Goal: Task Accomplishment & Management: Use online tool/utility

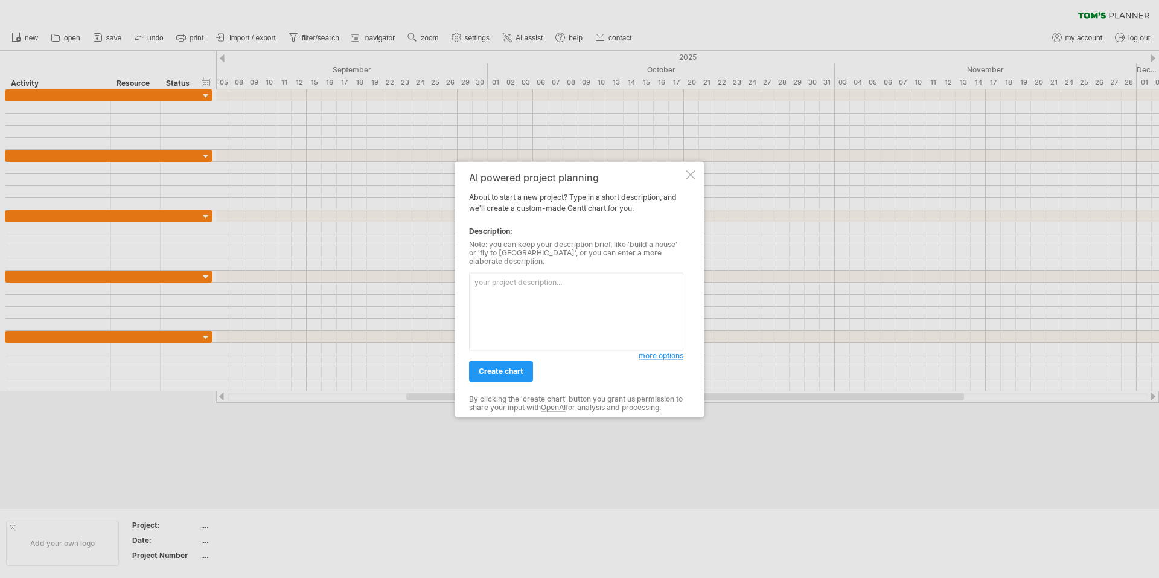
click at [602, 284] on textarea at bounding box center [576, 311] width 214 height 78
click at [498, 280] on textarea "尾牙的活動" at bounding box center [576, 311] width 214 height 78
click at [539, 277] on textarea "舉辦公司尾牙活動 dress code" at bounding box center [576, 311] width 214 height 78
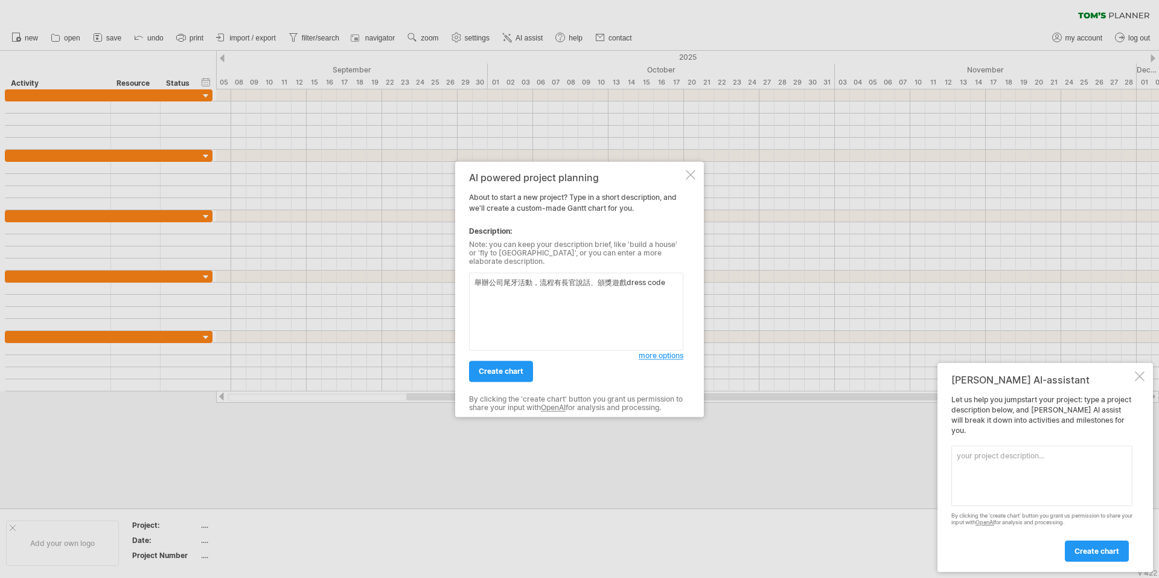
click at [632, 284] on textarea "舉辦公司尾牙活動，流程有長官說話、頒獎遊戲dress code" at bounding box center [576, 311] width 214 height 78
click at [612, 281] on textarea "舉辦公司尾牙活動，流程有長官說話、頒獎遊戲dress code" at bounding box center [576, 311] width 214 height 78
click at [1139, 381] on div at bounding box center [1140, 376] width 10 height 10
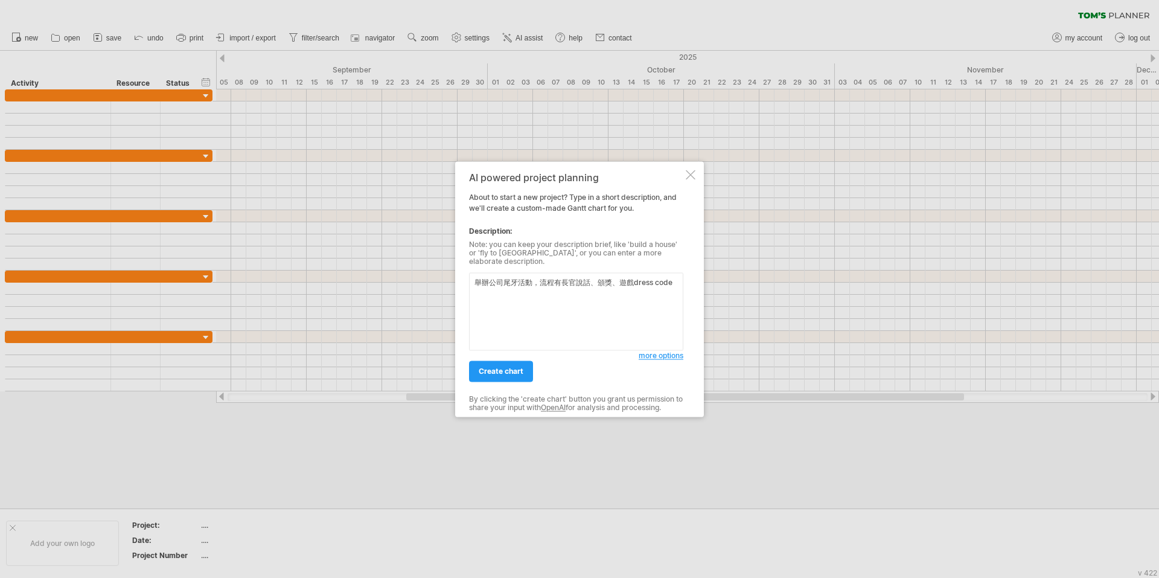
click at [633, 283] on textarea "舉辦公司尾牙活動，流程有長官說話、頒獎、遊戲dress code" at bounding box center [576, 311] width 214 height 78
type textarea "舉辦公司尾牙活動，流程有長官說話、頒獎、遊戲、藝人演出以及dress code"
click at [656, 353] on span "more options" at bounding box center [661, 355] width 45 height 9
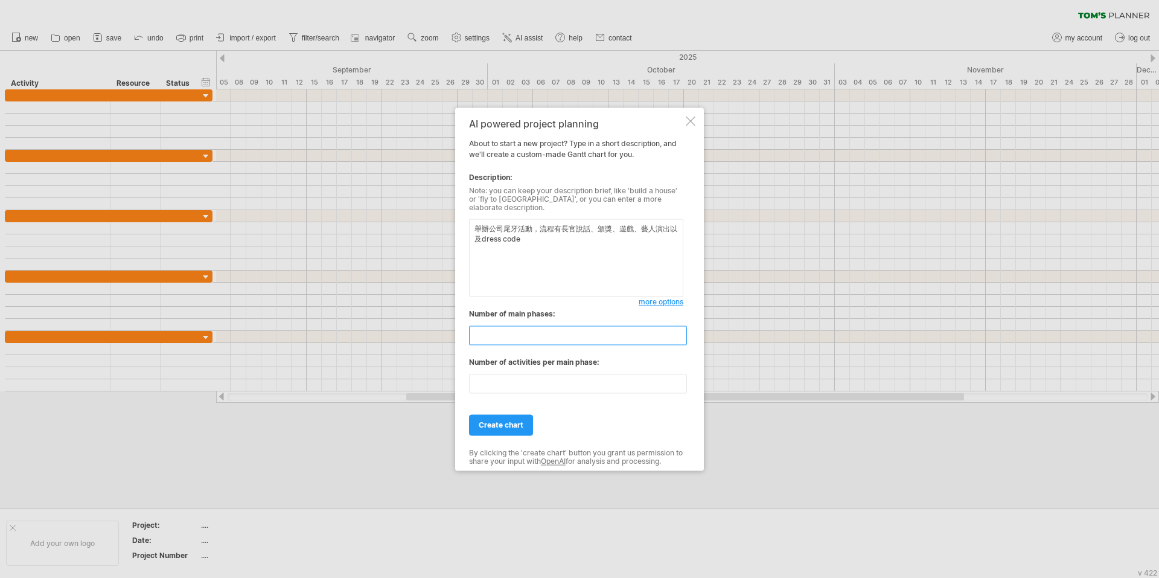
click at [529, 337] on input "**" at bounding box center [578, 334] width 218 height 19
click at [681, 336] on input "*" at bounding box center [578, 334] width 218 height 19
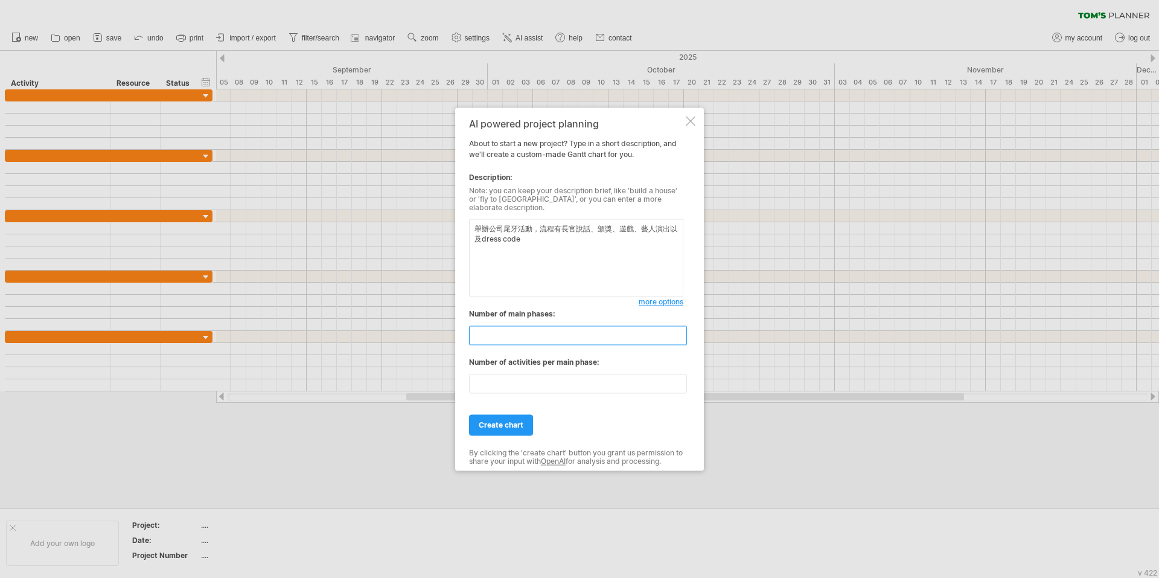
click at [681, 336] on input "*" at bounding box center [578, 334] width 218 height 19
type input "*"
click at [681, 336] on input "*" at bounding box center [578, 334] width 218 height 19
click at [682, 383] on input "**" at bounding box center [578, 383] width 218 height 19
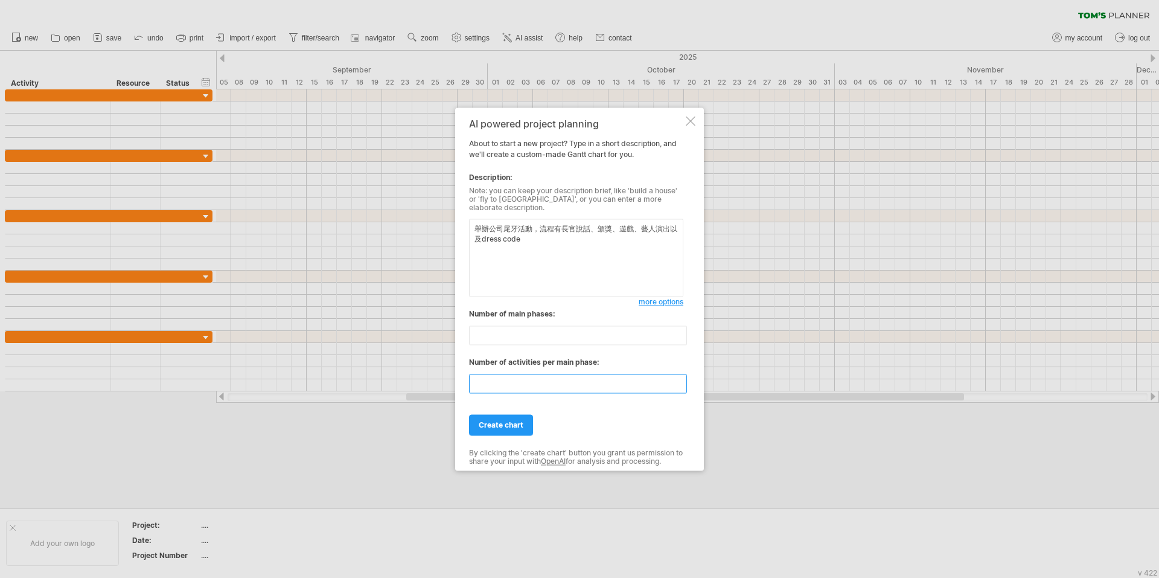
click at [682, 383] on input "**" at bounding box center [578, 383] width 218 height 19
click at [682, 383] on input "*" at bounding box center [578, 383] width 218 height 19
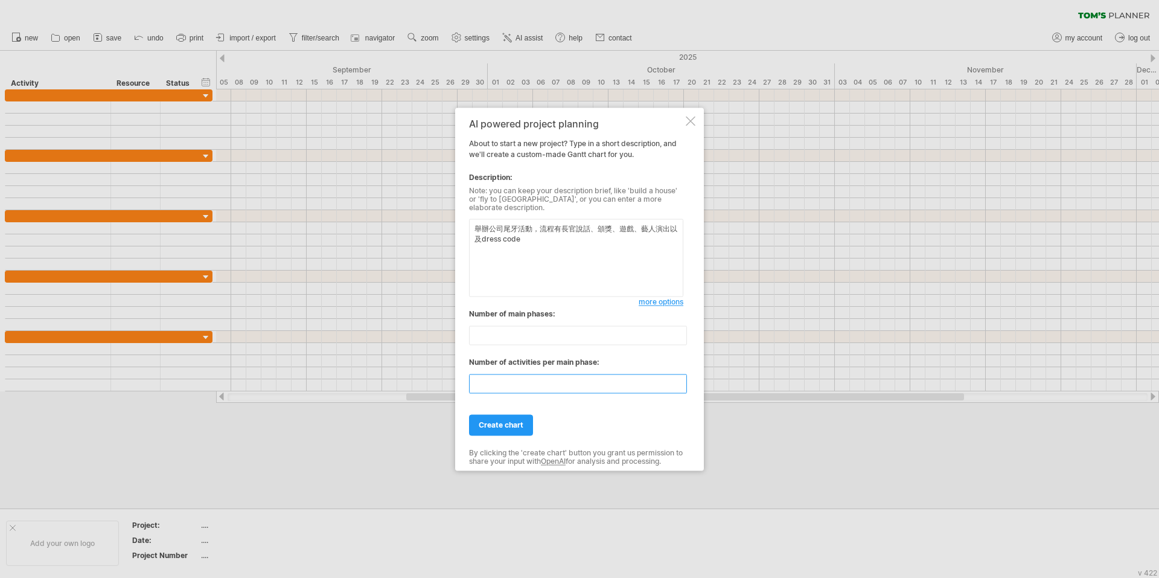
type input "*"
click at [682, 383] on input "*" at bounding box center [578, 383] width 218 height 19
click at [680, 327] on input "*" at bounding box center [578, 334] width 218 height 19
type input "*"
click at [680, 325] on input "*" at bounding box center [578, 334] width 218 height 19
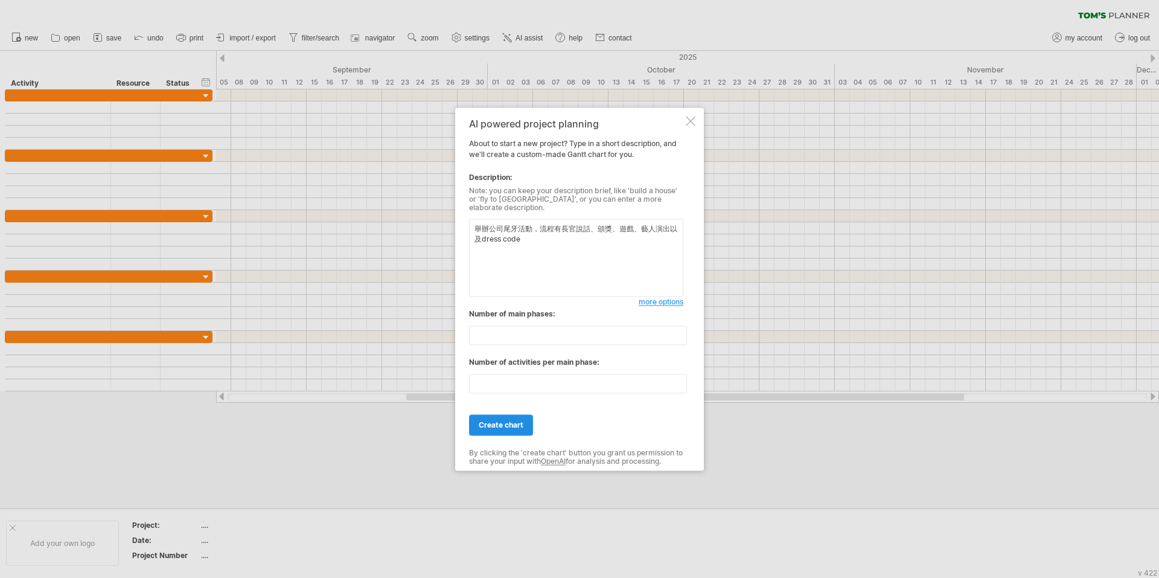
click at [516, 425] on span "create chart" at bounding box center [501, 424] width 45 height 9
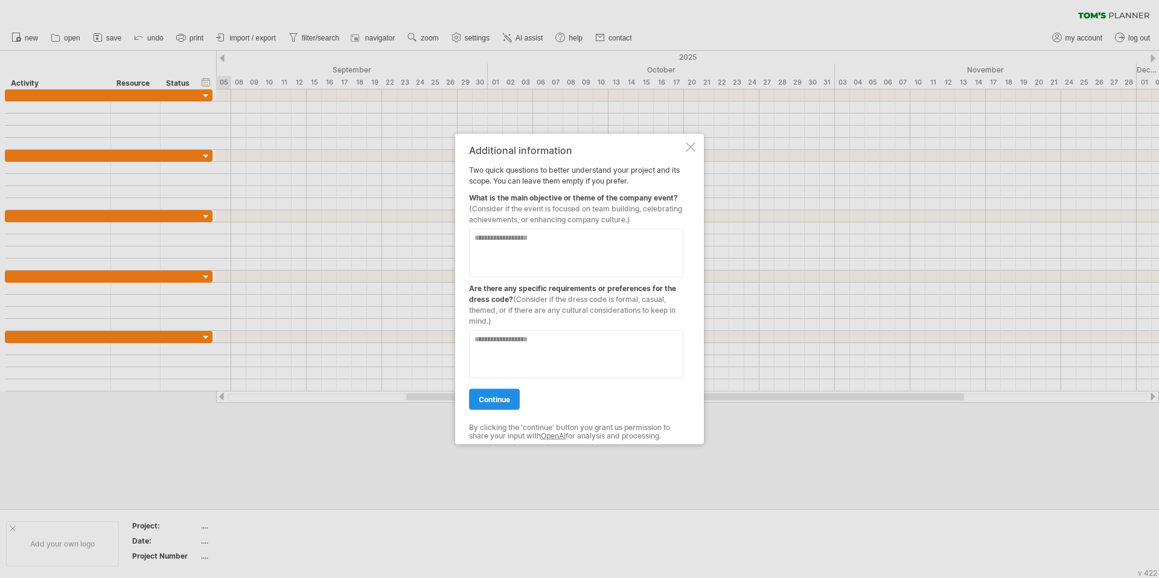
click at [497, 407] on link "continue" at bounding box center [494, 398] width 51 height 21
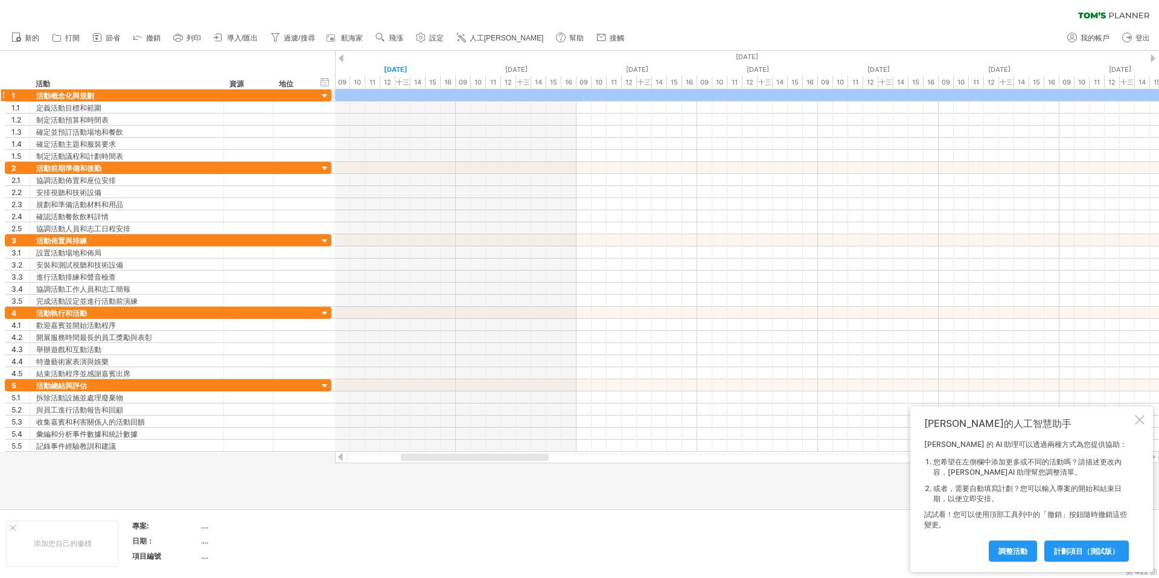
click at [327, 98] on div at bounding box center [324, 96] width 11 height 11
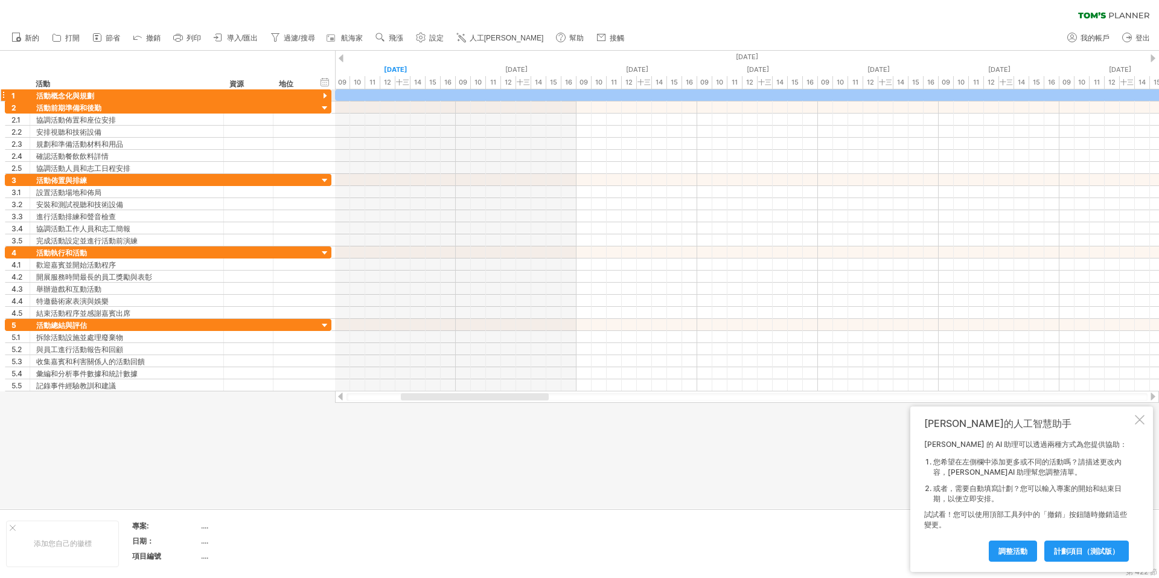
click at [327, 98] on div at bounding box center [324, 96] width 11 height 11
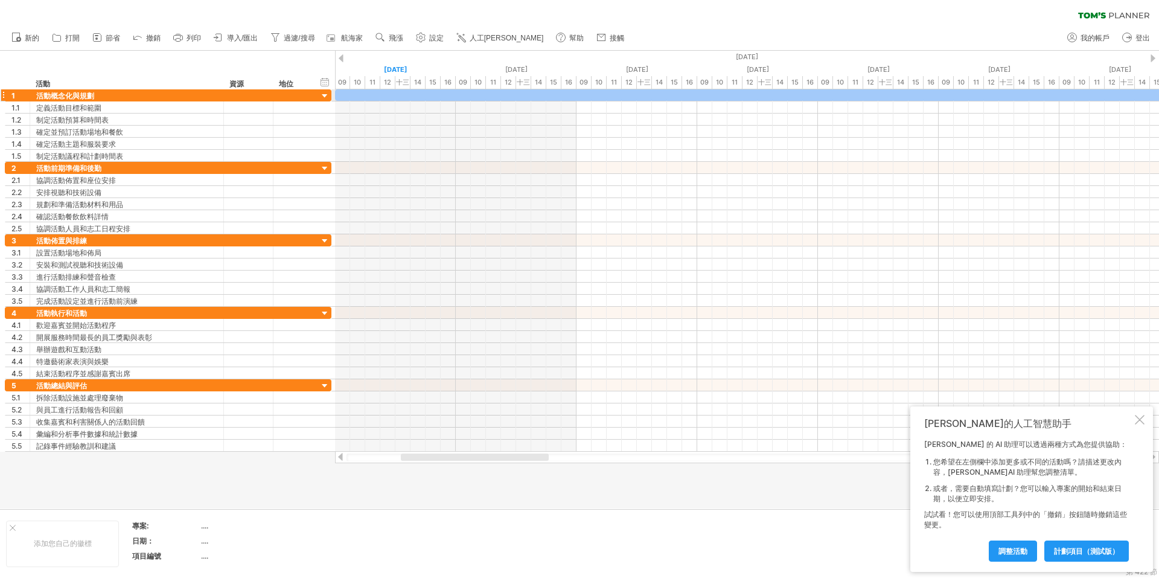
click at [327, 98] on div at bounding box center [324, 96] width 11 height 11
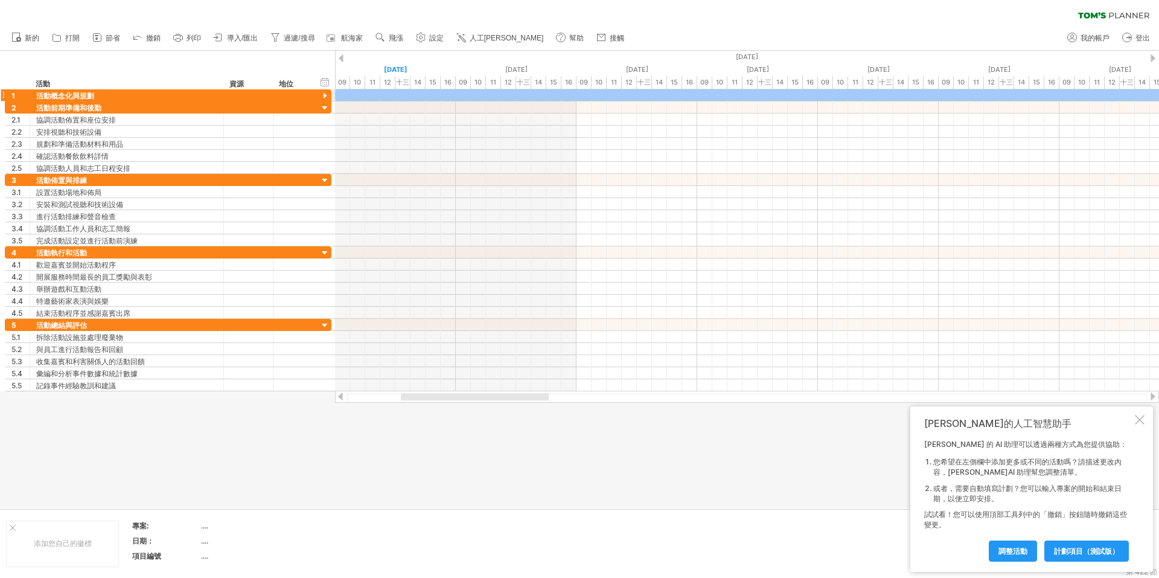
click at [327, 98] on div at bounding box center [324, 96] width 11 height 11
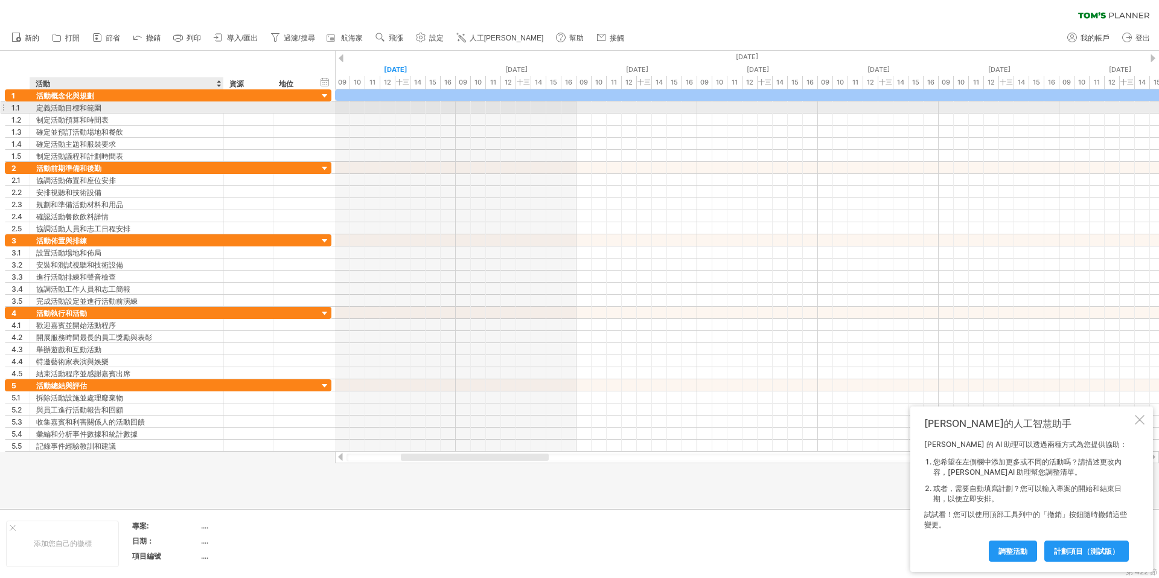
click at [74, 105] on font "定義活動目標和範圍" at bounding box center [68, 107] width 65 height 9
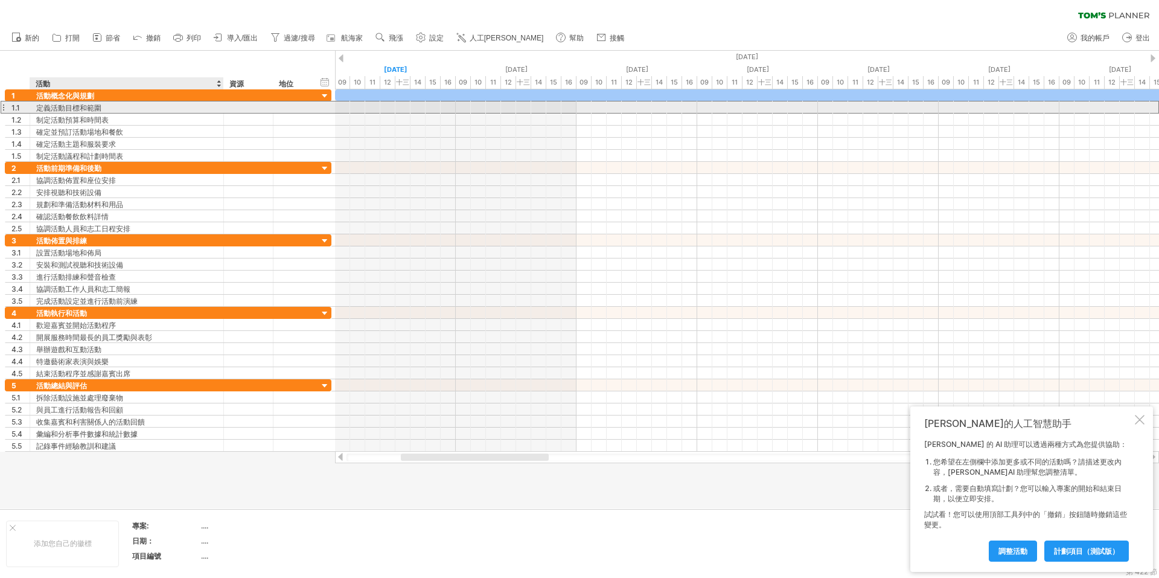
click at [74, 105] on font "定義活動目標和範圍" at bounding box center [68, 107] width 65 height 9
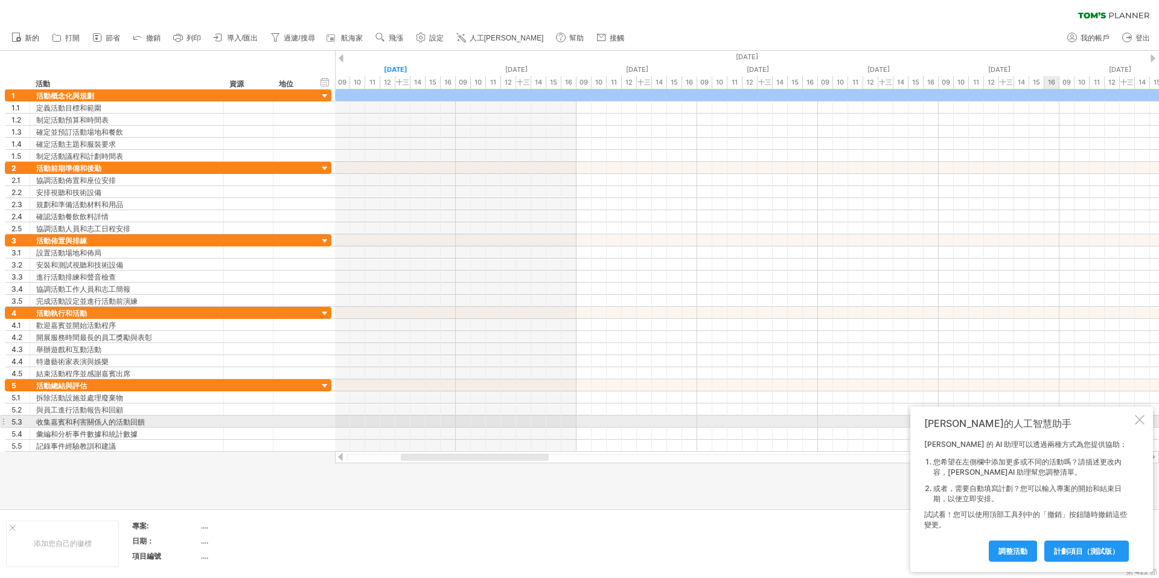
click at [1139, 418] on div at bounding box center [1140, 420] width 10 height 10
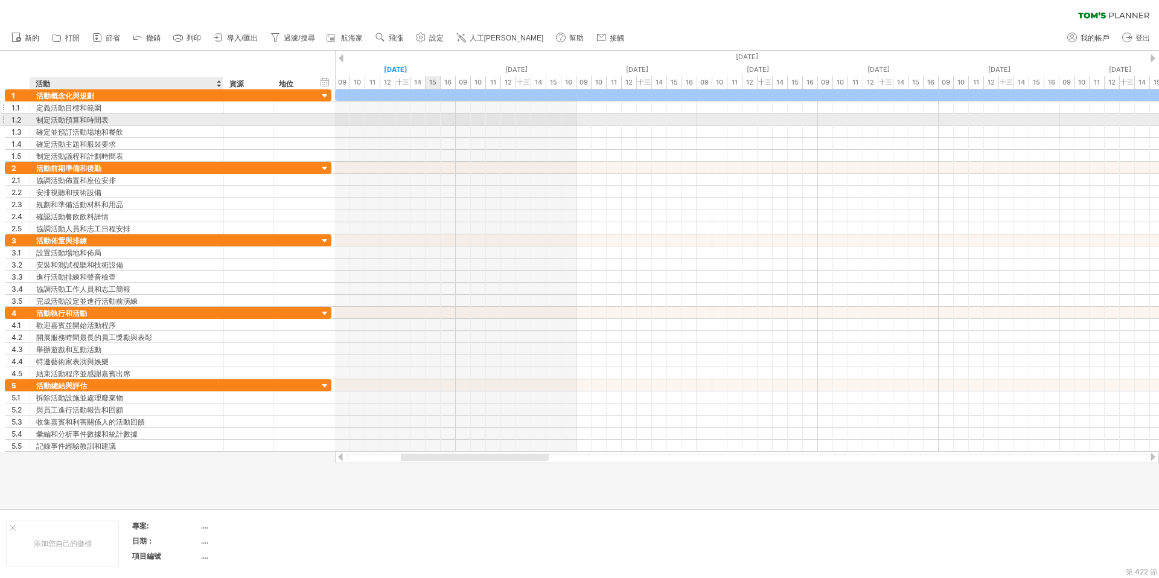
click at [60, 110] on font "定義活動目標和範圍" at bounding box center [68, 107] width 65 height 9
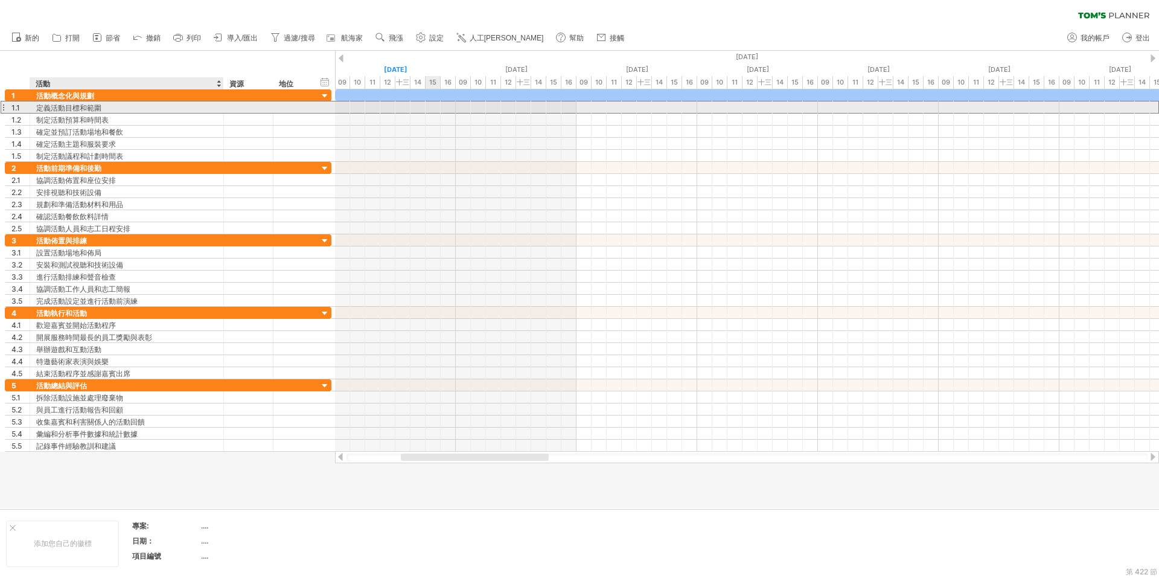
click at [60, 110] on font "定義活動目標和範圍" at bounding box center [68, 107] width 65 height 9
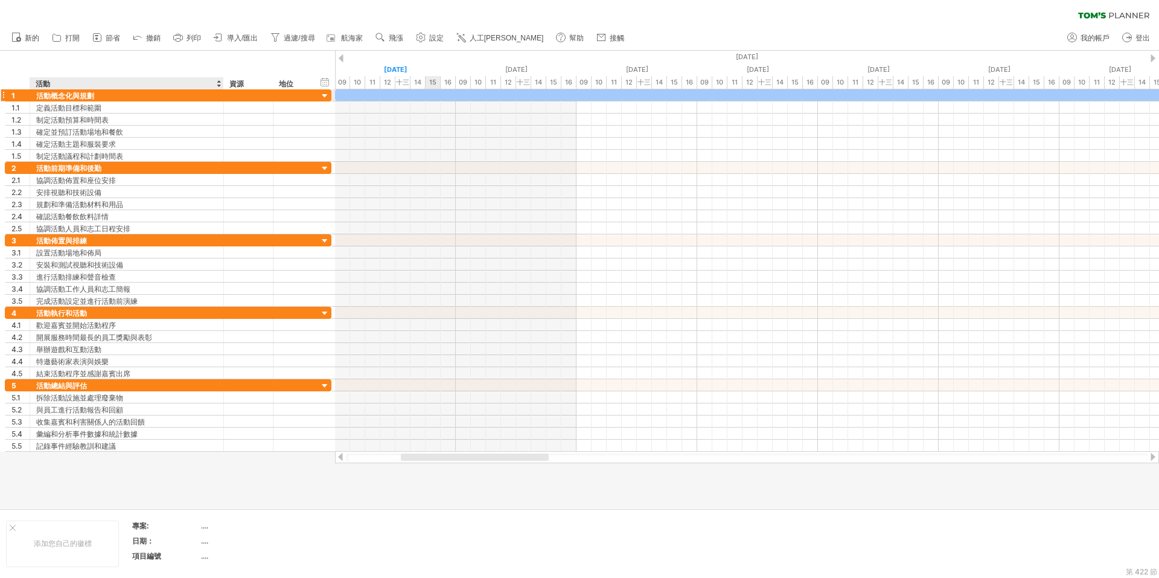
click at [66, 96] on font "活動概念化與規劃" at bounding box center [65, 95] width 58 height 9
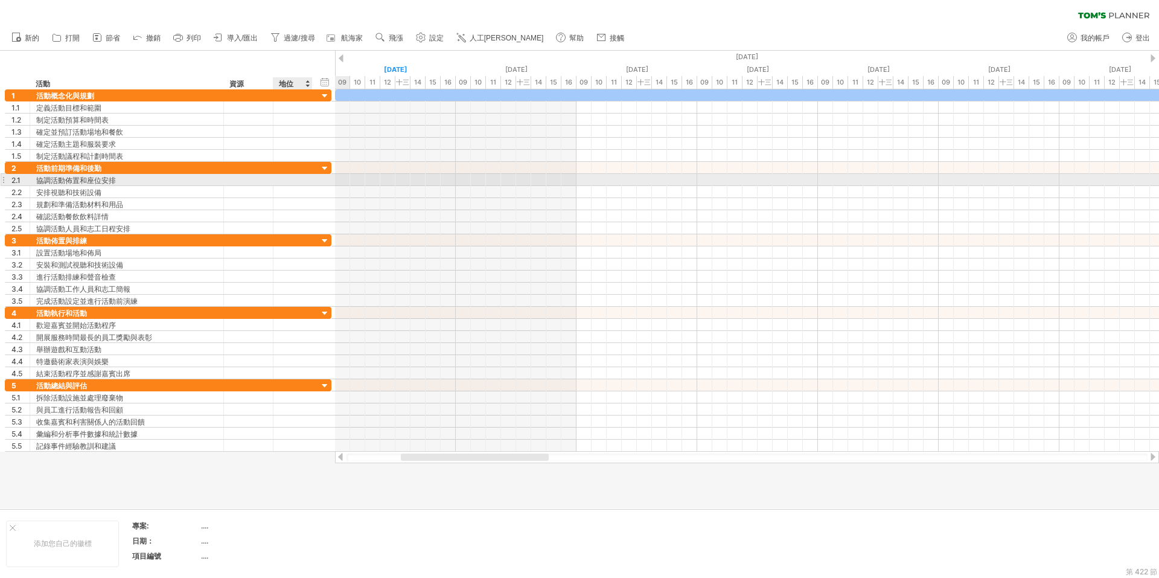
click at [318, 178] on div "**********" at bounding box center [168, 180] width 327 height 12
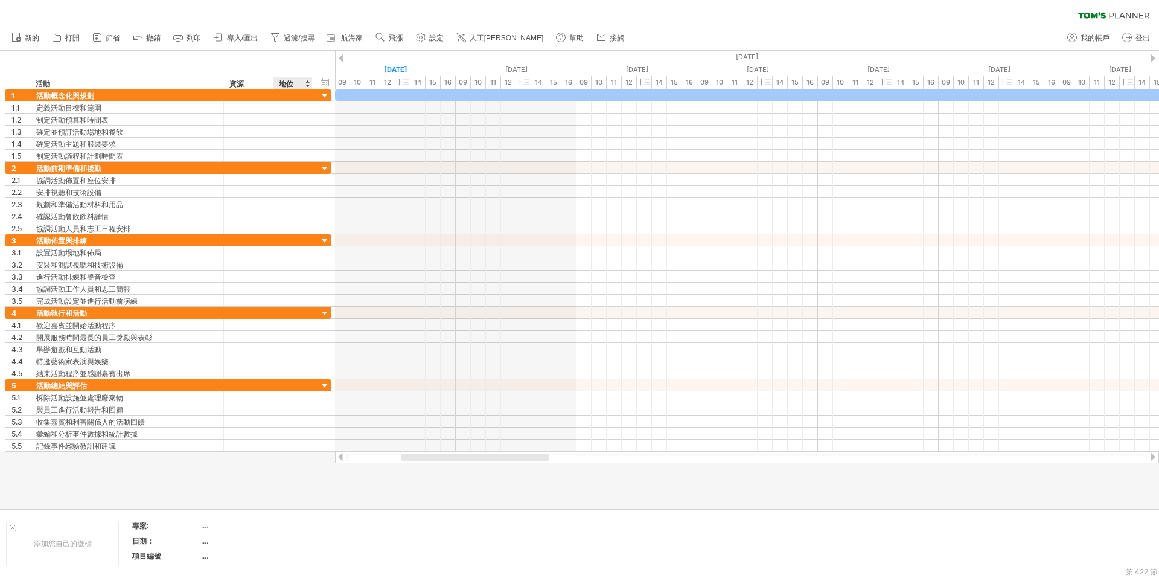
click at [298, 84] on div "地位" at bounding box center [292, 83] width 27 height 12
click at [306, 85] on div at bounding box center [307, 83] width 5 height 12
click at [250, 79] on div "資源" at bounding box center [247, 83] width 37 height 12
click at [242, 82] on input "********" at bounding box center [247, 83] width 37 height 12
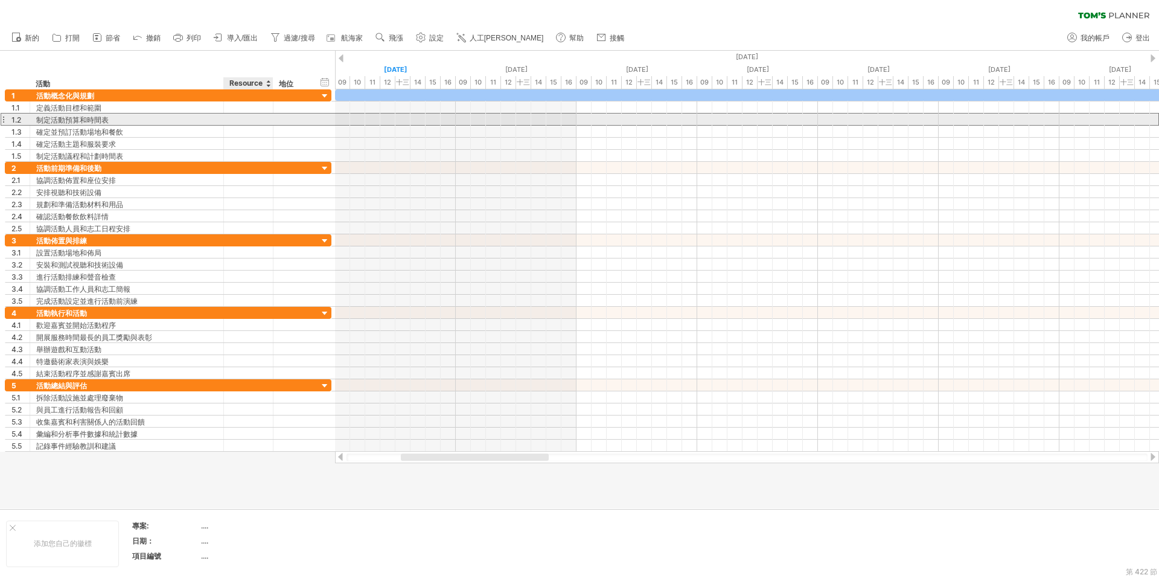
click at [248, 118] on div at bounding box center [248, 118] width 37 height 11
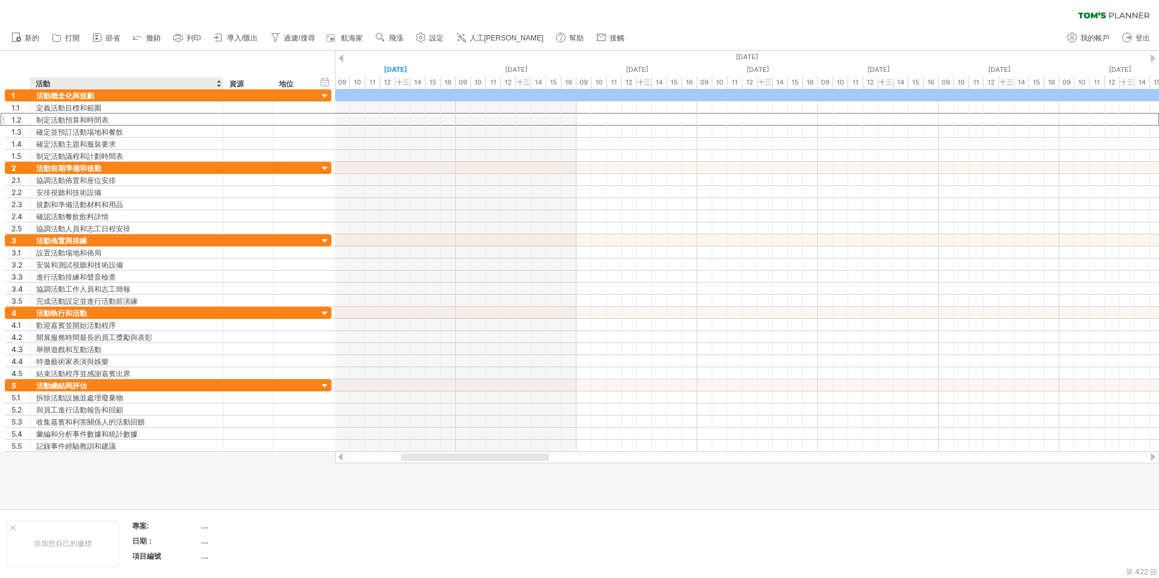
click at [81, 88] on div "活動" at bounding box center [126, 83] width 181 height 12
click at [81, 88] on input "********" at bounding box center [126, 83] width 181 height 12
click at [79, 115] on font "制定活動預算和時間表" at bounding box center [72, 119] width 72 height 9
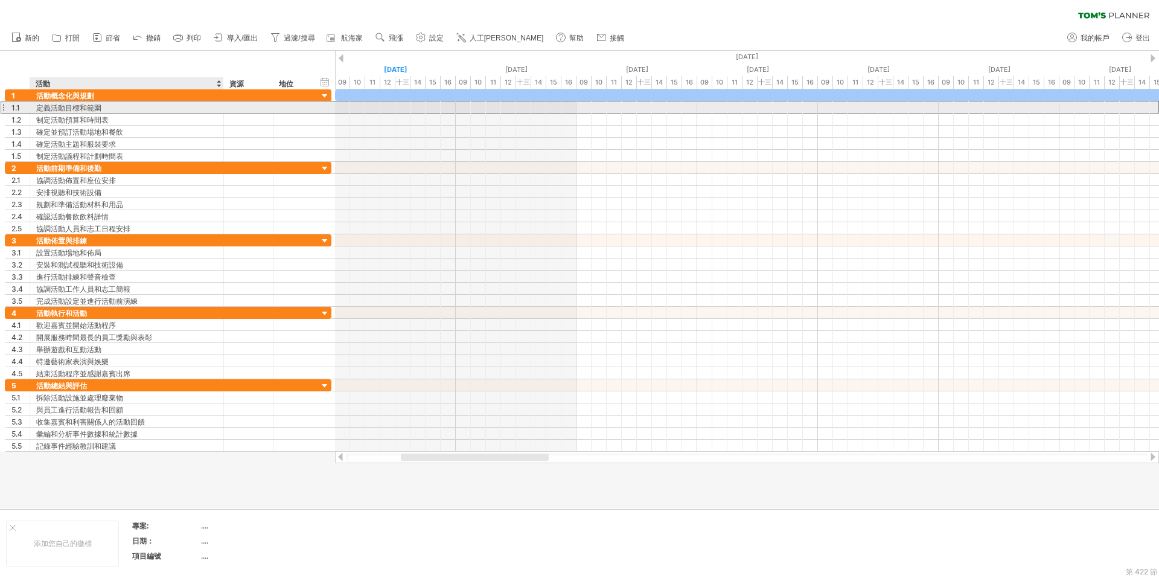
click at [80, 105] on font "定義活動目標和範圍" at bounding box center [68, 107] width 65 height 9
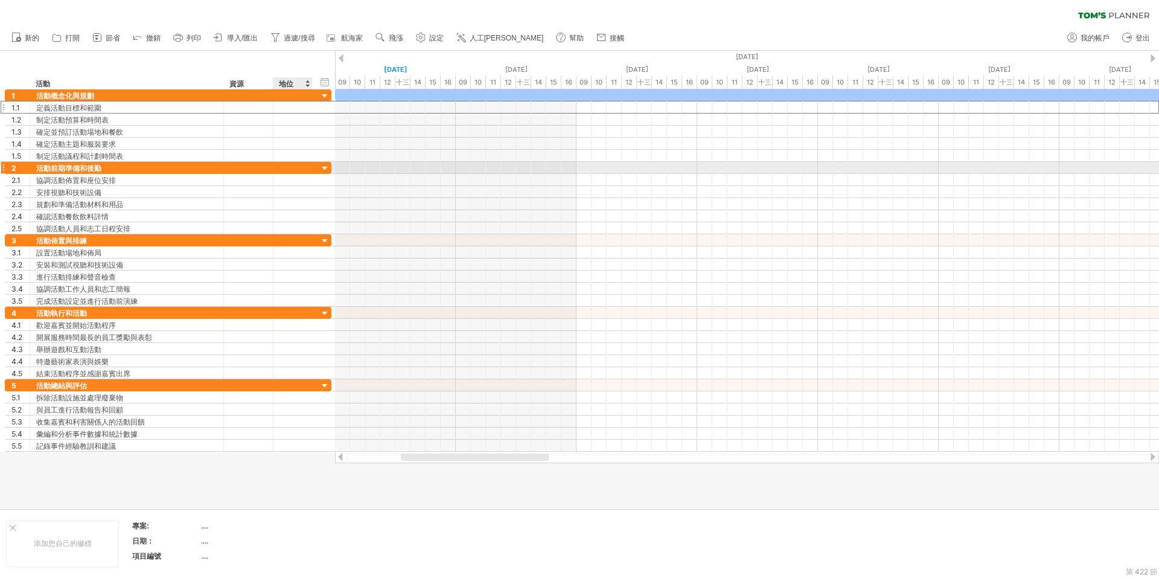
click at [324, 169] on div at bounding box center [324, 168] width 11 height 11
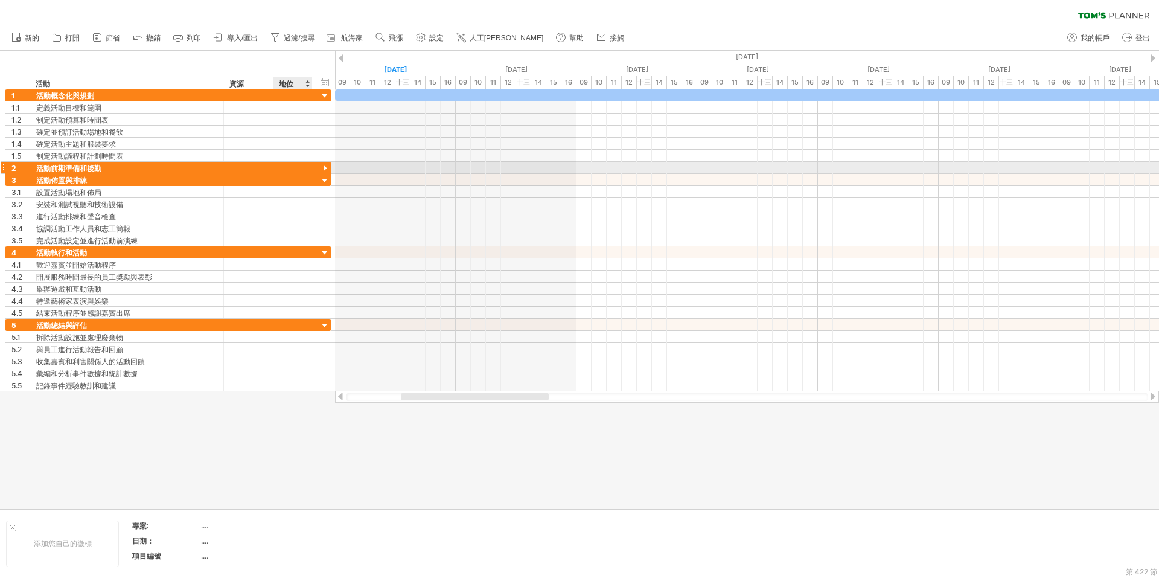
click at [324, 169] on div at bounding box center [324, 168] width 11 height 11
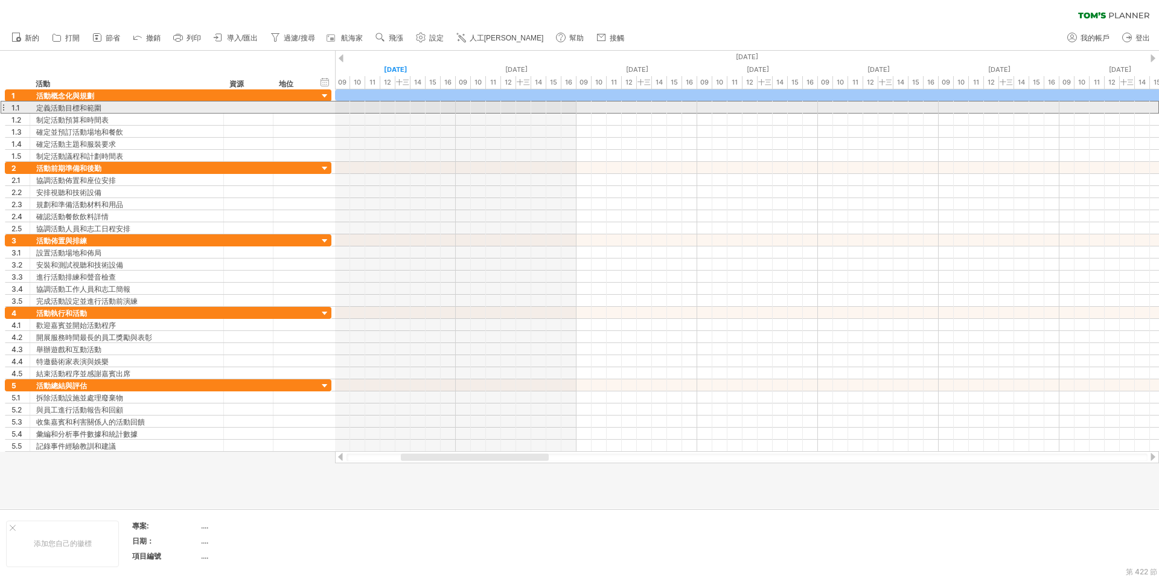
click at [5, 108] on div at bounding box center [3, 107] width 5 height 13
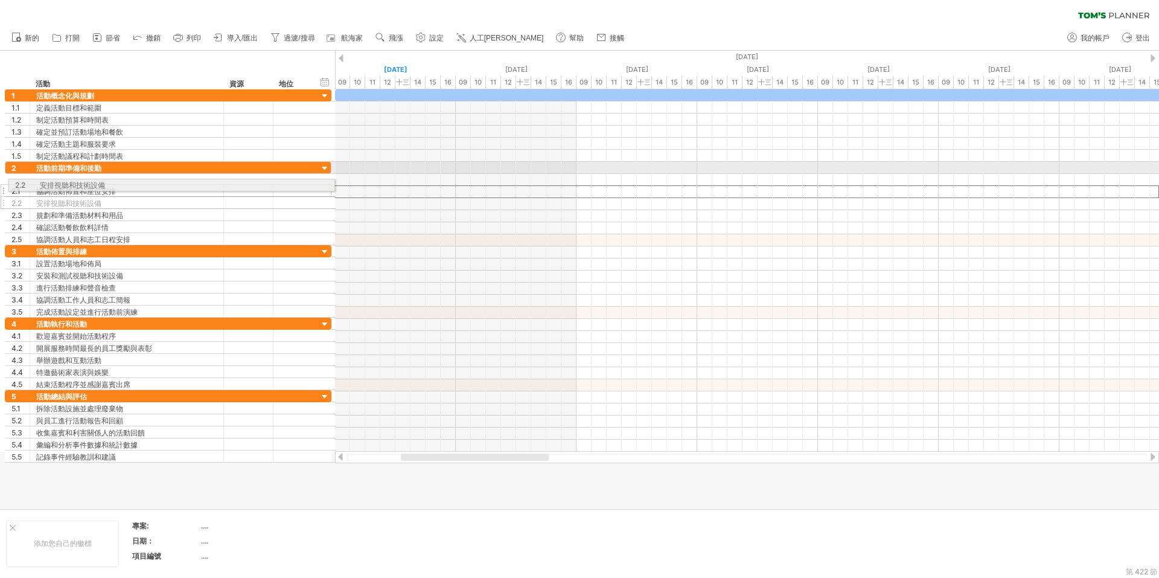
drag, startPoint x: 5, startPoint y: 191, endPoint x: 5, endPoint y: 181, distance: 9.7
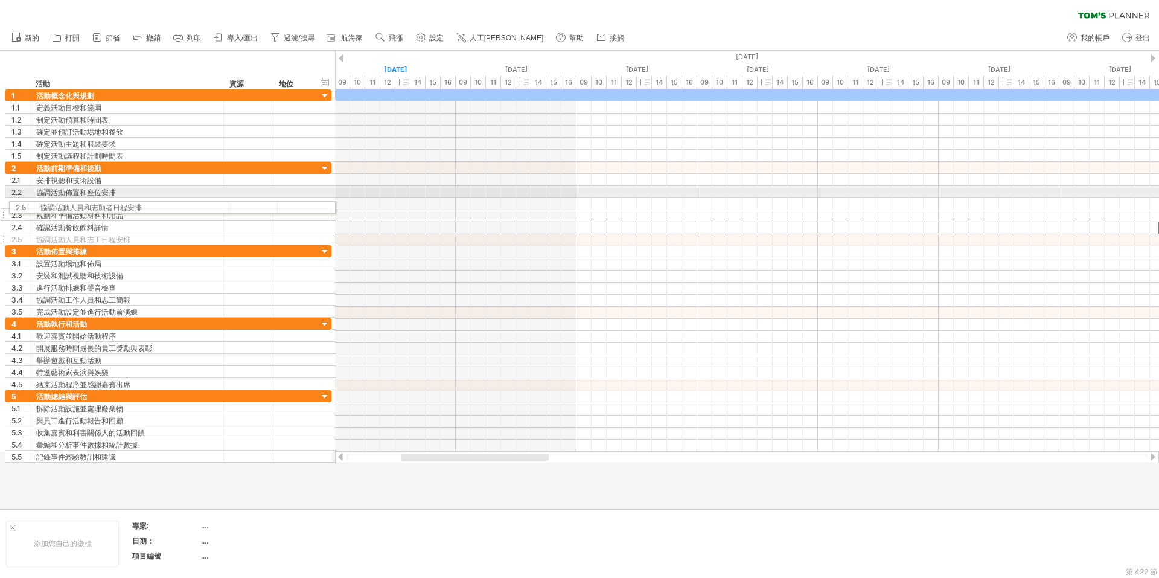
drag, startPoint x: 7, startPoint y: 228, endPoint x: 8, endPoint y: 205, distance: 22.4
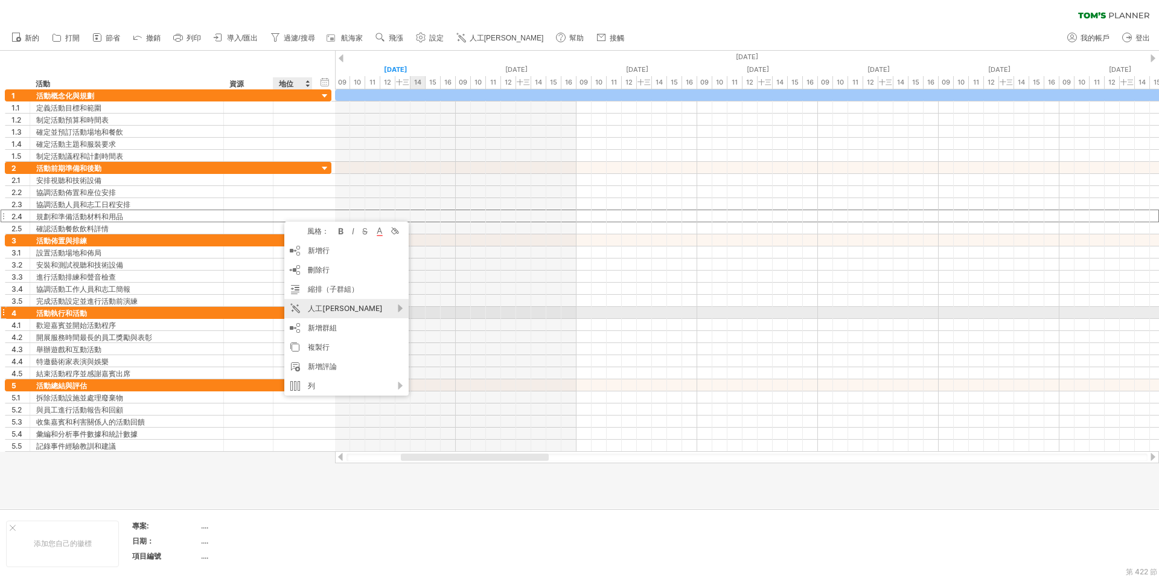
click at [353, 307] on div "人工[PERSON_NAME]" at bounding box center [346, 308] width 124 height 19
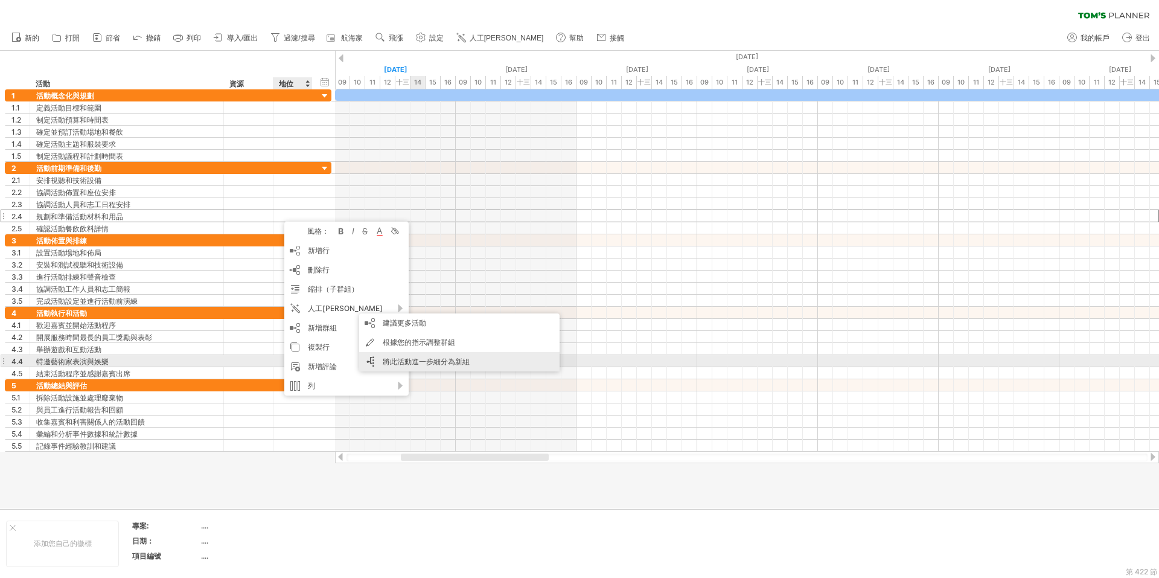
click at [432, 359] on font "將此活動進一步細分為新組" at bounding box center [426, 361] width 87 height 9
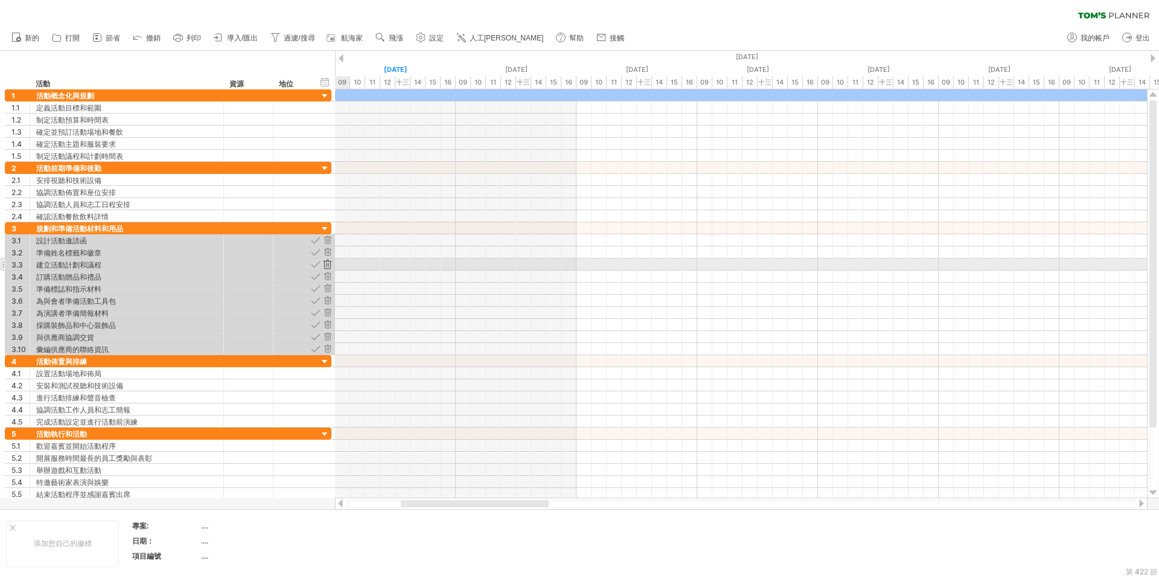
click at [330, 263] on div at bounding box center [327, 263] width 11 height 11
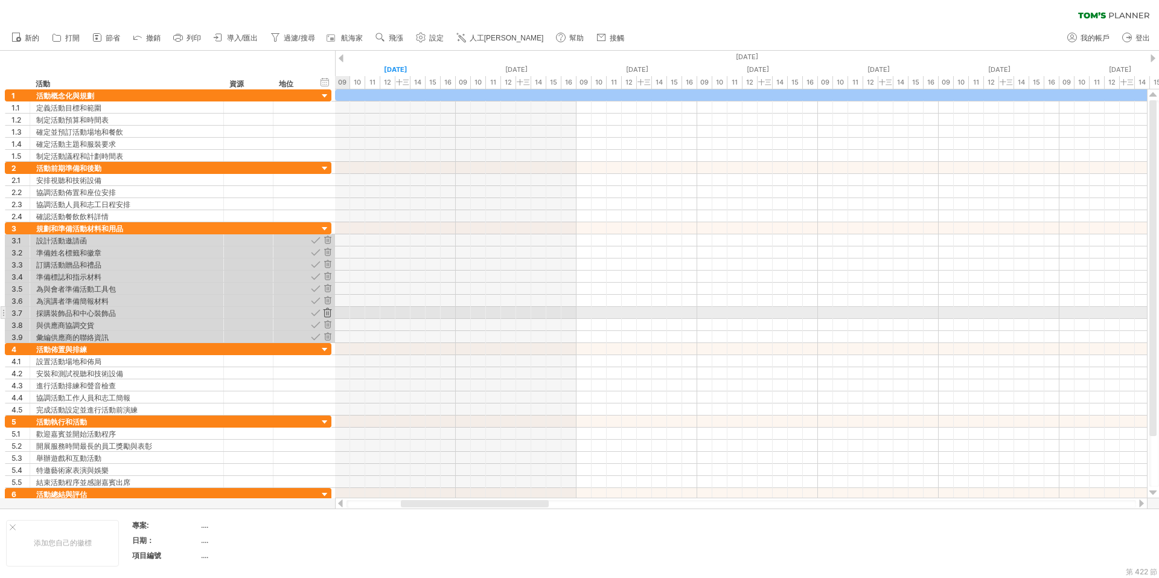
click at [328, 310] on div at bounding box center [327, 312] width 11 height 11
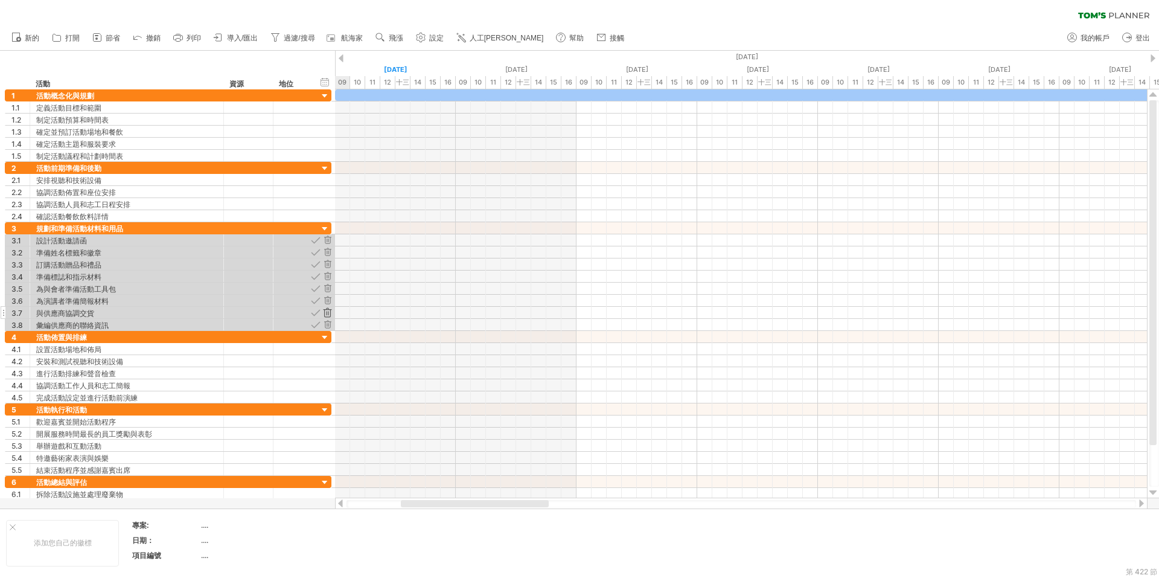
click at [328, 312] on div at bounding box center [327, 312] width 11 height 11
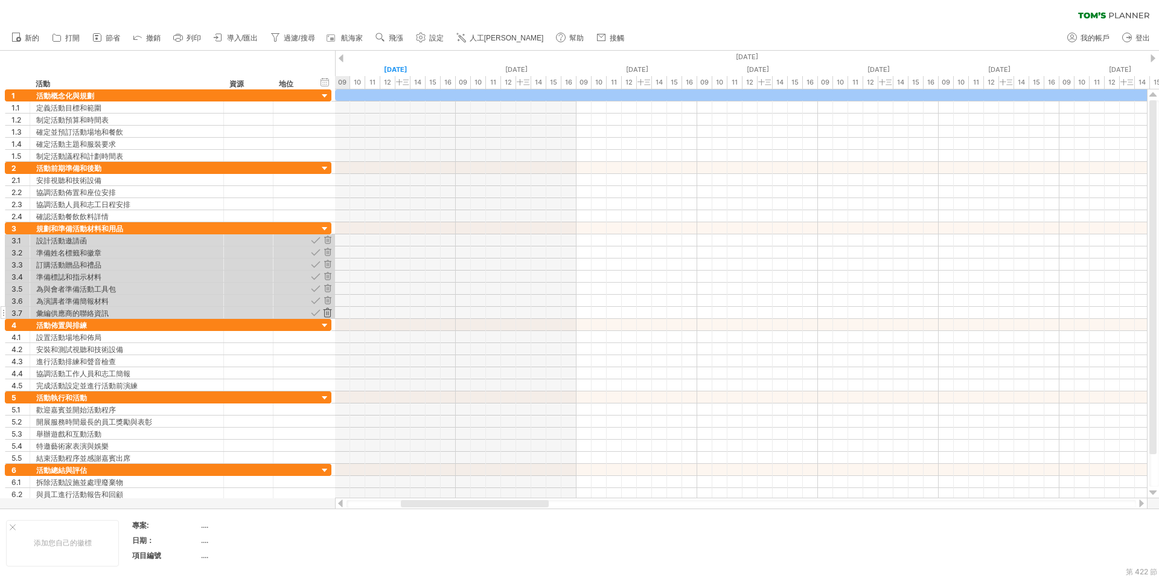
click at [327, 310] on div at bounding box center [327, 312] width 11 height 11
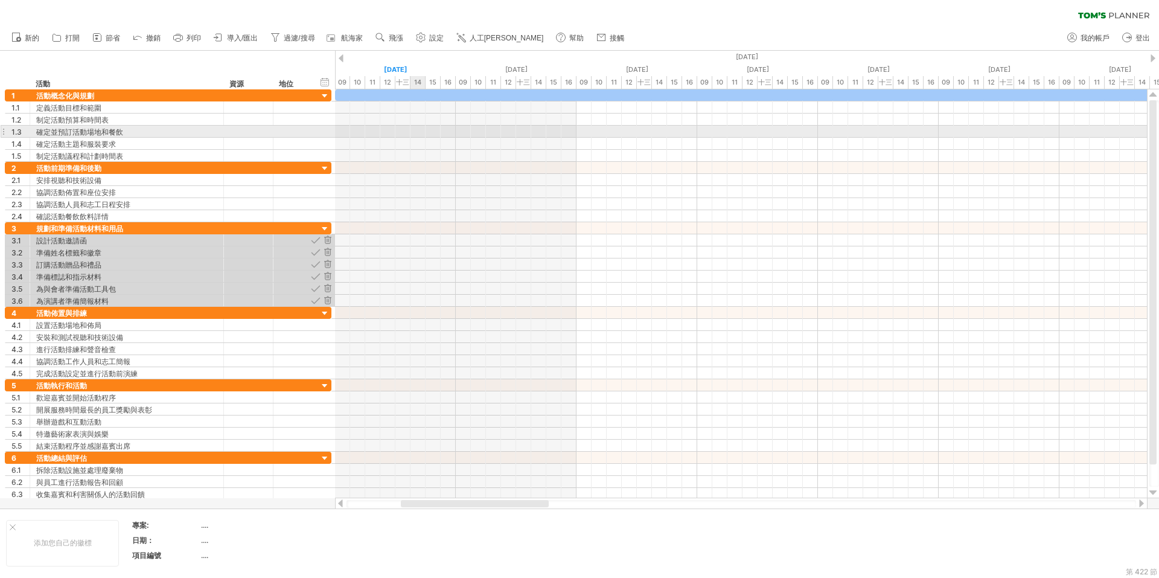
drag, startPoint x: 359, startPoint y: 132, endPoint x: 424, endPoint y: 132, distance: 65.8
click at [424, 132] on div at bounding box center [741, 132] width 812 height 12
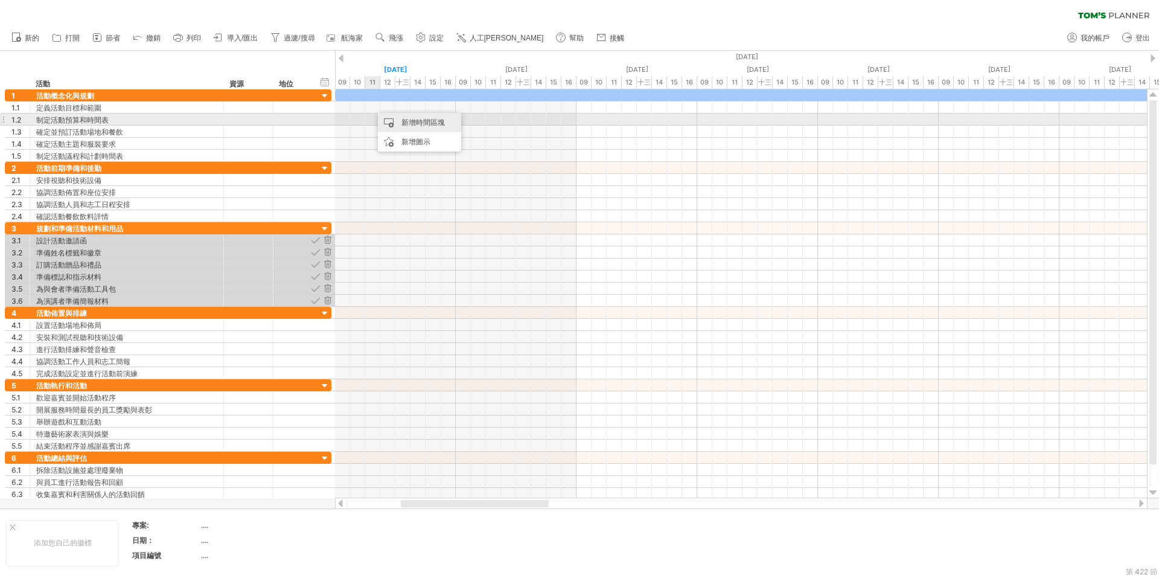
click at [414, 121] on font "新增時間區塊" at bounding box center [422, 122] width 43 height 9
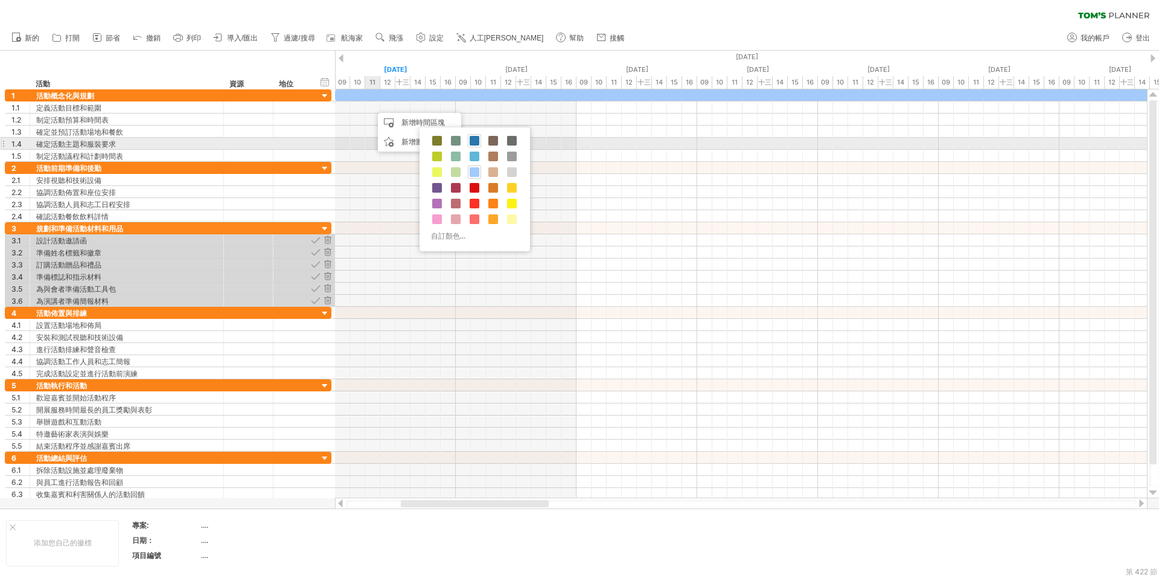
click at [473, 140] on span at bounding box center [475, 141] width 10 height 10
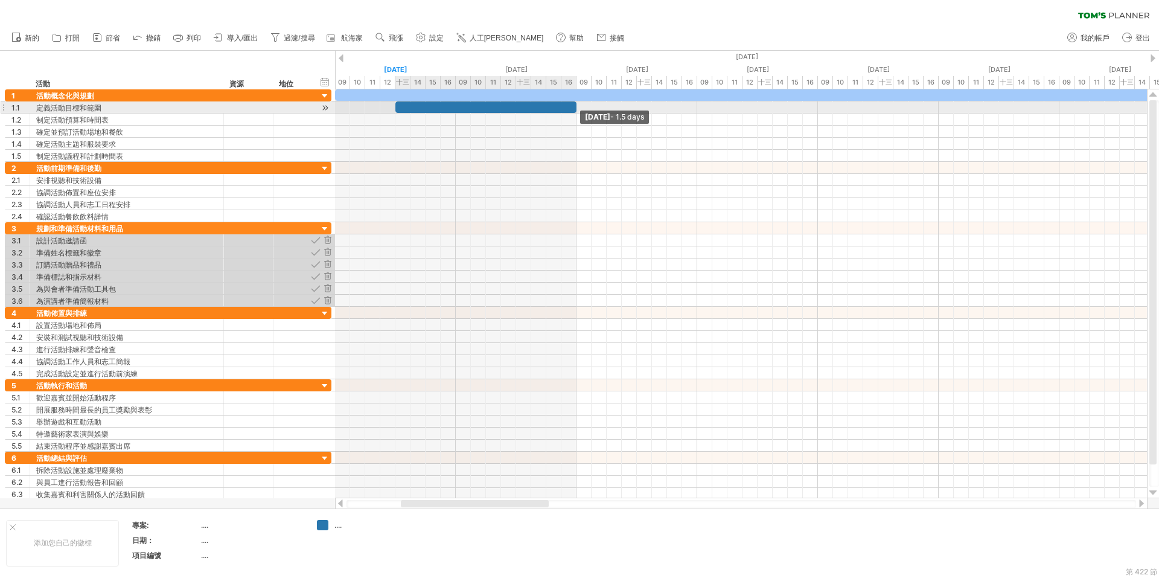
drag, startPoint x: 516, startPoint y: 107, endPoint x: 563, endPoint y: 106, distance: 47.1
click at [563, 106] on div at bounding box center [485, 106] width 181 height 11
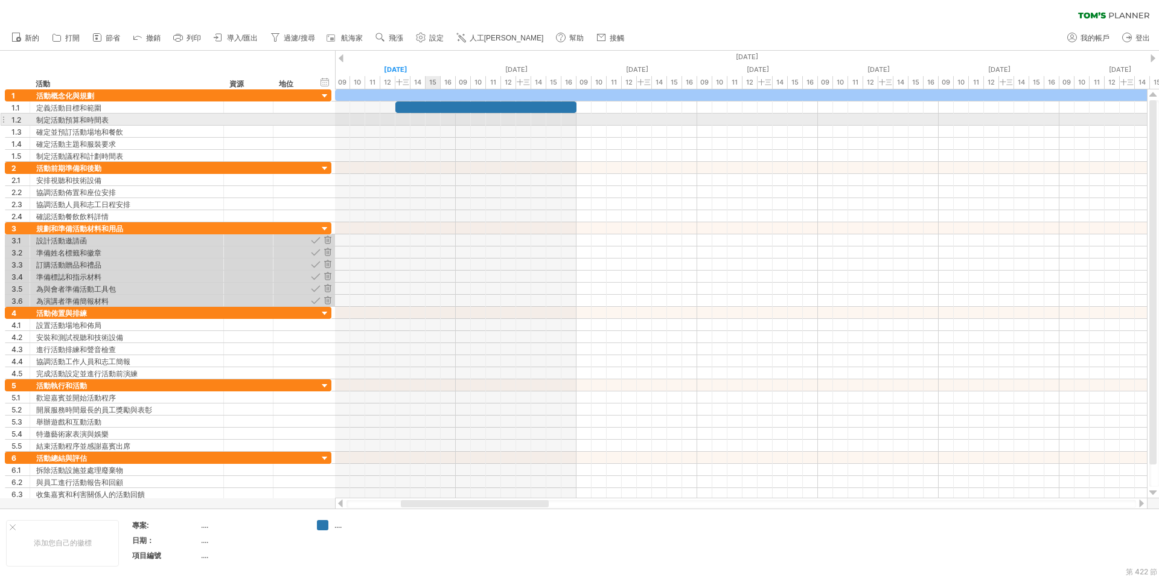
click at [428, 121] on div at bounding box center [741, 119] width 812 height 12
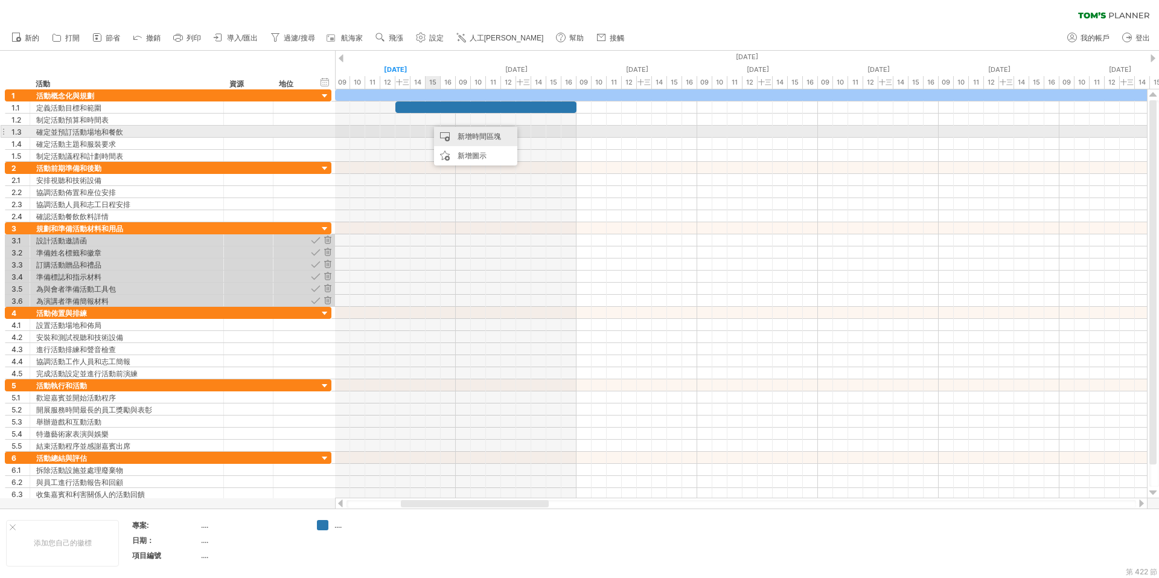
click at [464, 138] on font "新增時間區塊" at bounding box center [479, 136] width 43 height 9
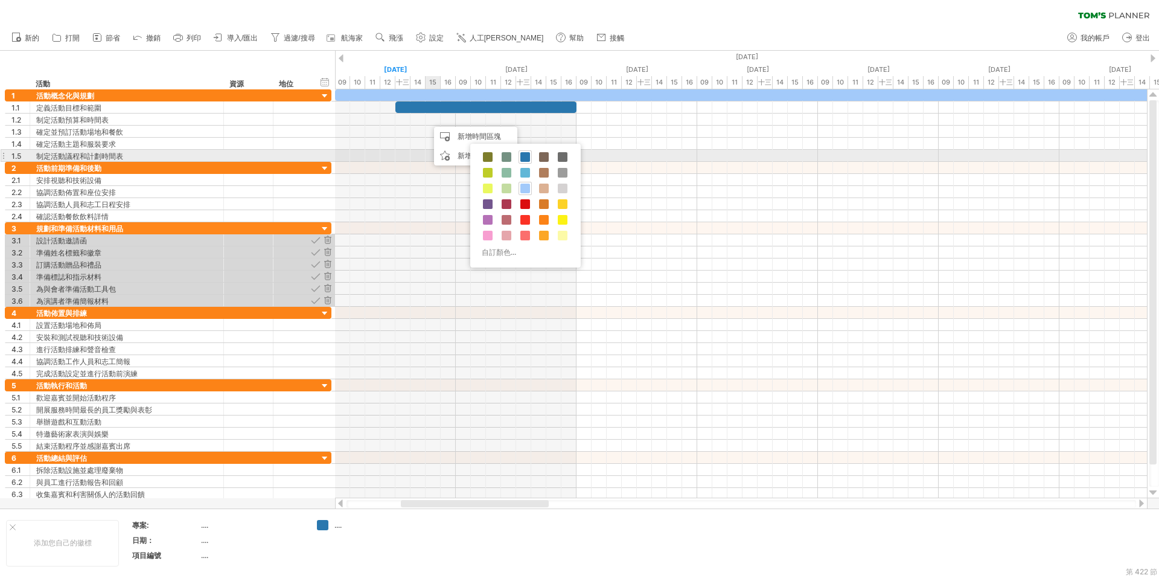
click at [517, 156] on div "自訂顏色..." at bounding box center [525, 206] width 110 height 124
click at [523, 155] on span at bounding box center [525, 157] width 10 height 10
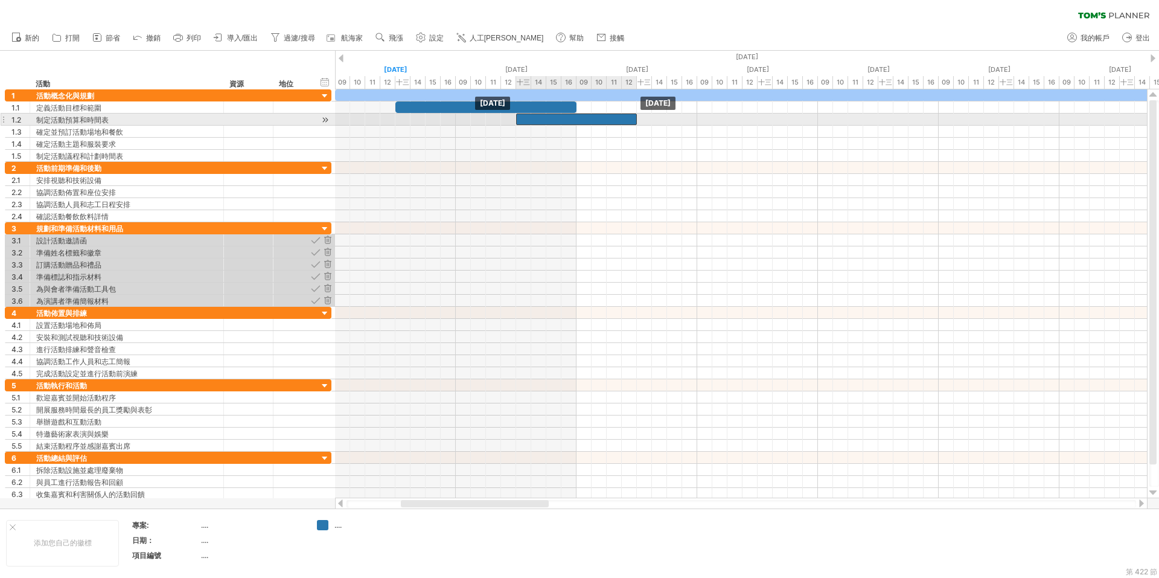
drag, startPoint x: 487, startPoint y: 118, endPoint x: 535, endPoint y: 117, distance: 48.3
click at [535, 117] on div at bounding box center [576, 118] width 121 height 11
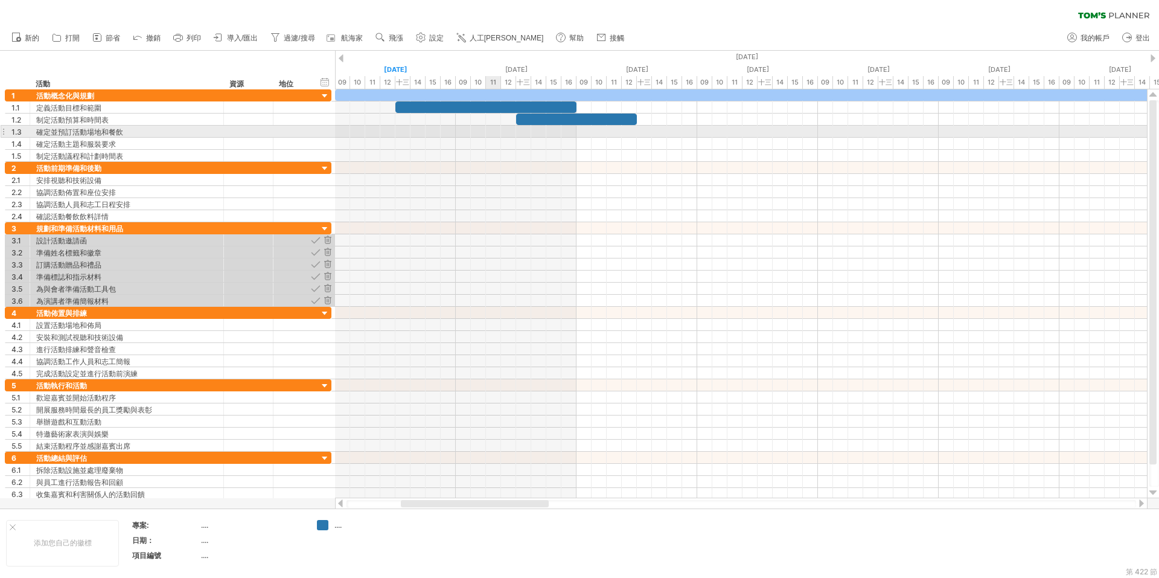
click at [496, 132] on div at bounding box center [741, 132] width 812 height 12
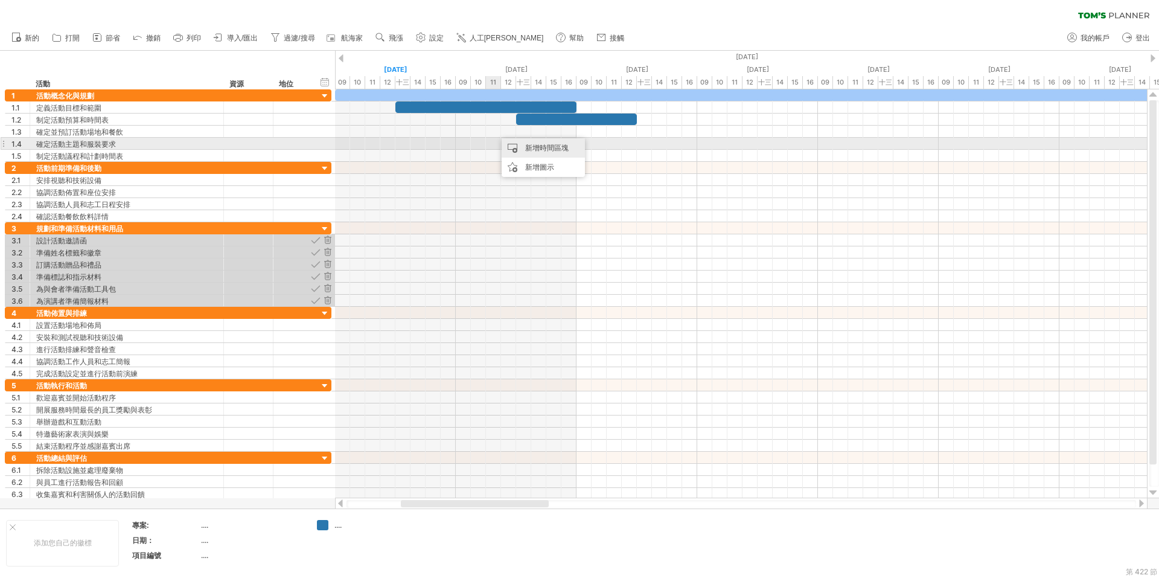
click at [525, 149] on font "新增時間區塊" at bounding box center [546, 147] width 43 height 9
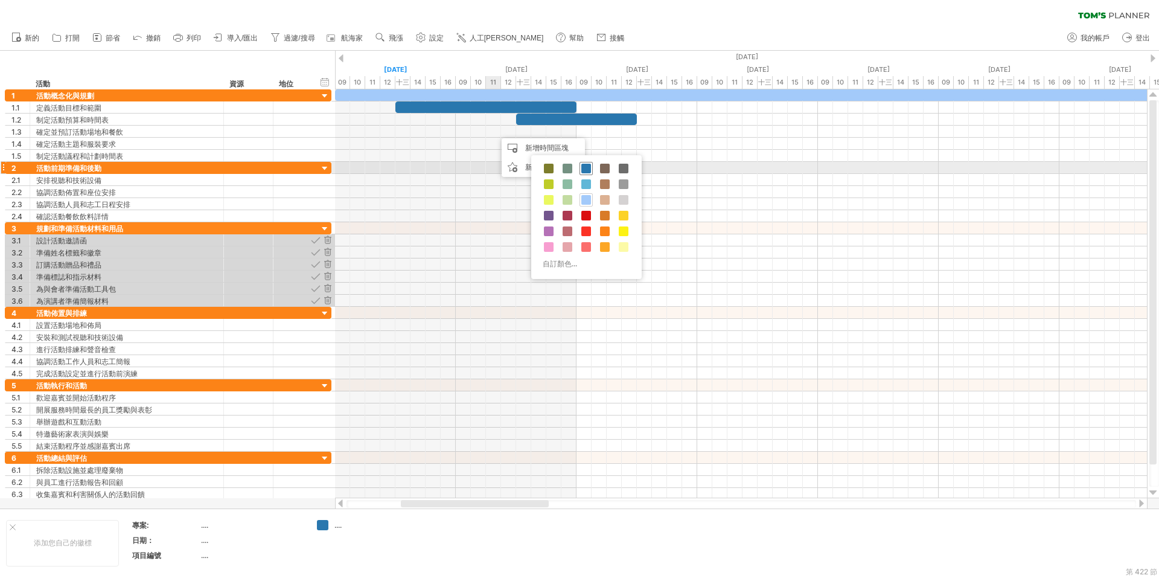
click at [584, 170] on span at bounding box center [586, 169] width 10 height 10
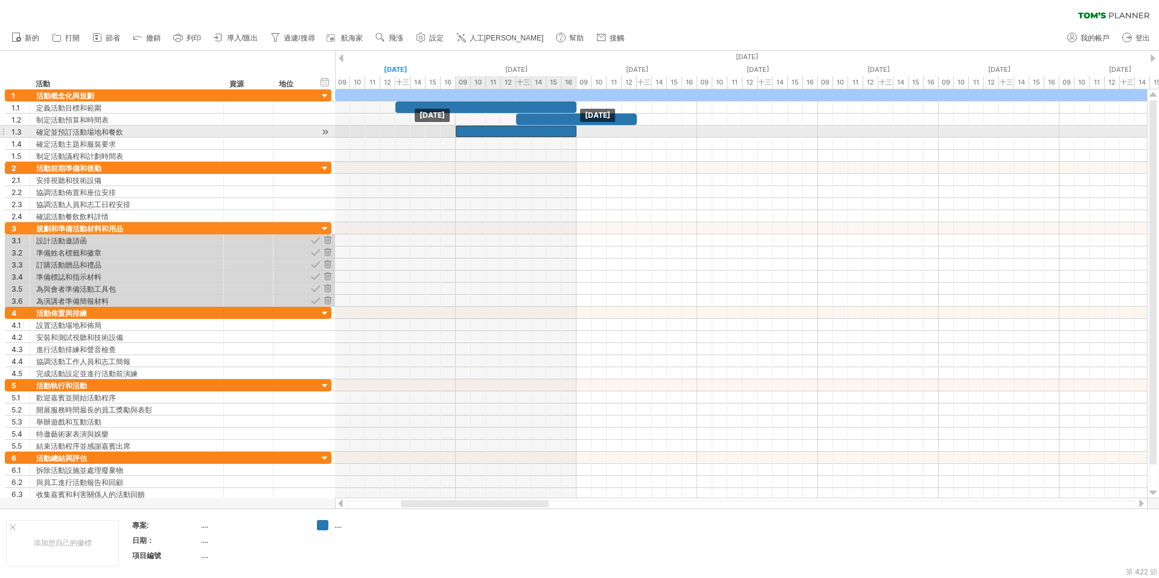
drag, startPoint x: 531, startPoint y: 129, endPoint x: 441, endPoint y: 131, distance: 90.6
click at [441, 131] on div "[DATE] [DATE]" at bounding box center [741, 293] width 812 height 409
drag, startPoint x: 576, startPoint y: 133, endPoint x: 705, endPoint y: 135, distance: 129.2
click at [705, 135] on div "[DATE] - 2.0 days [DATE]" at bounding box center [741, 293] width 812 height 409
click at [549, 130] on div at bounding box center [576, 131] width 241 height 11
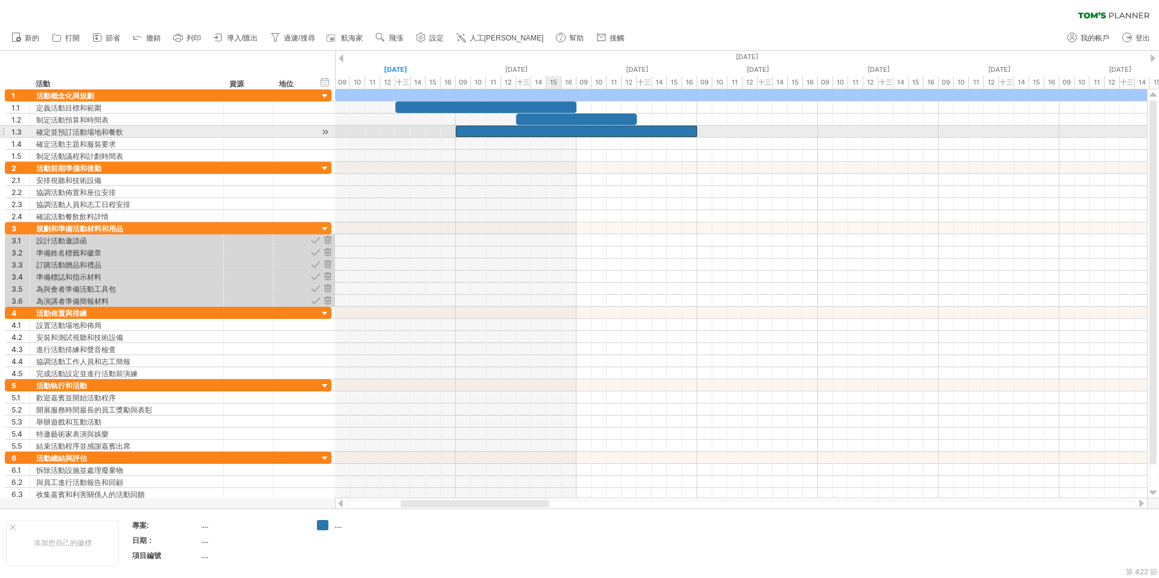
click at [549, 131] on div at bounding box center [576, 131] width 241 height 11
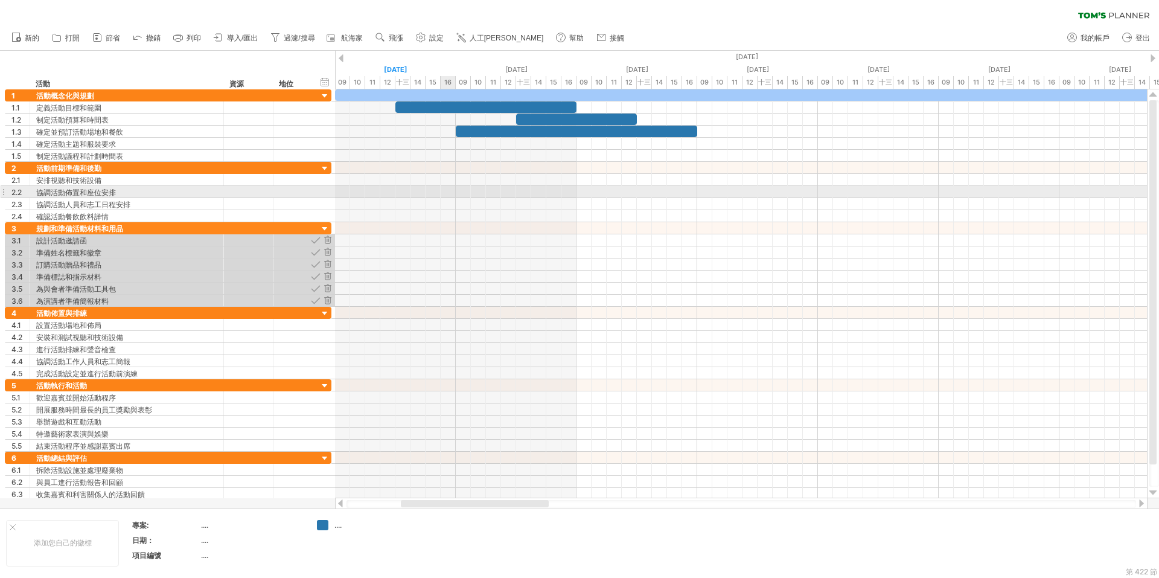
click at [451, 192] on div at bounding box center [741, 192] width 812 height 12
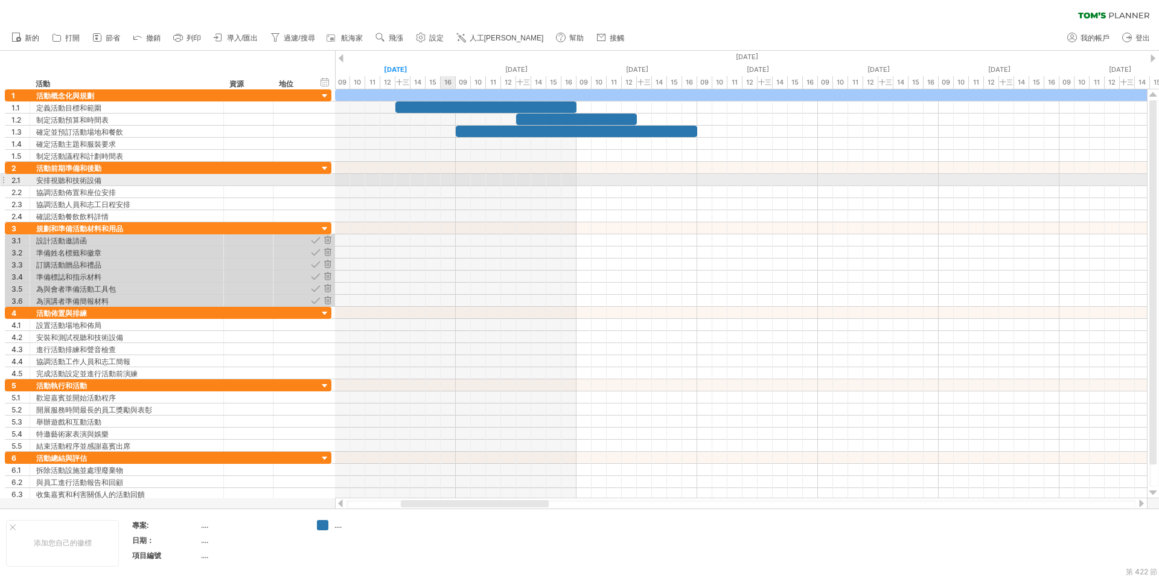
click at [445, 181] on div at bounding box center [741, 180] width 812 height 12
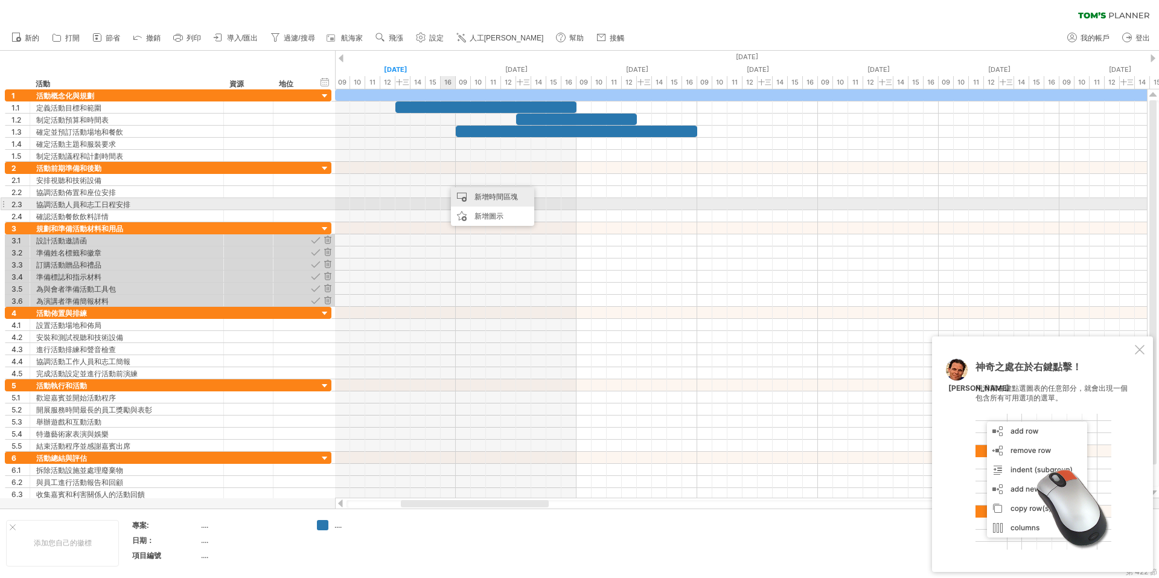
click at [491, 203] on div "新增時間區塊" at bounding box center [492, 196] width 83 height 19
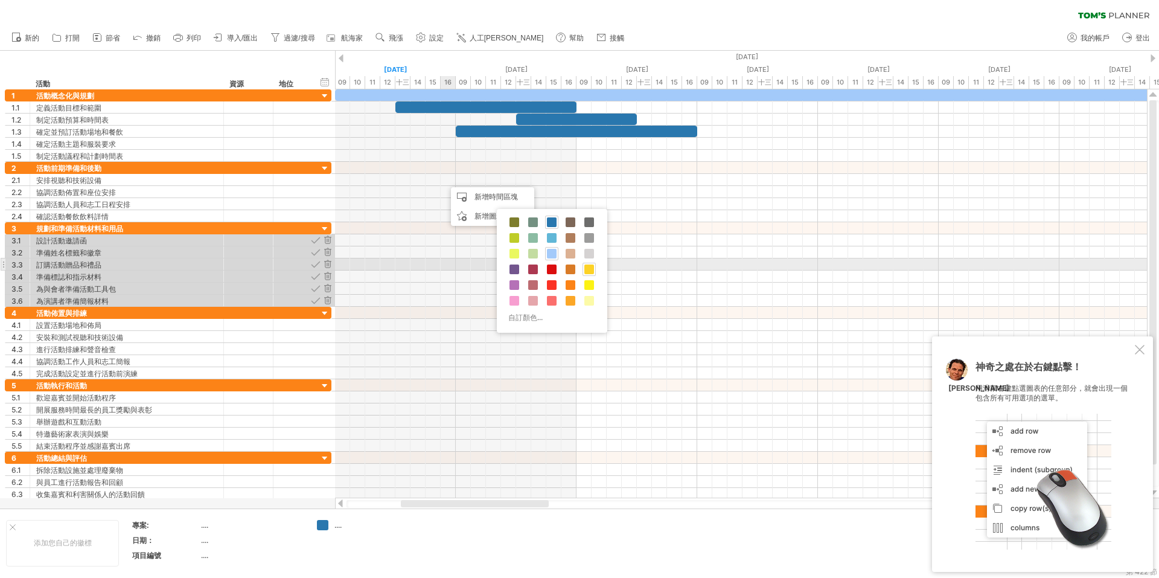
click at [589, 266] on span at bounding box center [589, 269] width 10 height 10
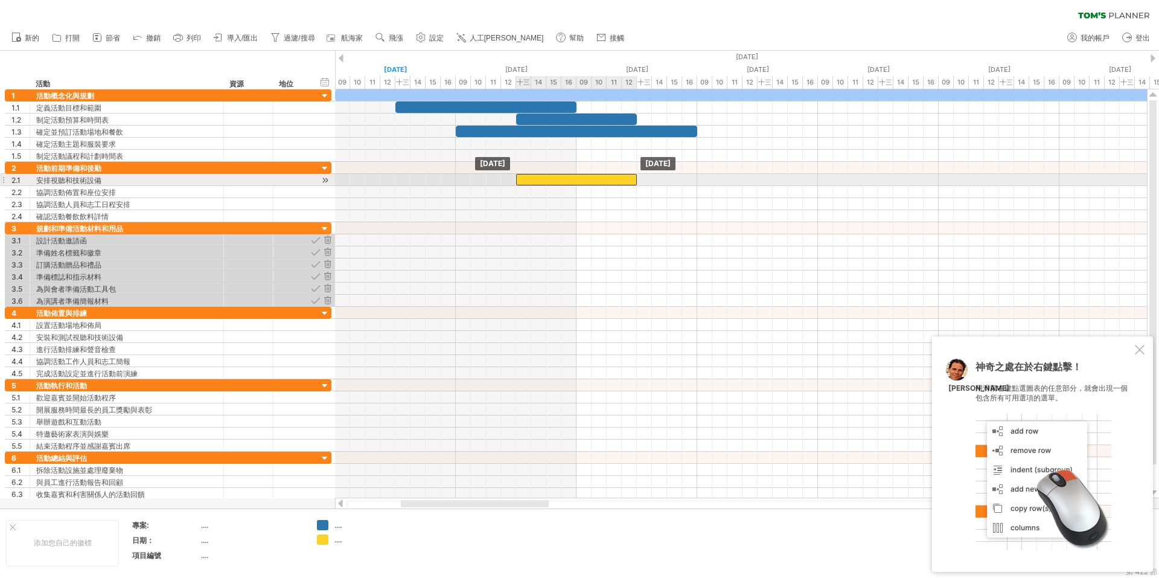
drag, startPoint x: 523, startPoint y: 176, endPoint x: 609, endPoint y: 179, distance: 86.4
click at [609, 179] on div at bounding box center [576, 179] width 121 height 11
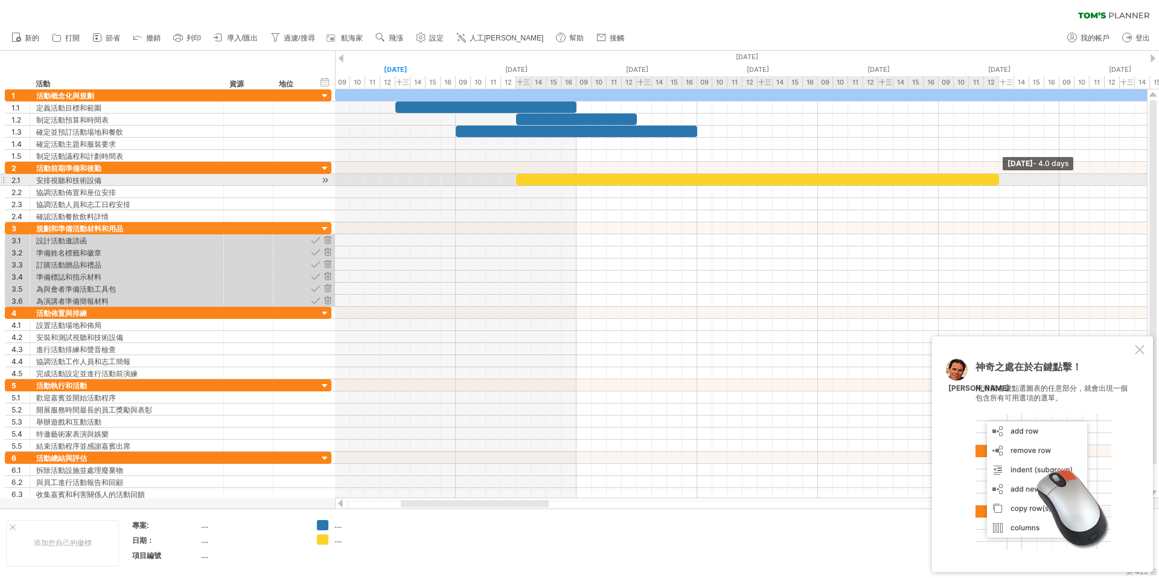
drag, startPoint x: 636, startPoint y: 177, endPoint x: 980, endPoint y: 180, distance: 344.1
click at [980, 180] on div at bounding box center [757, 179] width 483 height 11
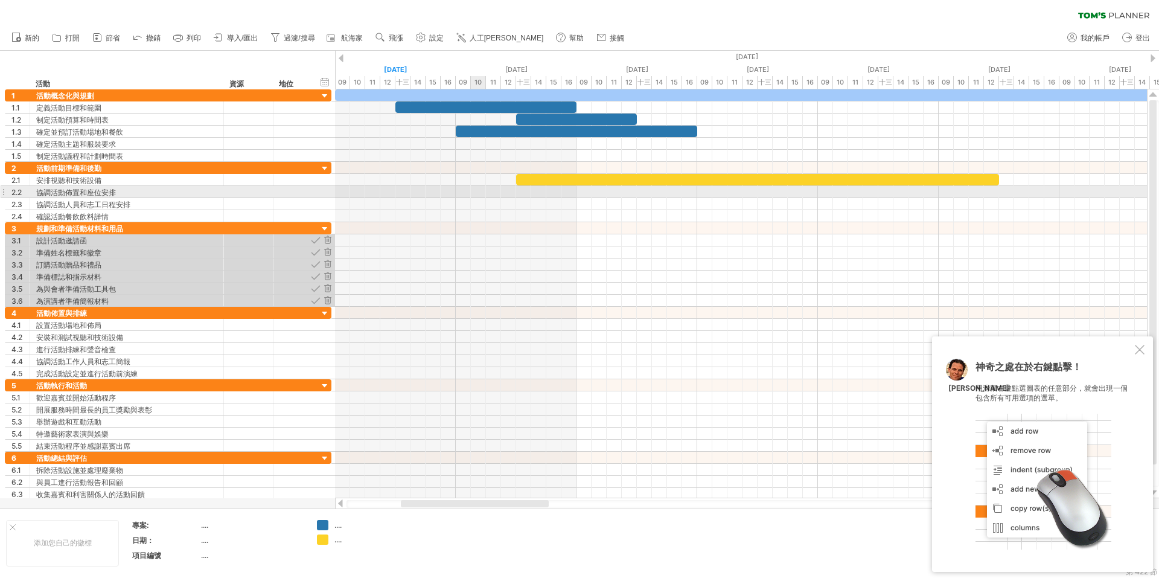
click at [482, 191] on div at bounding box center [741, 192] width 812 height 12
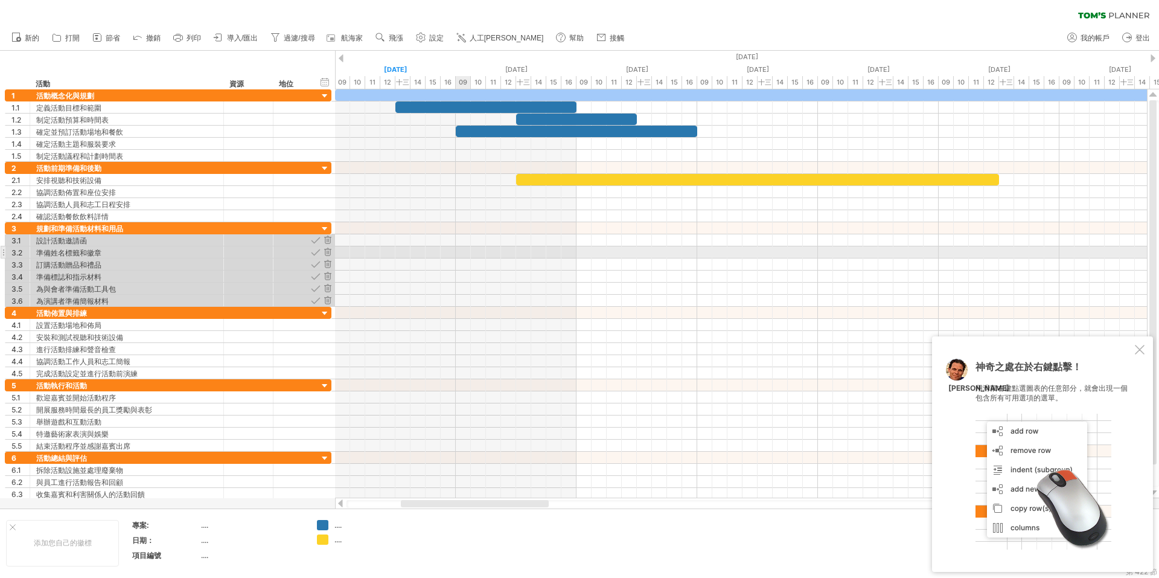
click at [457, 253] on div at bounding box center [741, 252] width 812 height 12
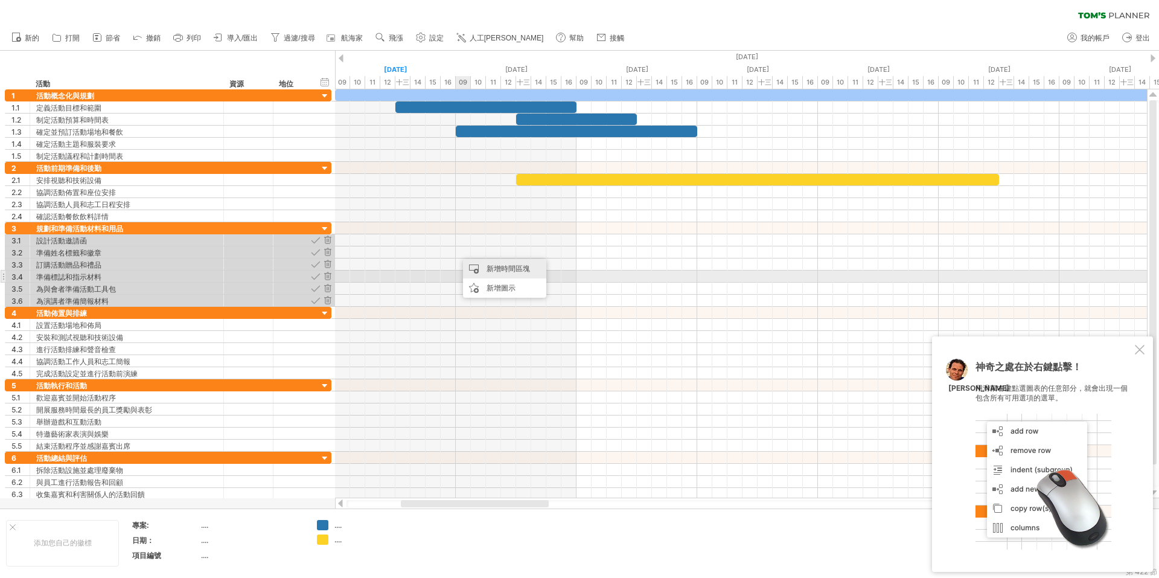
click at [500, 273] on div "新增時間區塊" at bounding box center [504, 268] width 83 height 19
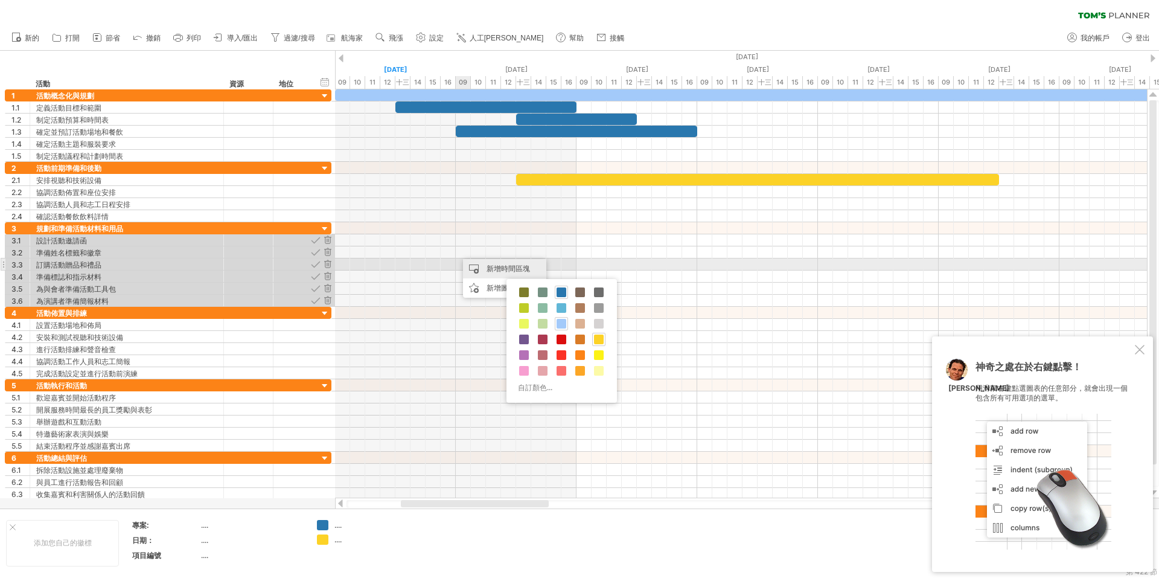
click at [502, 267] on font "新增時間區塊" at bounding box center [508, 268] width 43 height 9
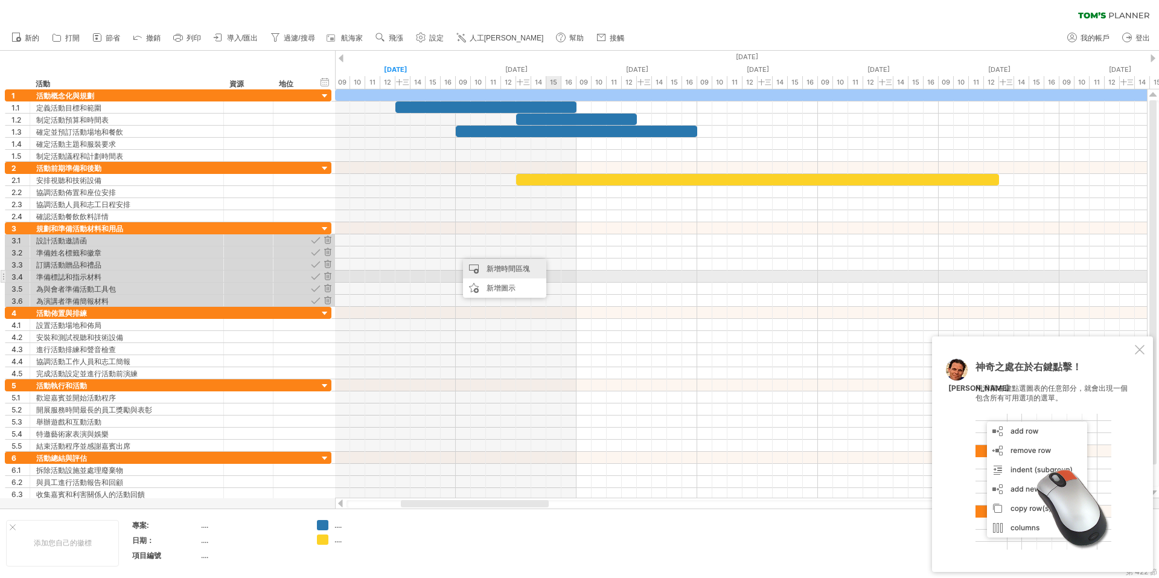
click at [523, 272] on font "新增時間區塊" at bounding box center [508, 268] width 43 height 9
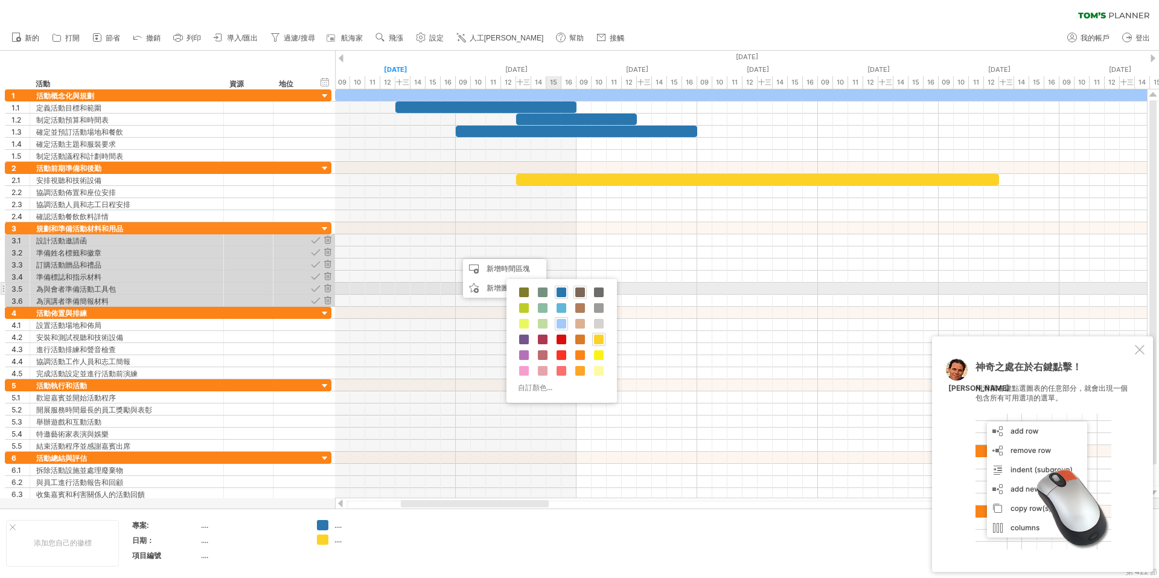
click at [582, 292] on span at bounding box center [580, 292] width 10 height 10
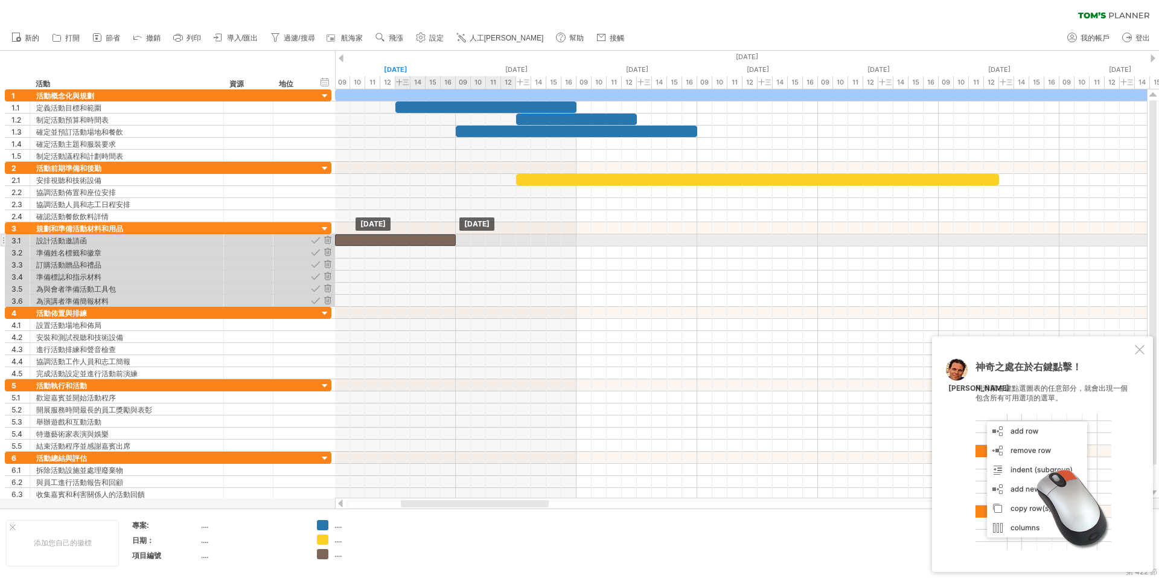
drag, startPoint x: 525, startPoint y: 250, endPoint x: 414, endPoint y: 242, distance: 111.4
drag, startPoint x: 458, startPoint y: 239, endPoint x: 479, endPoint y: 240, distance: 21.1
click at [493, 240] on div at bounding box center [425, 239] width 181 height 11
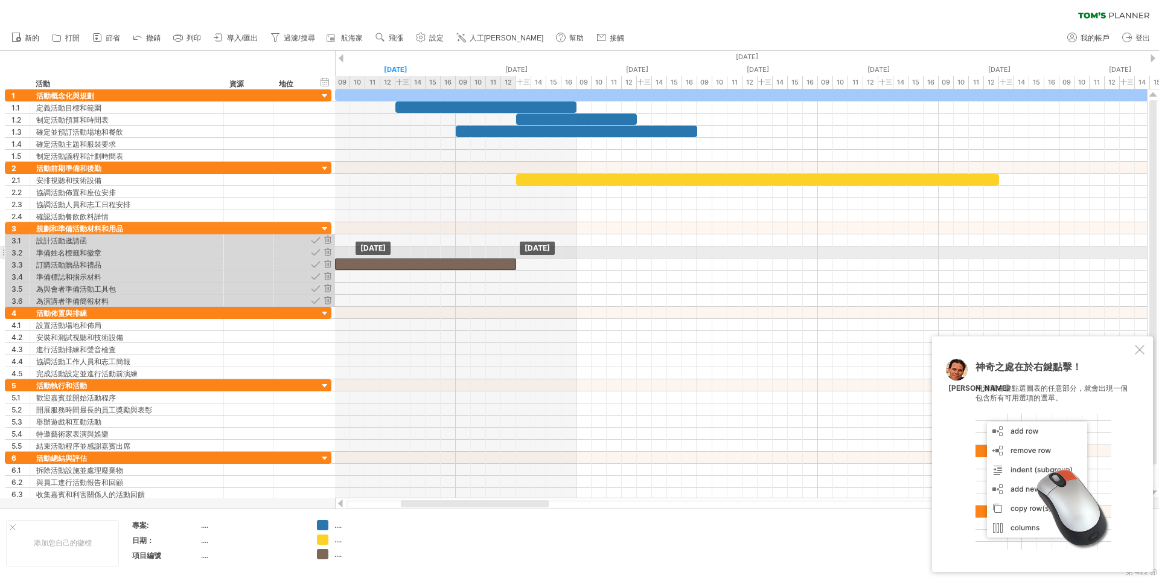
drag, startPoint x: 434, startPoint y: 243, endPoint x: 432, endPoint y: 258, distance: 15.9
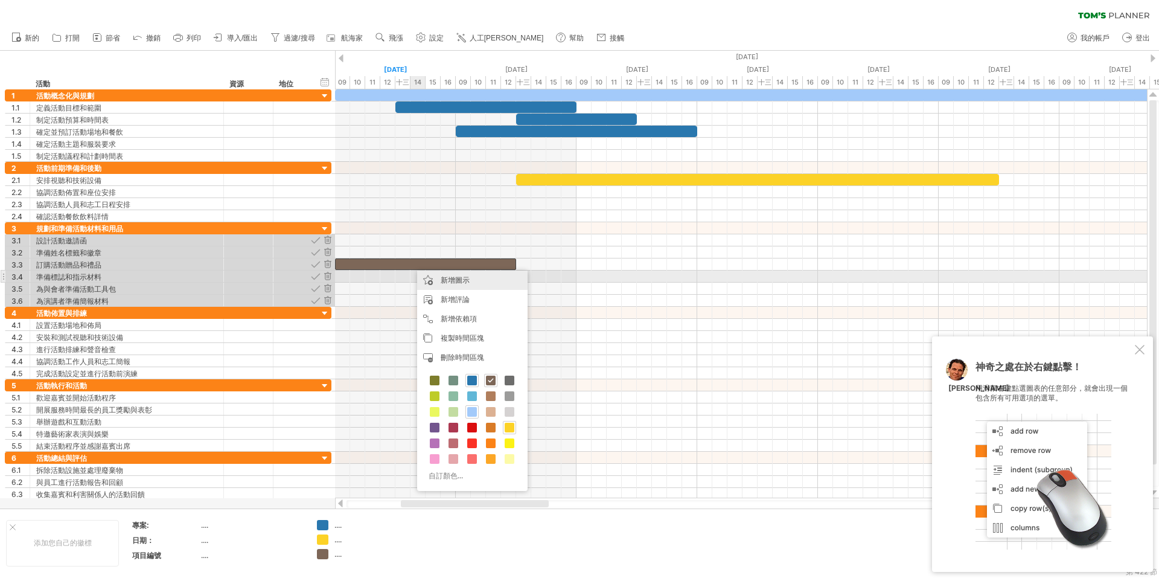
click at [461, 280] on font "新增圖示" at bounding box center [455, 279] width 29 height 9
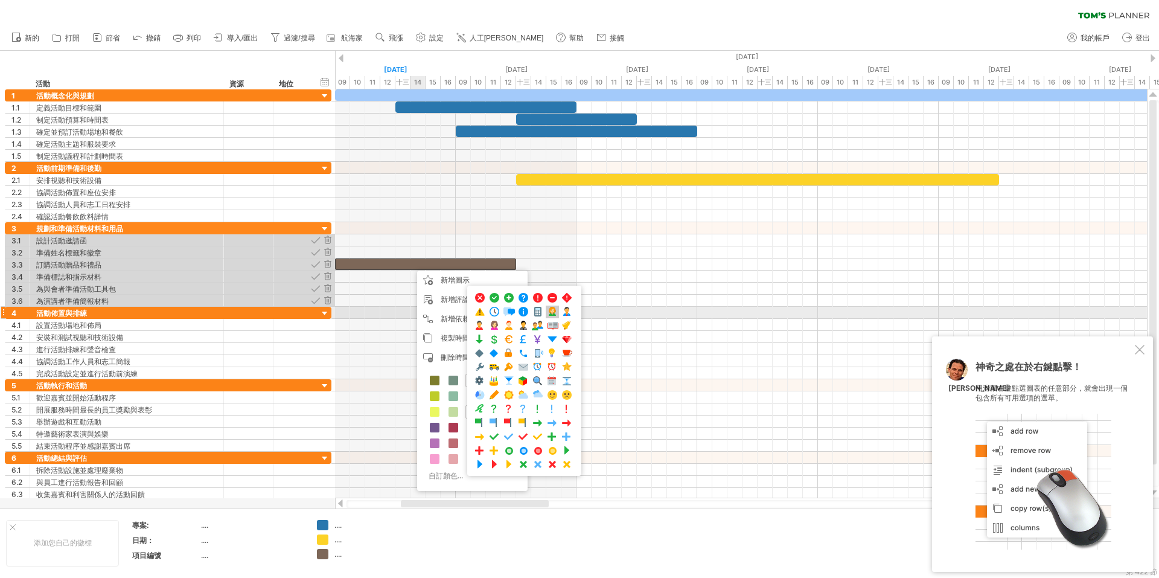
click at [554, 311] on span at bounding box center [552, 311] width 12 height 11
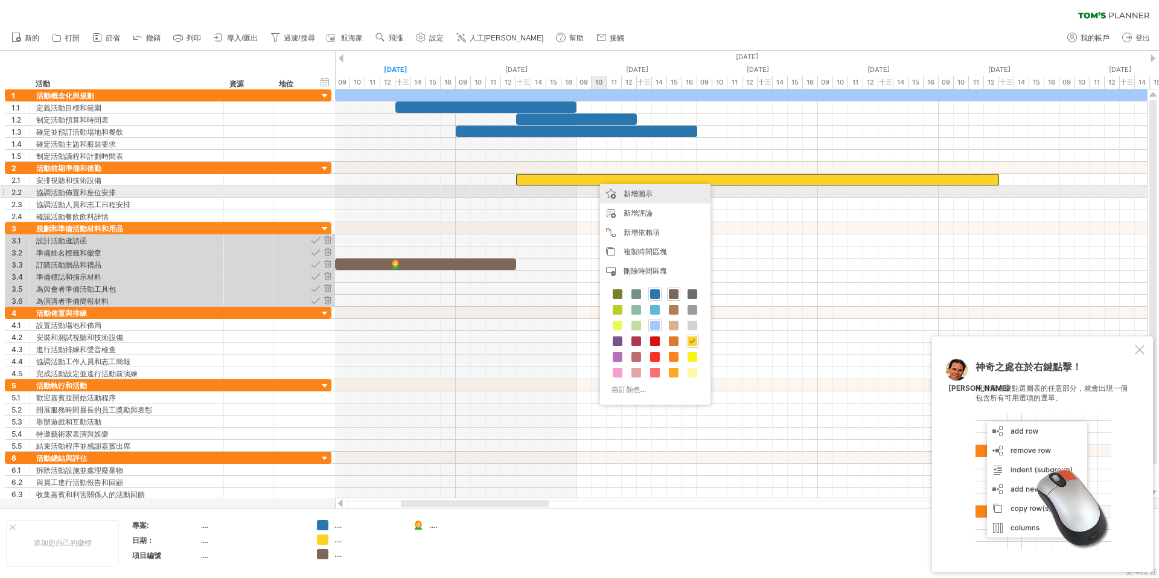
click at [641, 196] on font "新增圖示" at bounding box center [638, 193] width 29 height 9
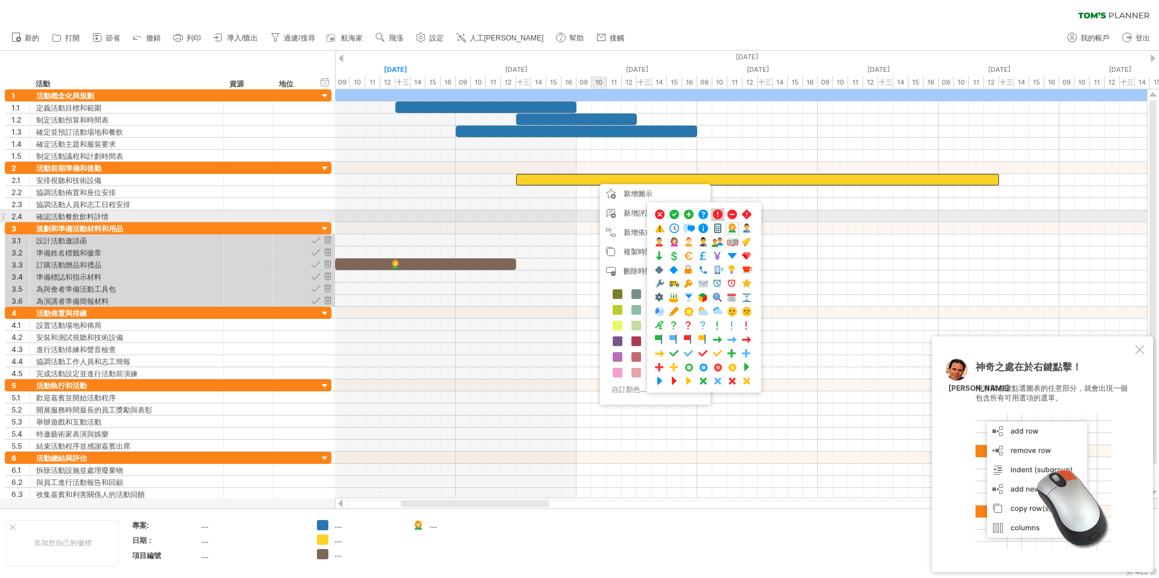
click at [717, 215] on span at bounding box center [718, 214] width 12 height 11
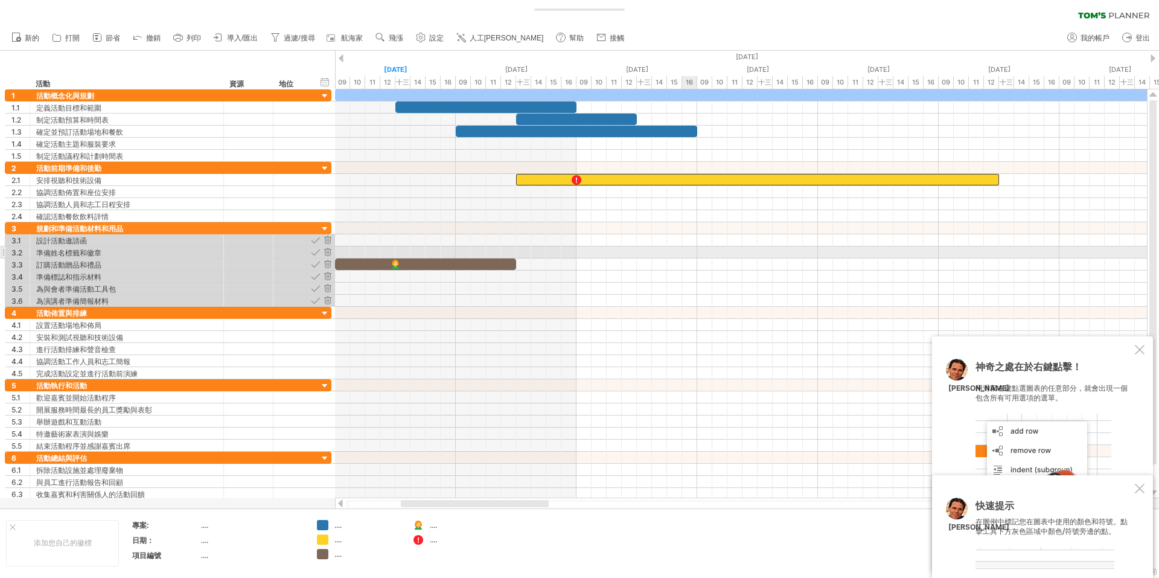
click at [691, 253] on div at bounding box center [741, 252] width 812 height 12
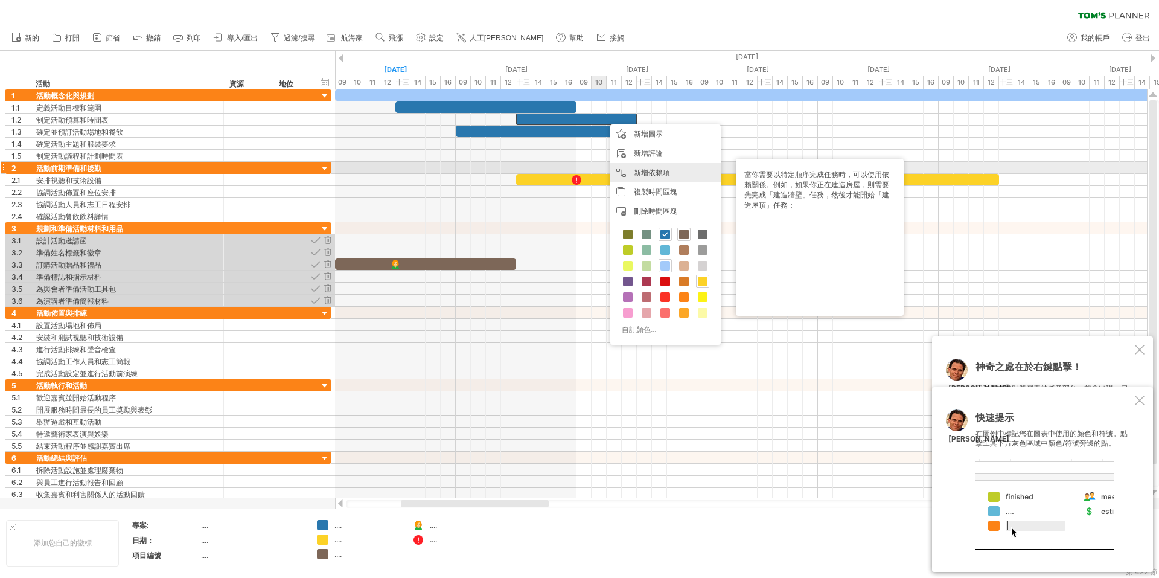
click at [646, 167] on div "新增依賴項 當你需要以特定順序完成任務時，可以使用依賴關係。例如，如果你正在建造房屋，則需要先完成「建造牆壁」任務，然後才能開始「建造屋頂」任務：" at bounding box center [665, 172] width 110 height 19
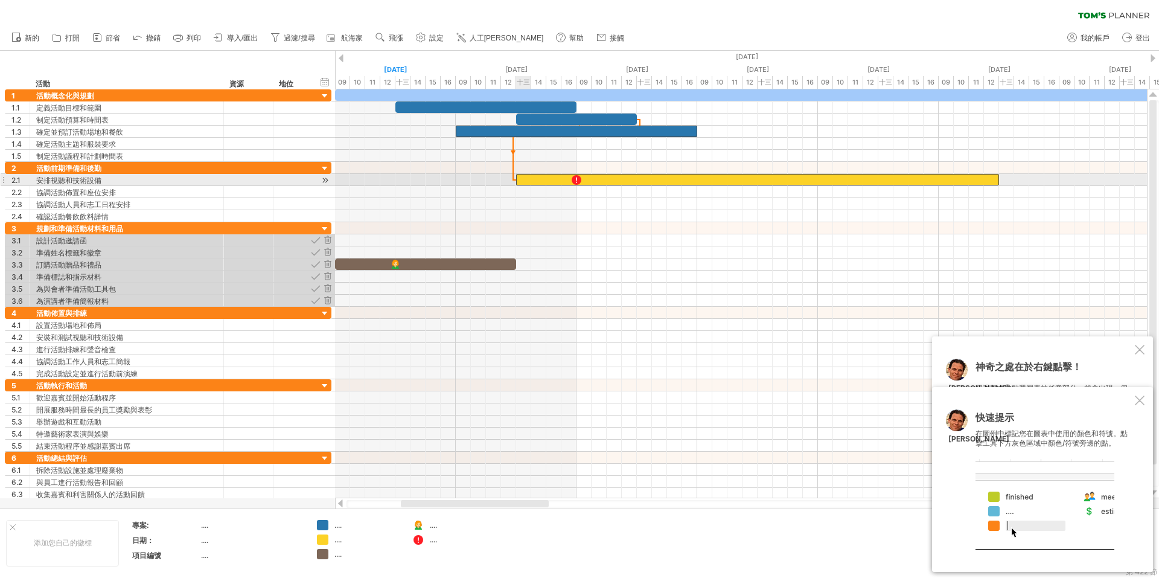
click at [516, 181] on span at bounding box center [516, 179] width 5 height 11
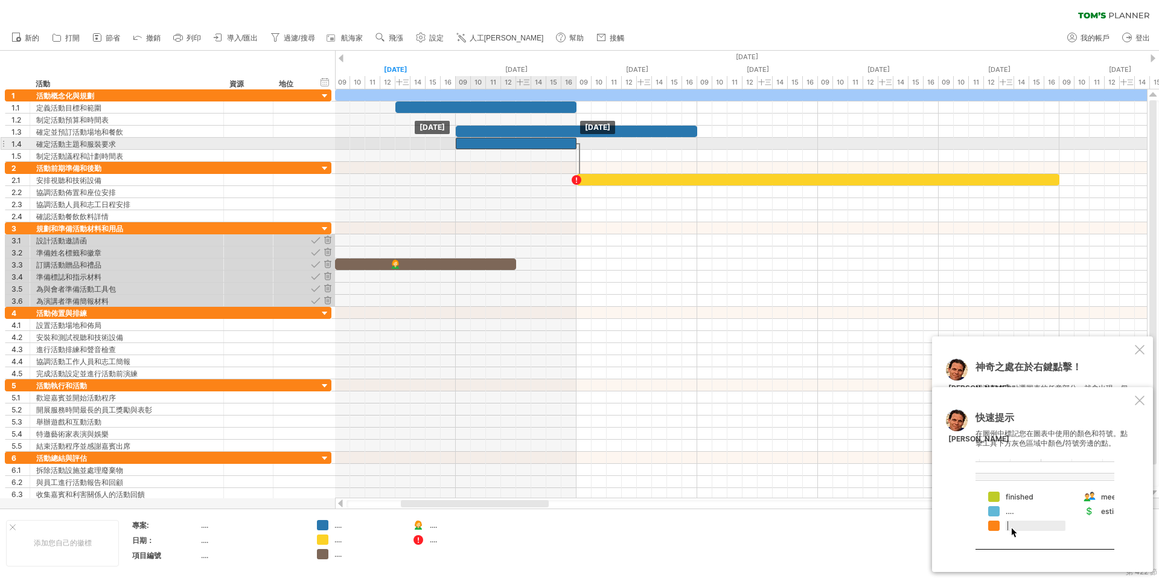
drag, startPoint x: 599, startPoint y: 117, endPoint x: 519, endPoint y: 147, distance: 85.6
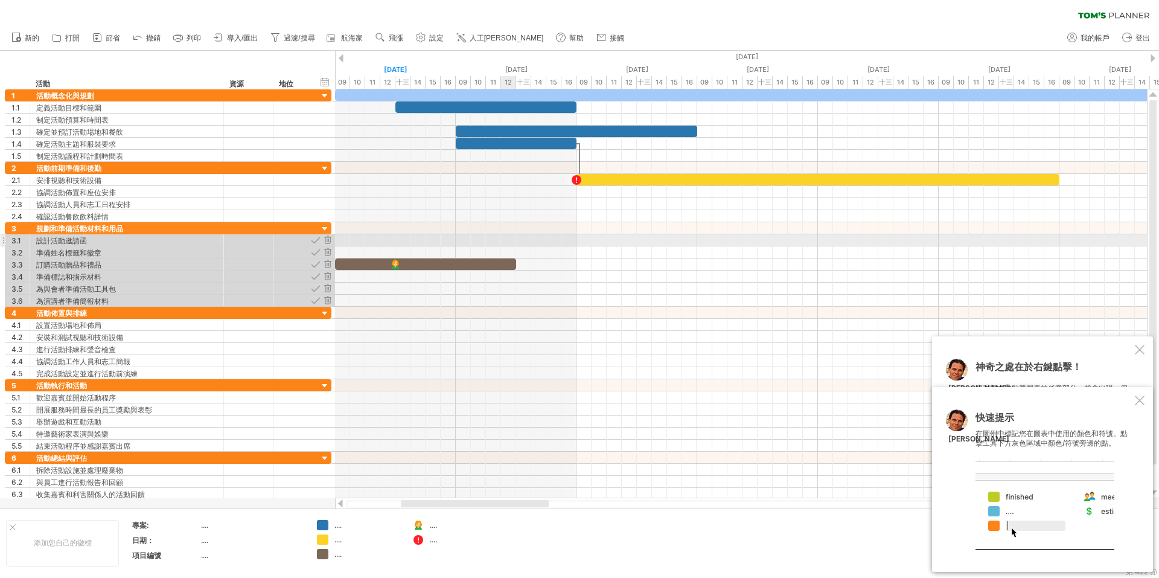
click at [514, 235] on div at bounding box center [741, 240] width 812 height 12
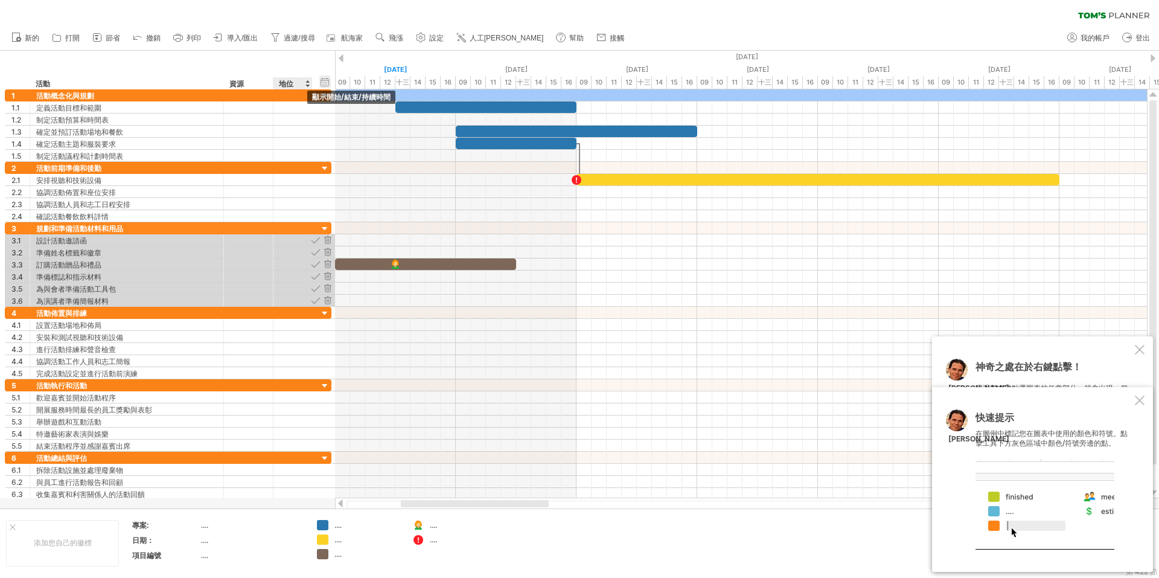
click at [326, 81] on div "隱藏開始/結束/持續時間 顯示開始/結束/持續時間" at bounding box center [324, 81] width 11 height 13
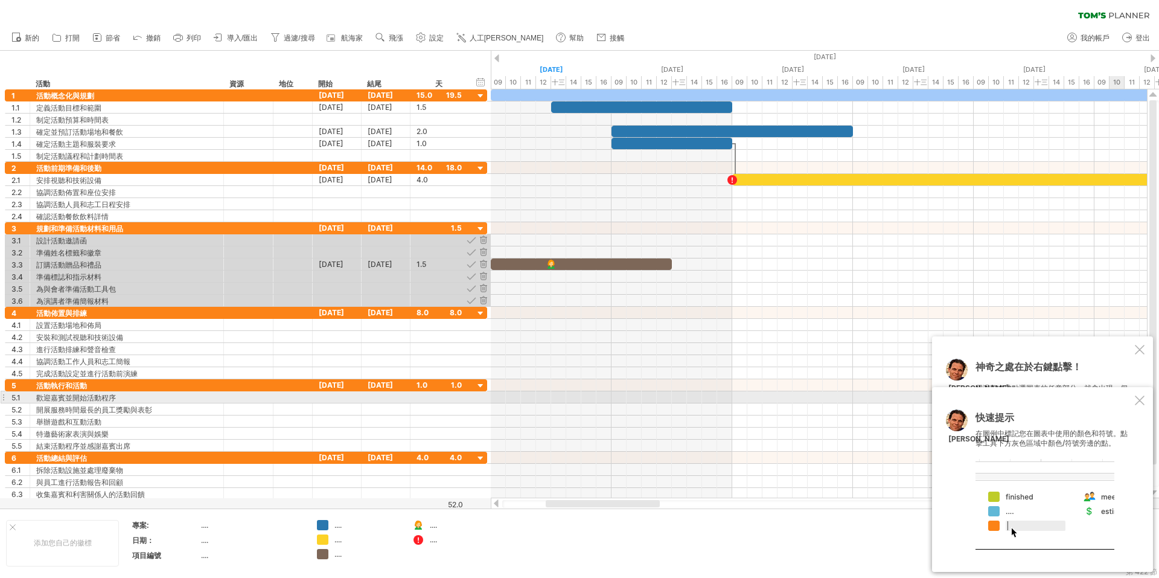
click at [1143, 395] on div at bounding box center [1140, 400] width 10 height 10
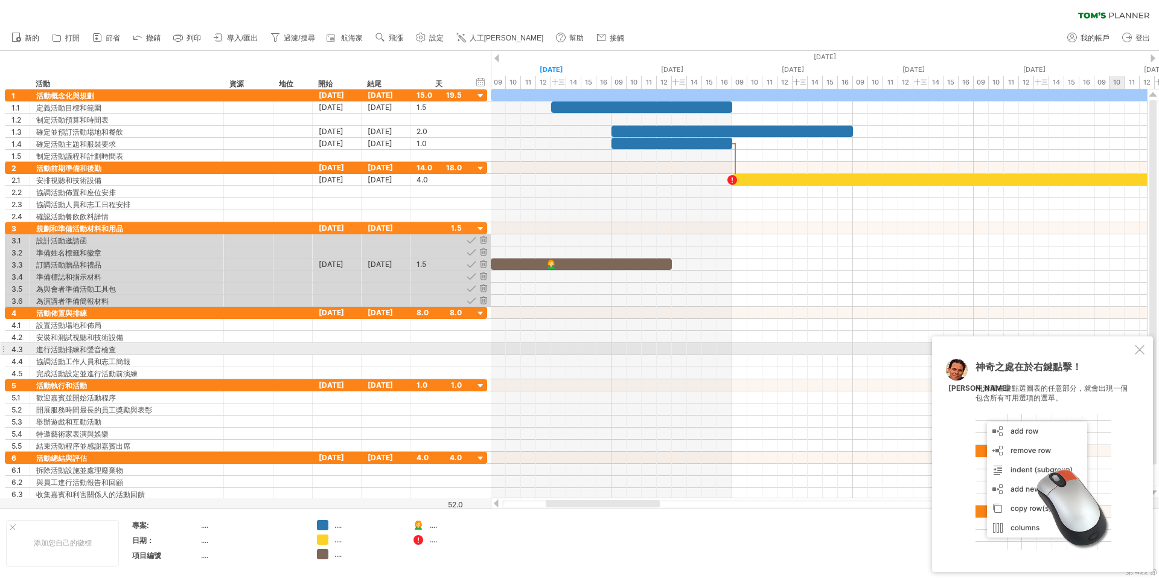
click at [1139, 348] on div at bounding box center [1140, 350] width 10 height 10
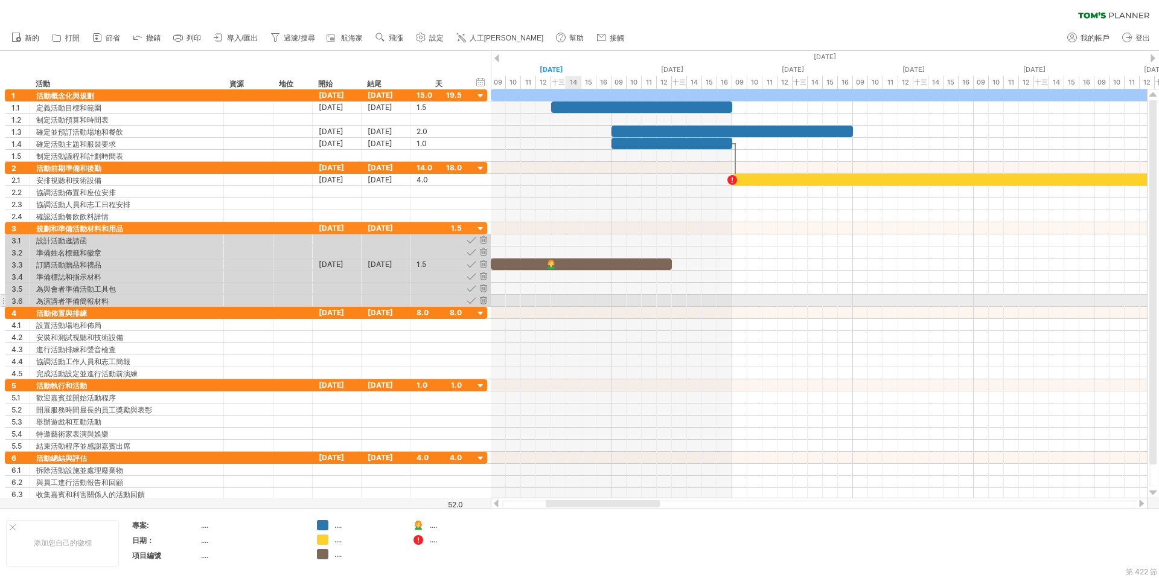
click at [570, 299] on div at bounding box center [819, 301] width 656 height 12
click at [595, 308] on div "新增時間區塊" at bounding box center [617, 314] width 83 height 19
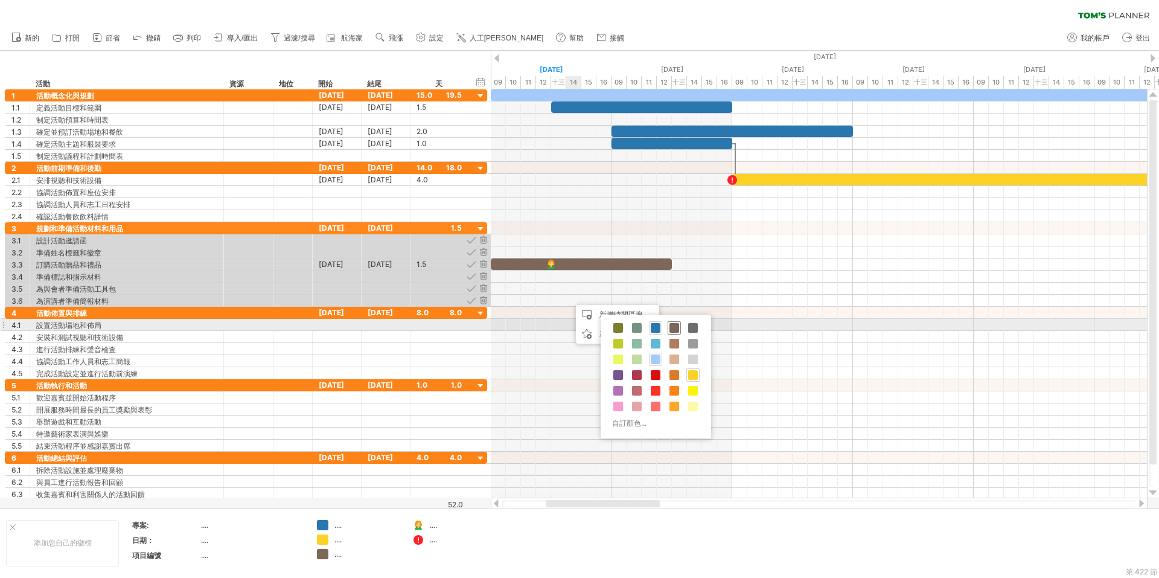
click at [678, 327] on span at bounding box center [675, 328] width 10 height 10
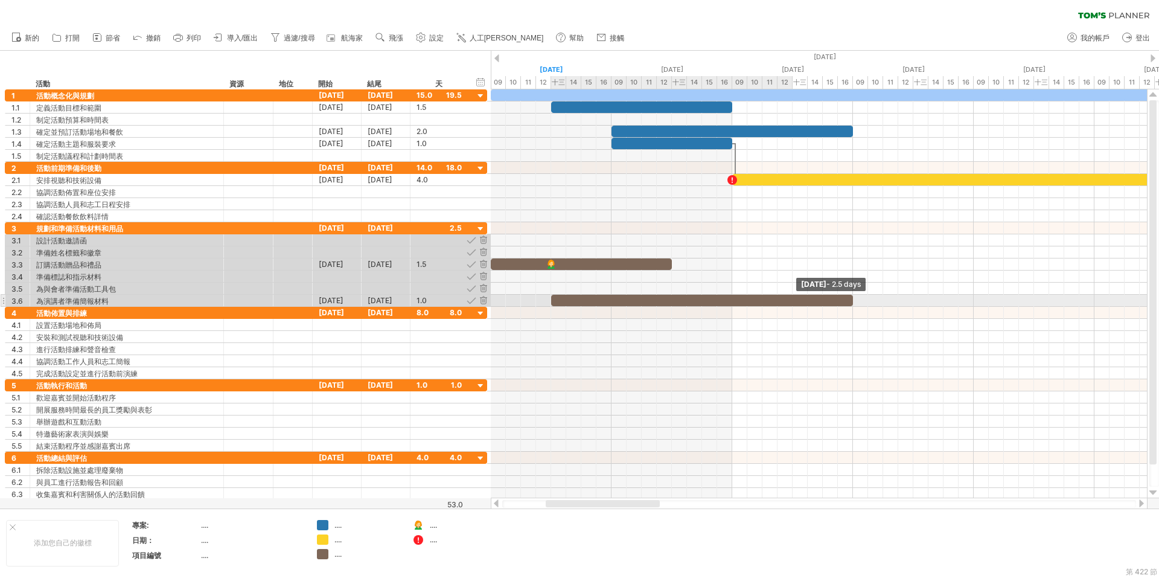
drag, startPoint x: 673, startPoint y: 299, endPoint x: 824, endPoint y: 299, distance: 151.5
click at [824, 299] on div at bounding box center [702, 300] width 302 height 11
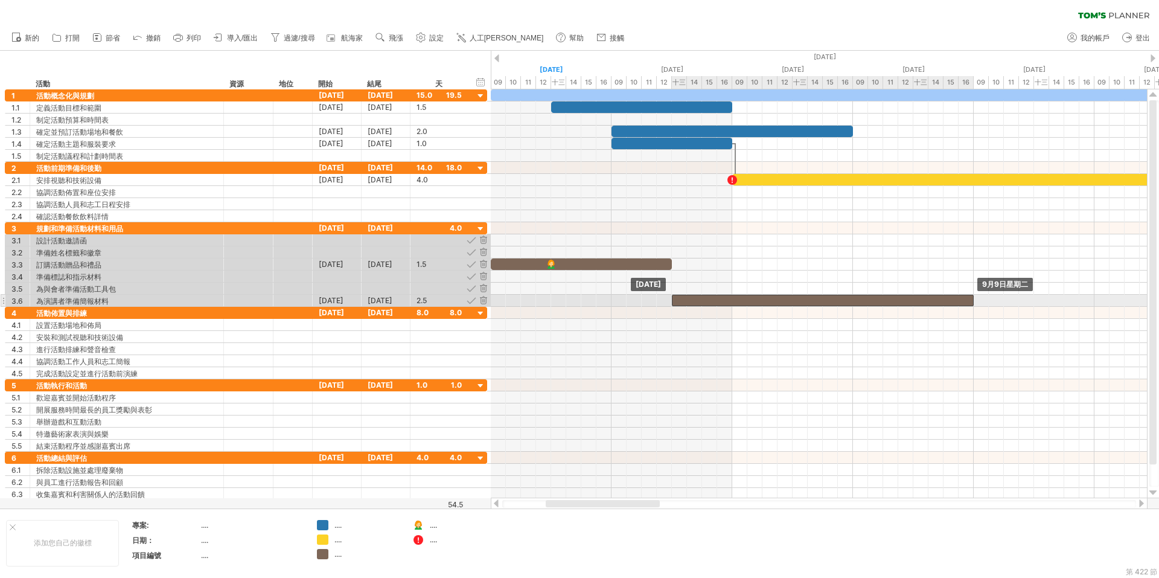
drag, startPoint x: 657, startPoint y: 298, endPoint x: 773, endPoint y: 300, distance: 115.3
click at [773, 300] on div at bounding box center [823, 300] width 302 height 11
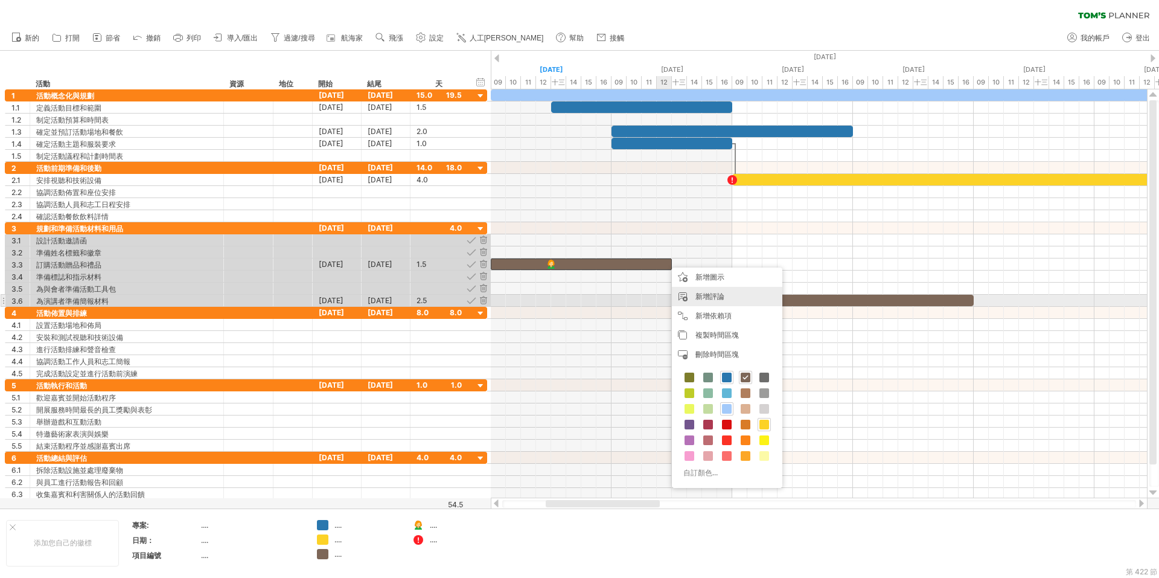
click at [705, 312] on font "新增依賴項" at bounding box center [713, 315] width 36 height 9
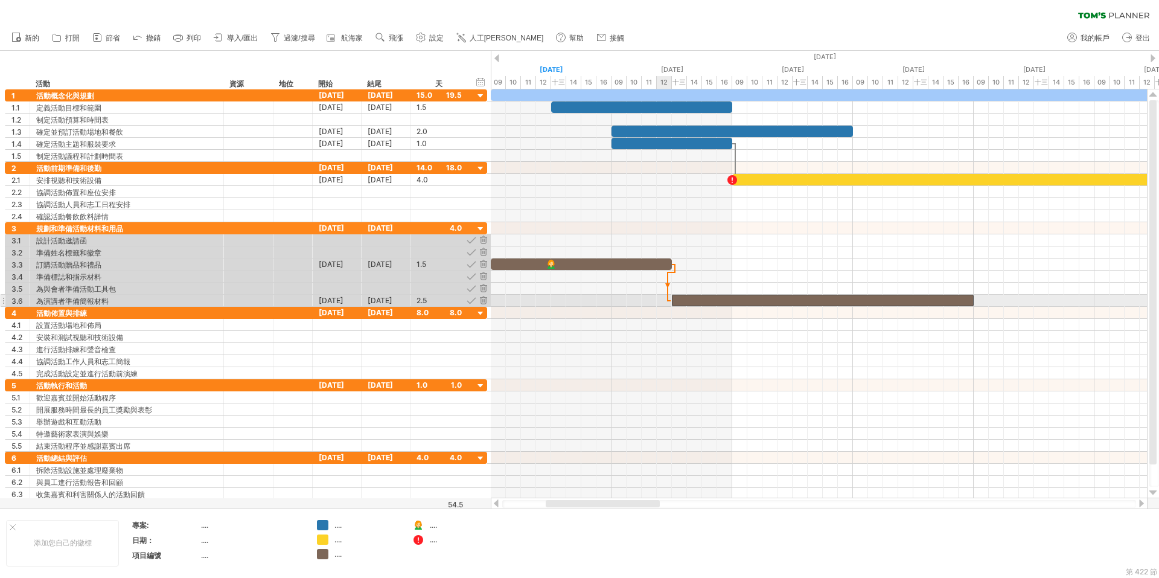
click at [671, 305] on span at bounding box center [672, 300] width 5 height 11
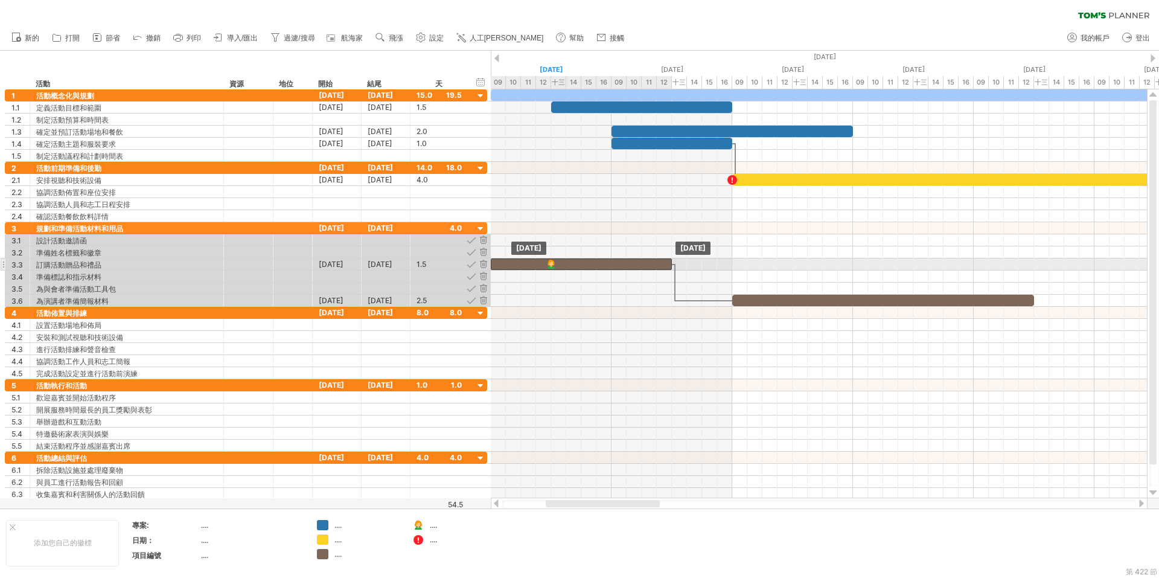
drag, startPoint x: 619, startPoint y: 260, endPoint x: 626, endPoint y: 265, distance: 8.2
click at [626, 265] on div at bounding box center [581, 263] width 181 height 11
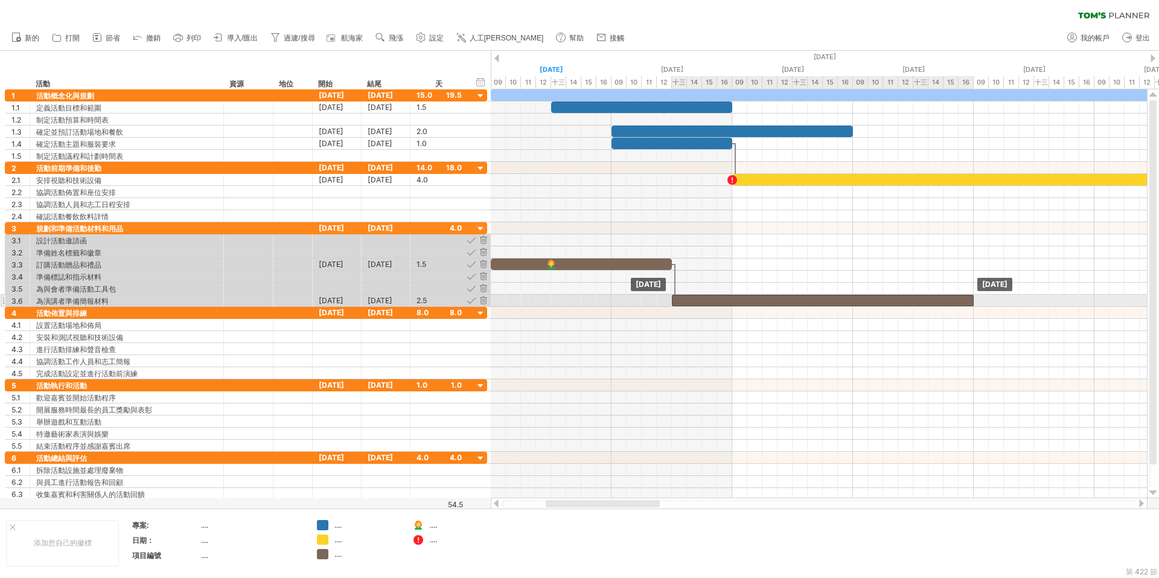
drag, startPoint x: 744, startPoint y: 299, endPoint x: 694, endPoint y: 301, distance: 50.7
click at [694, 301] on div at bounding box center [823, 300] width 302 height 11
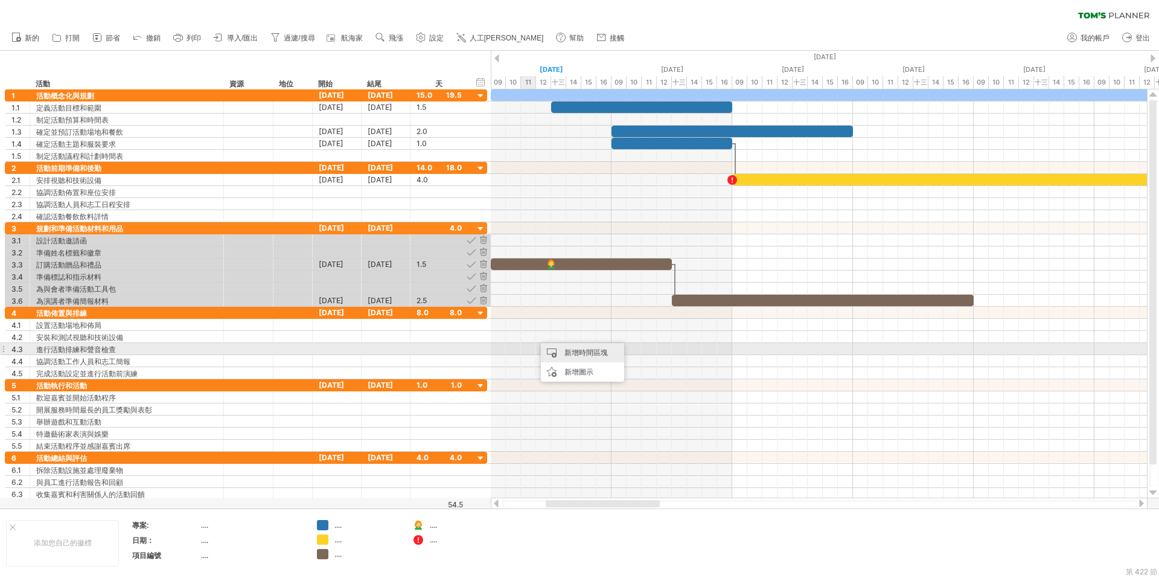
click at [566, 345] on div "新增時間區塊" at bounding box center [582, 352] width 83 height 19
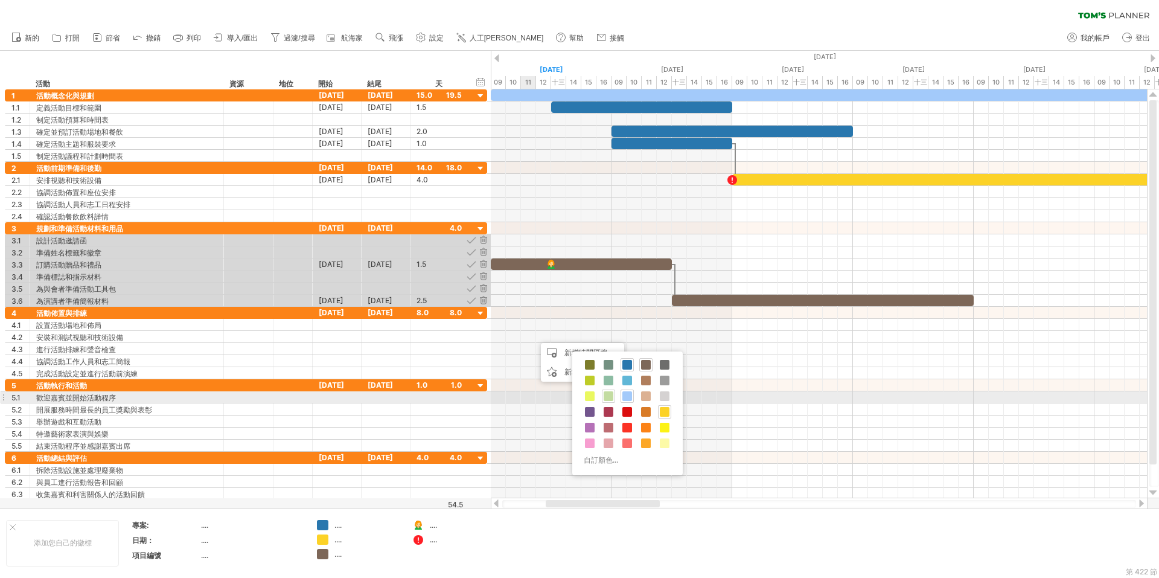
click at [606, 394] on span at bounding box center [609, 396] width 10 height 10
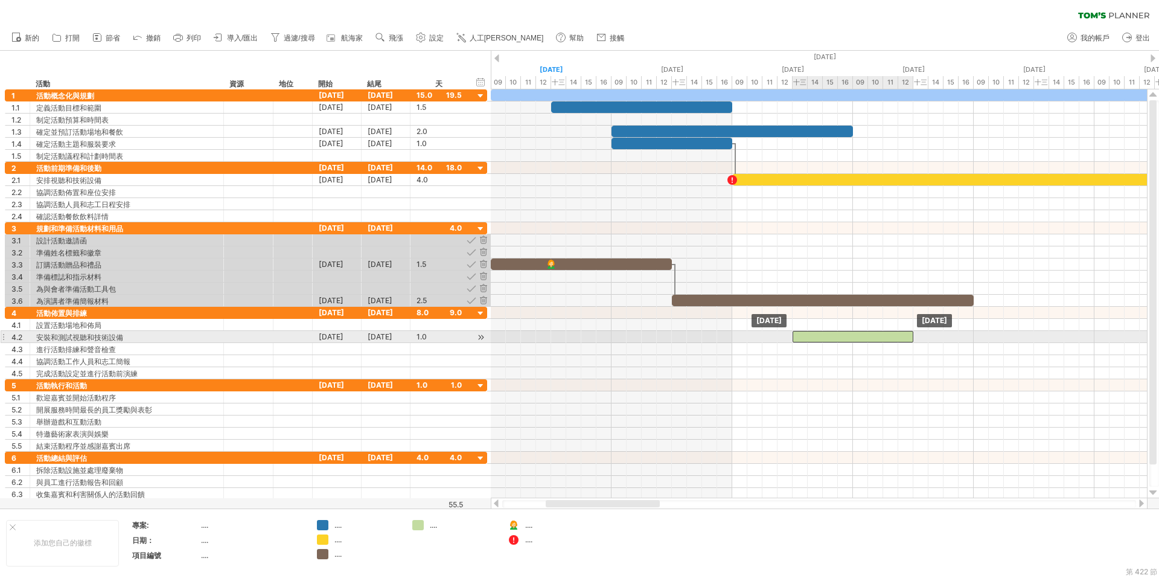
drag, startPoint x: 681, startPoint y: 333, endPoint x: 854, endPoint y: 334, distance: 172.7
click at [854, 334] on div at bounding box center [853, 336] width 121 height 11
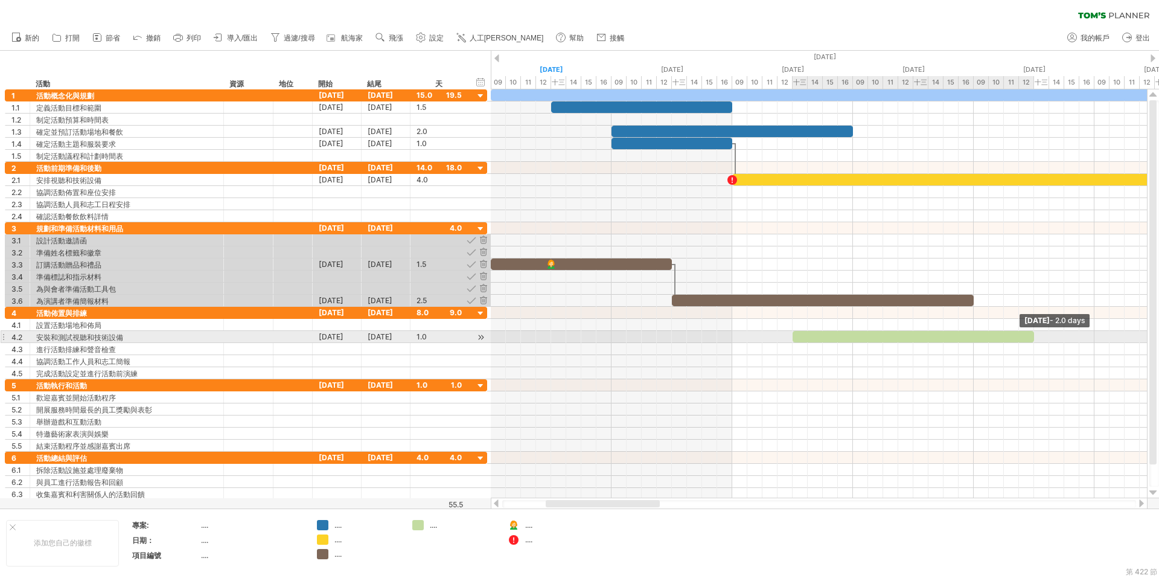
drag, startPoint x: 912, startPoint y: 338, endPoint x: 1035, endPoint y: 339, distance: 123.8
click at [1035, 339] on span at bounding box center [1034, 336] width 5 height 11
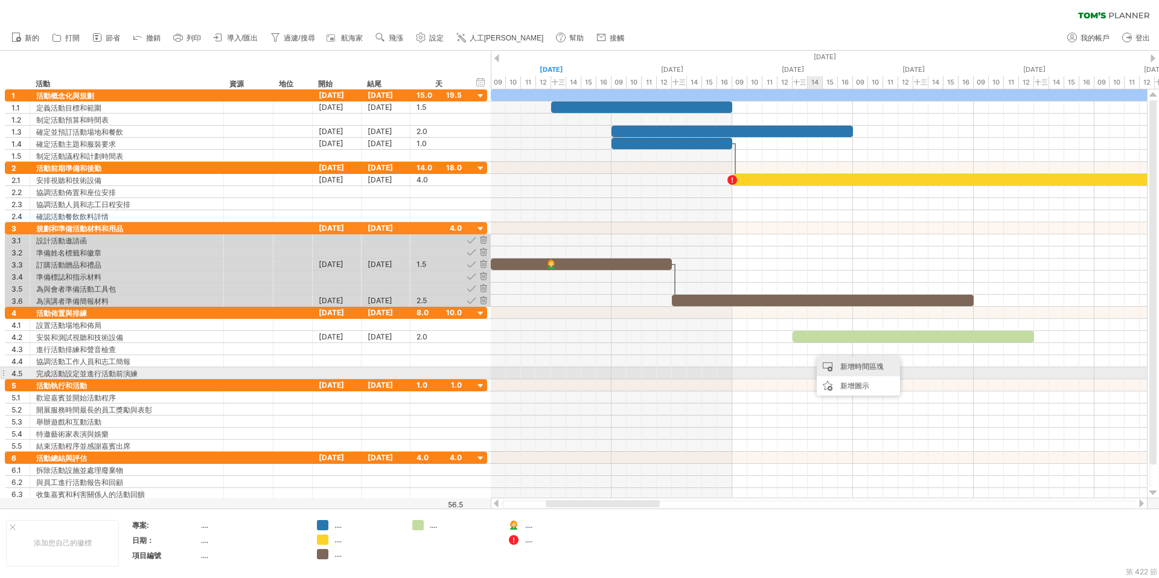
click at [851, 368] on font "新增時間區塊" at bounding box center [861, 366] width 43 height 9
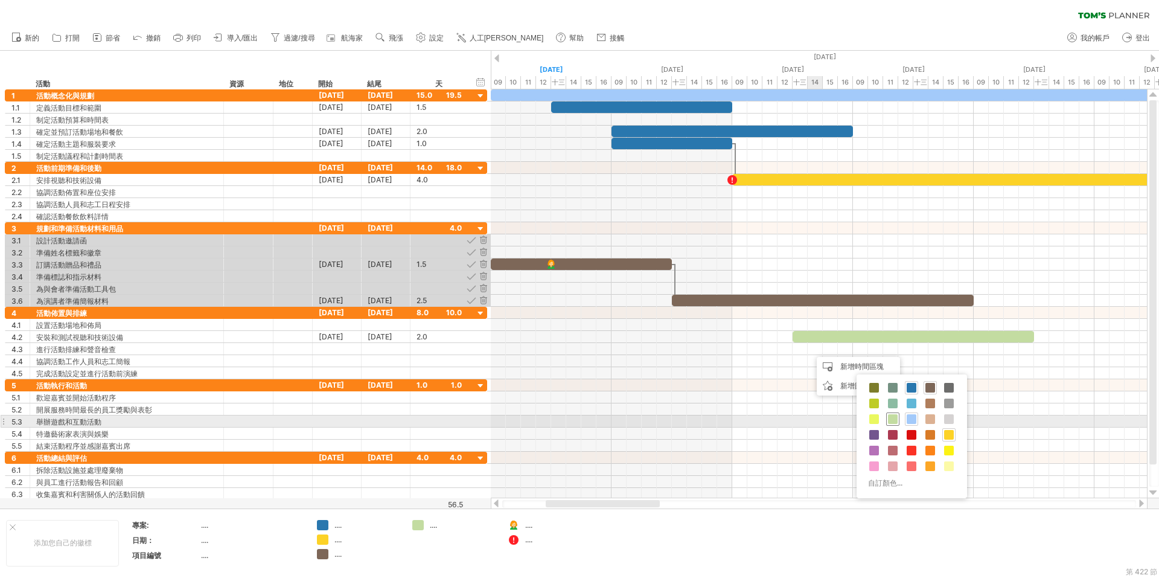
click at [893, 421] on span at bounding box center [893, 419] width 10 height 10
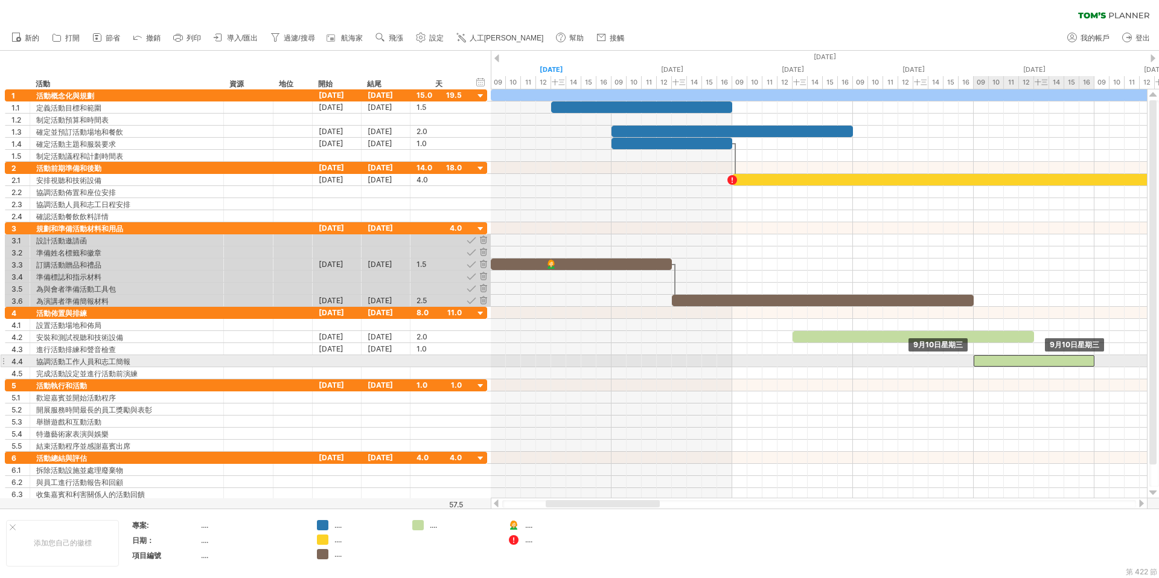
drag, startPoint x: 821, startPoint y: 344, endPoint x: 1024, endPoint y: 356, distance: 203.2
drag, startPoint x: 1096, startPoint y: 363, endPoint x: 1120, endPoint y: 363, distance: 24.8
click at [1120, 363] on div "[DATE] - 1.0 days [DATE]" at bounding box center [819, 293] width 656 height 409
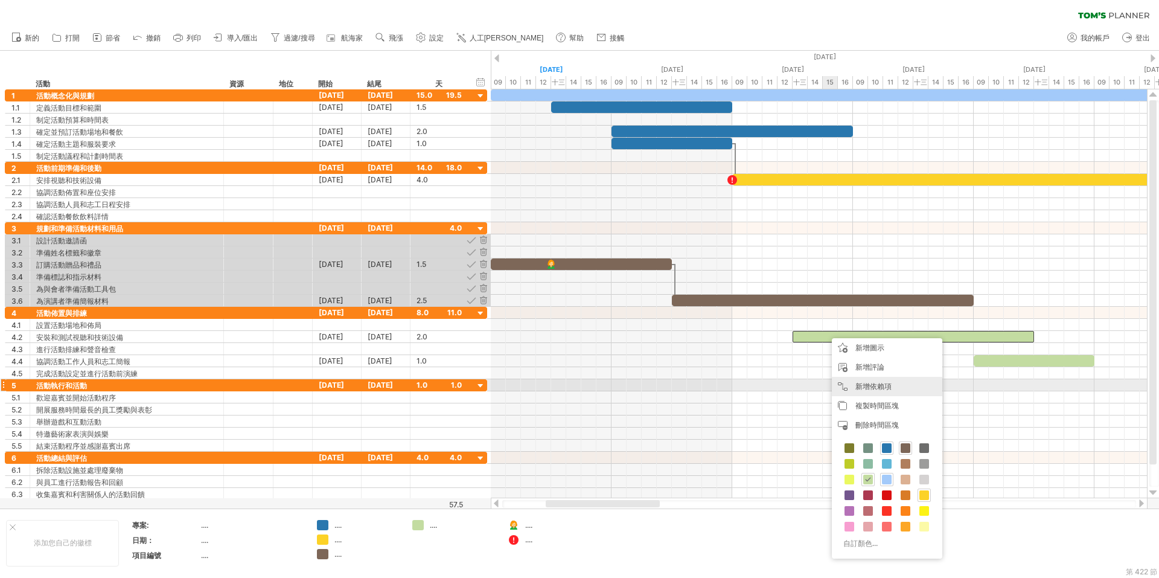
click at [869, 385] on font "新增依賴項" at bounding box center [873, 386] width 36 height 9
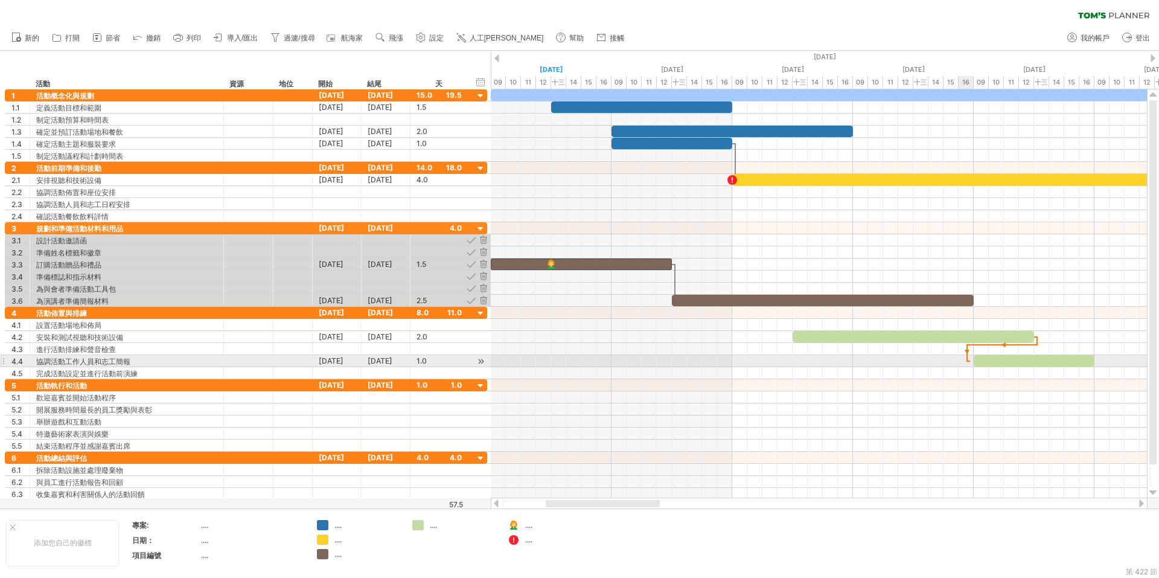
click at [970, 361] on div at bounding box center [819, 361] width 656 height 12
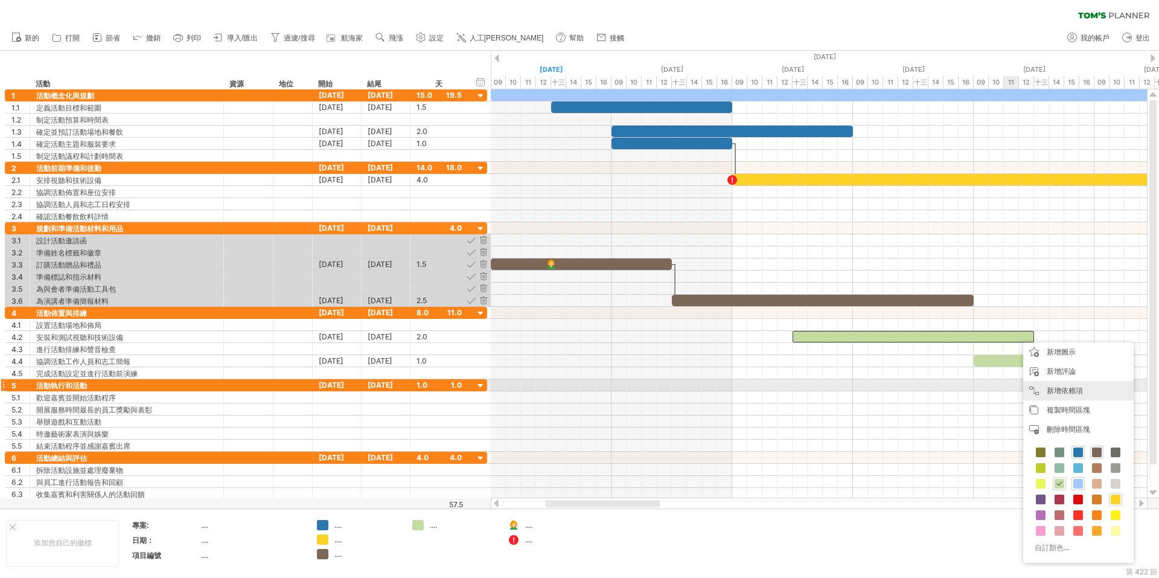
click at [1047, 388] on font "新增依賴項" at bounding box center [1065, 390] width 36 height 9
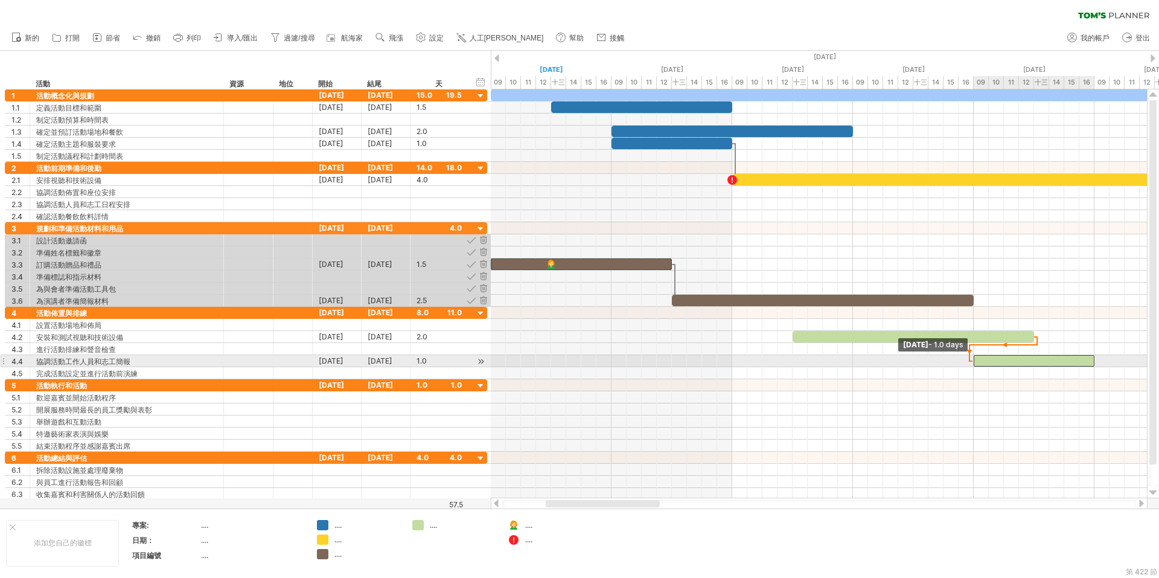
click at [973, 356] on span at bounding box center [973, 360] width 5 height 11
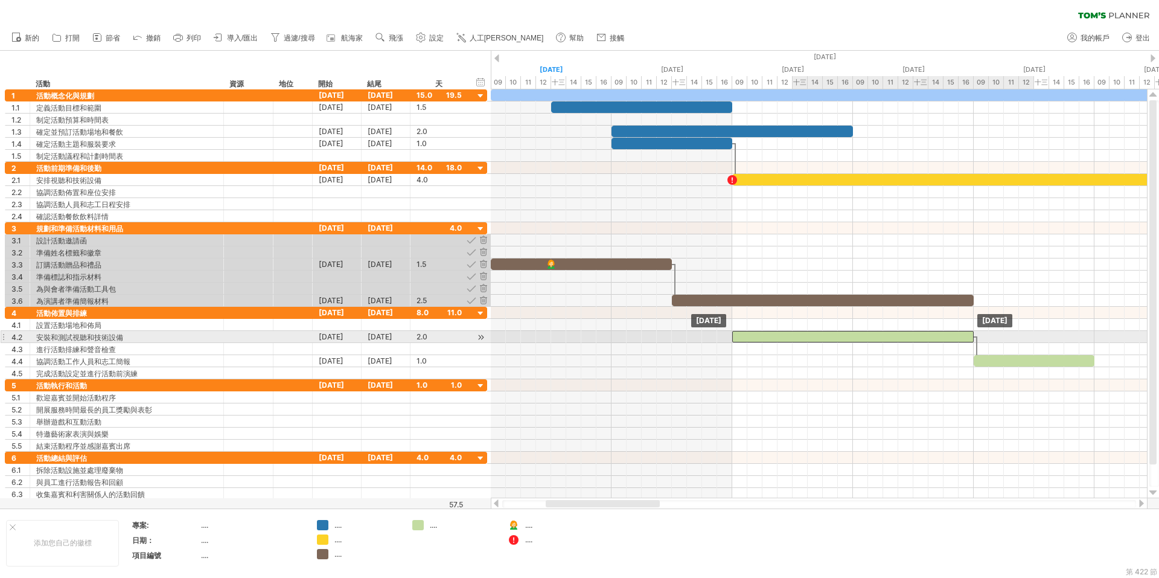
drag, startPoint x: 908, startPoint y: 339, endPoint x: 860, endPoint y: 341, distance: 48.4
click at [860, 341] on div at bounding box center [852, 336] width 241 height 11
drag, startPoint x: 881, startPoint y: 338, endPoint x: 869, endPoint y: 337, distance: 11.5
click at [869, 337] on div at bounding box center [852, 336] width 241 height 11
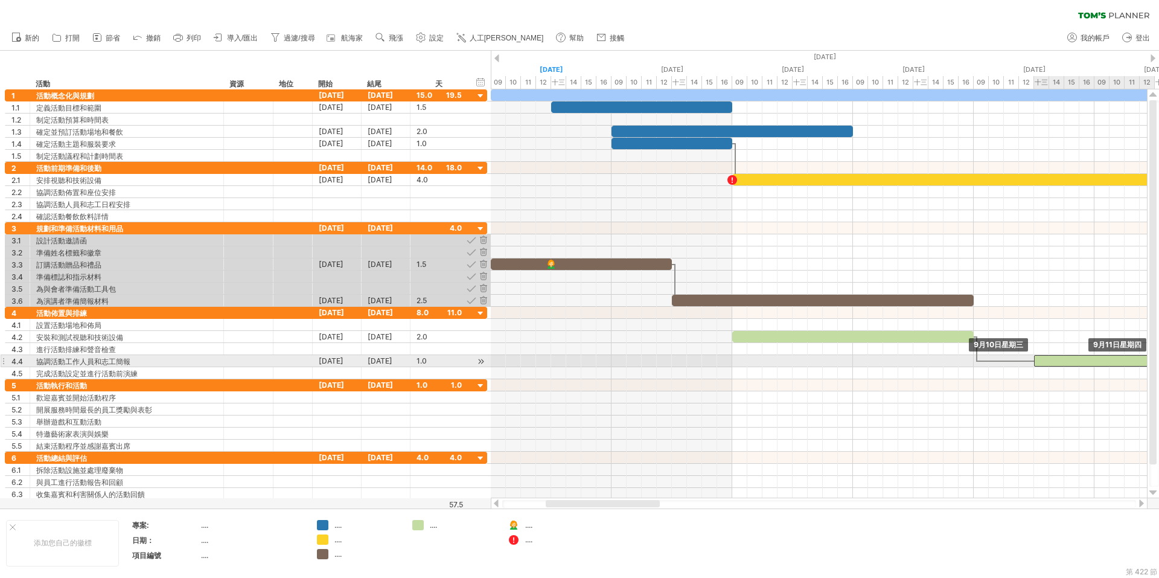
drag, startPoint x: 1039, startPoint y: 359, endPoint x: 1018, endPoint y: 359, distance: 21.1
click at [1018, 359] on div "[DATE] [DATE]" at bounding box center [819, 293] width 656 height 409
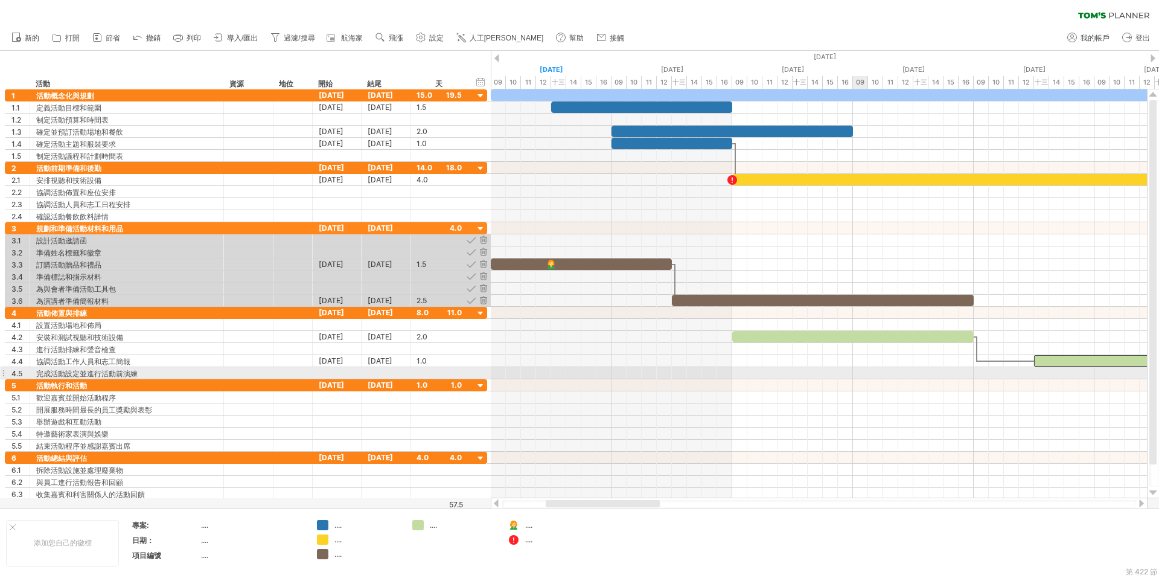
click at [854, 374] on div at bounding box center [819, 373] width 656 height 12
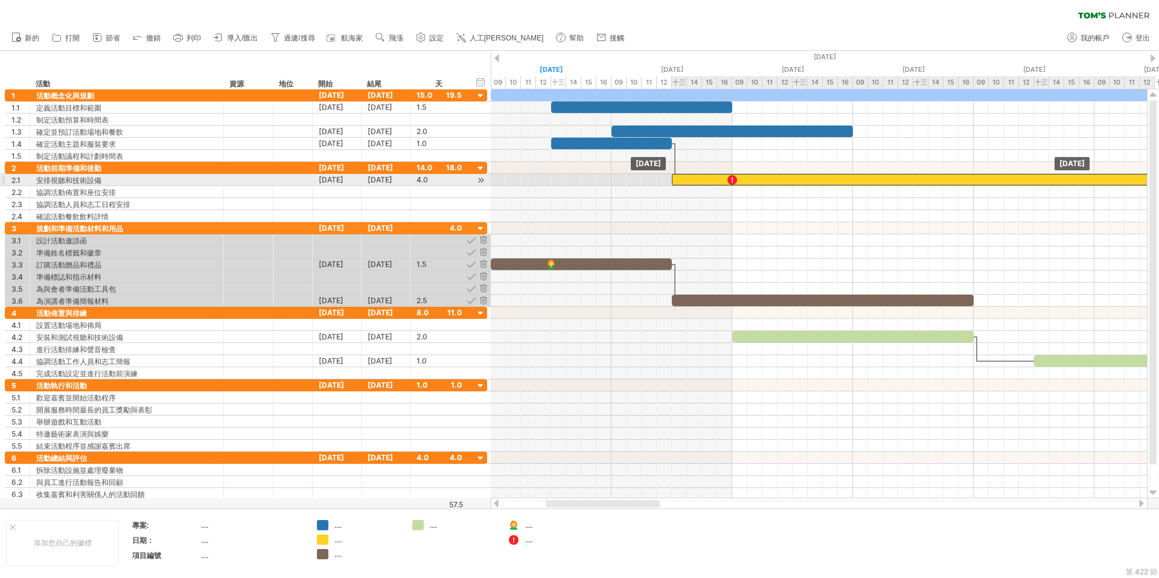
drag, startPoint x: 753, startPoint y: 182, endPoint x: 712, endPoint y: 176, distance: 41.5
click at [712, 176] on div at bounding box center [913, 179] width 483 height 11
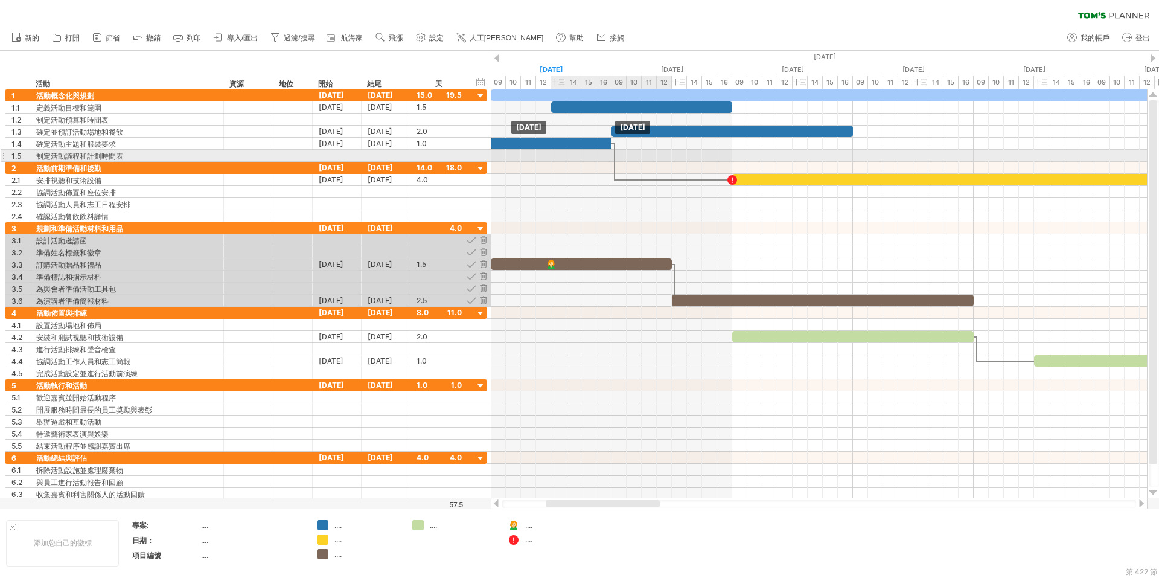
drag, startPoint x: 687, startPoint y: 145, endPoint x: 624, endPoint y: 150, distance: 63.0
click at [619, 150] on div "[DATE] [DATE]" at bounding box center [819, 293] width 656 height 409
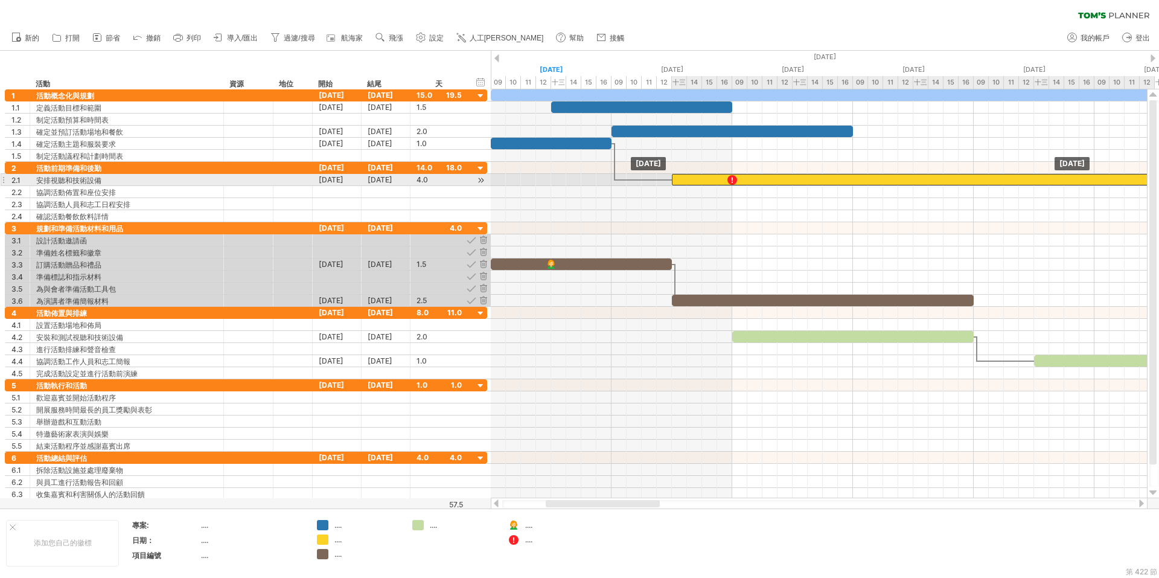
drag, startPoint x: 776, startPoint y: 176, endPoint x: 722, endPoint y: 175, distance: 54.3
click at [722, 175] on div at bounding box center [913, 179] width 483 height 11
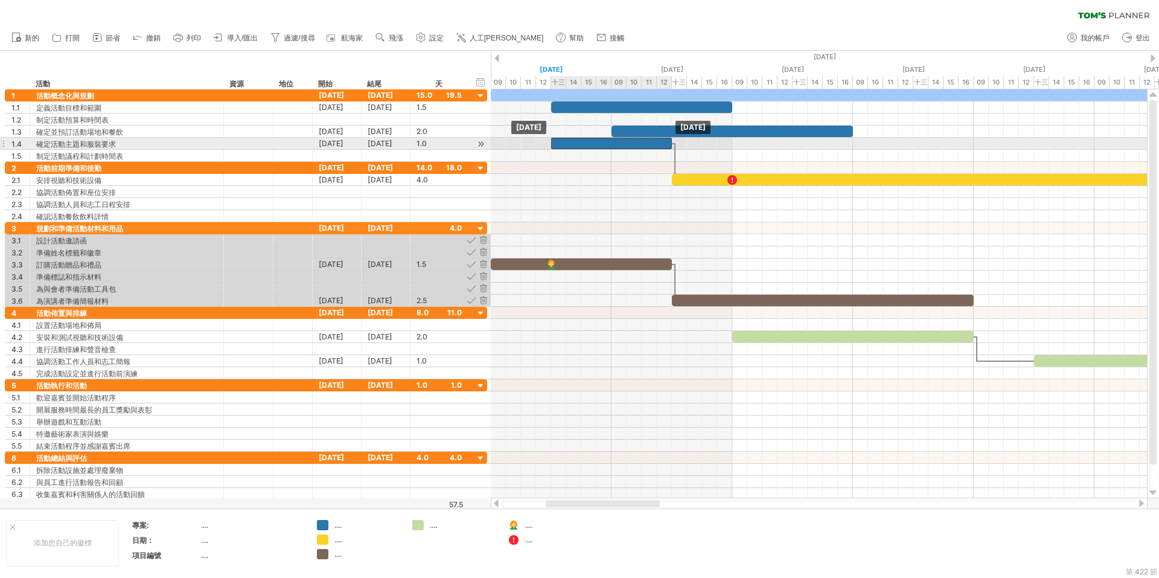
drag, startPoint x: 571, startPoint y: 141, endPoint x: 633, endPoint y: 145, distance: 62.4
click at [633, 145] on div at bounding box center [611, 143] width 121 height 11
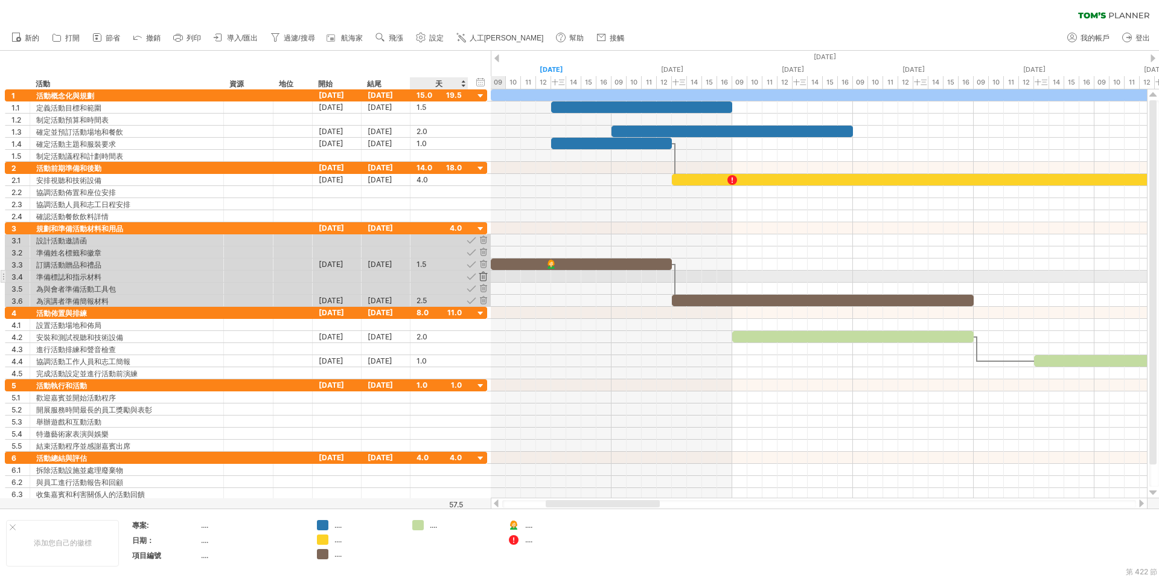
click at [483, 273] on div at bounding box center [483, 275] width 11 height 11
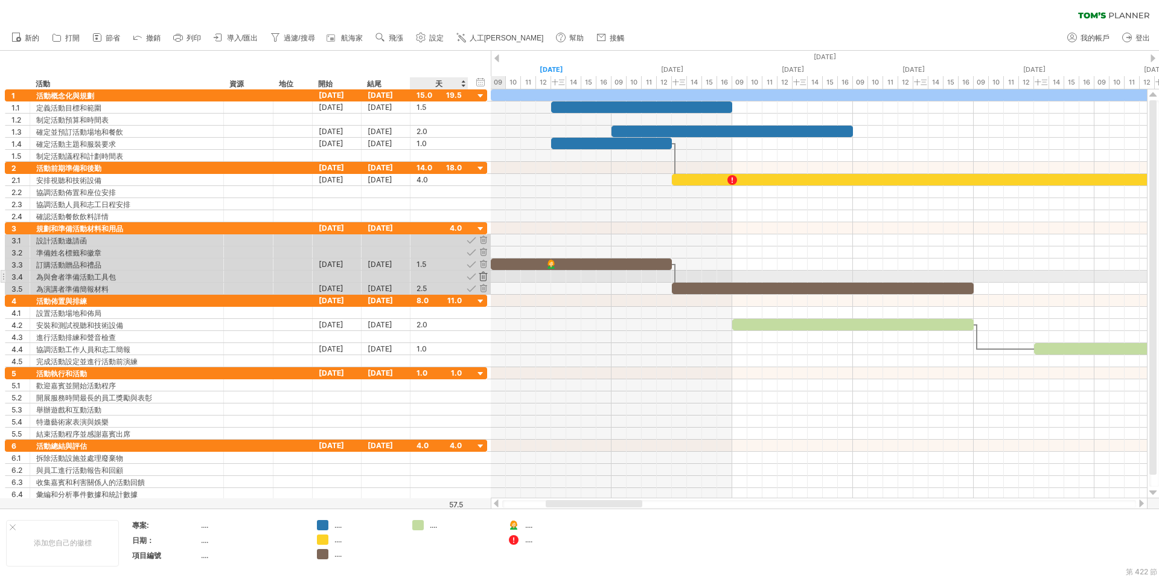
click at [485, 273] on div at bounding box center [483, 275] width 11 height 11
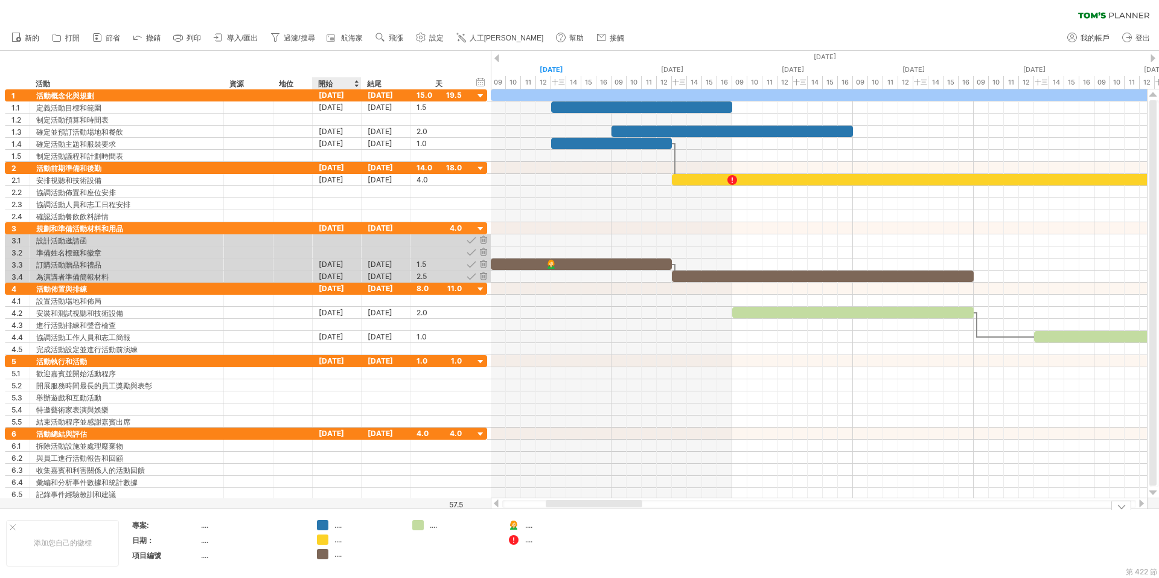
click at [339, 528] on font "...." at bounding box center [337, 524] width 7 height 9
click at [319, 526] on div "嘗試造訪 [DOMAIN_NAME] 再次連接... 0% 清除過濾器 新的" at bounding box center [579, 289] width 1159 height 578
click at [205, 526] on font "...." at bounding box center [204, 524] width 7 height 9
click at [333, 526] on div "...." at bounding box center [358, 525] width 83 height 10
click at [342, 526] on font "...." at bounding box center [337, 524] width 7 height 9
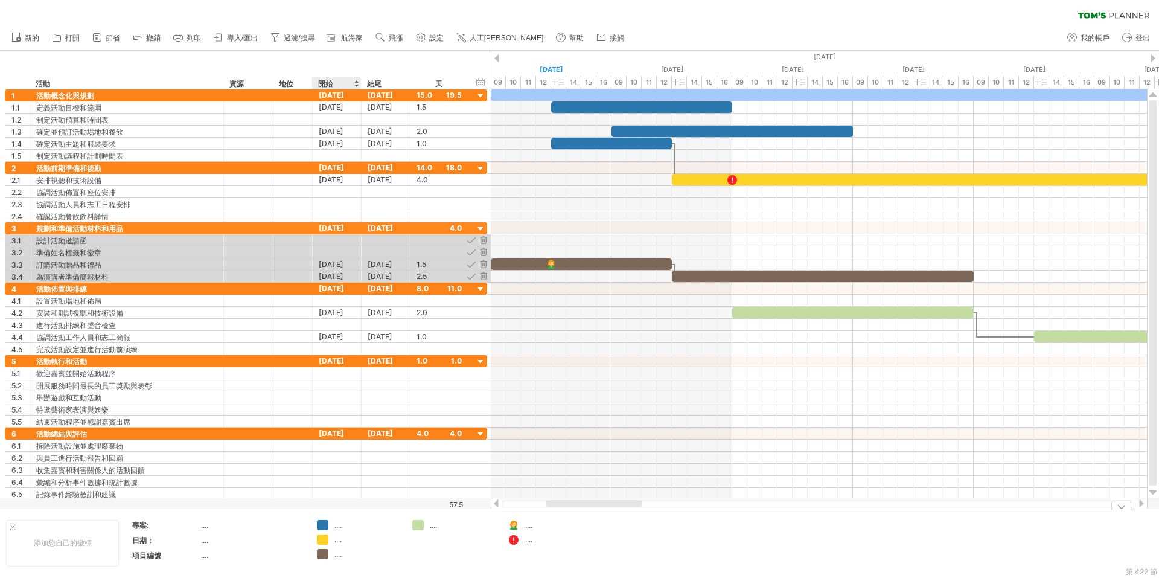
click at [342, 526] on font "...." at bounding box center [337, 524] width 7 height 9
click at [325, 521] on div "嘗試造訪 [DOMAIN_NAME] 再次連接... 0% 清除過濾器 新的" at bounding box center [579, 289] width 1159 height 578
click at [325, 521] on div at bounding box center [323, 525] width 12 height 11
click at [324, 526] on div "嘗試造訪 [DOMAIN_NAME] 再次連接... 0% 清除過濾器 新的" at bounding box center [579, 289] width 1159 height 578
click at [334, 527] on div "...." at bounding box center [358, 525] width 83 height 10
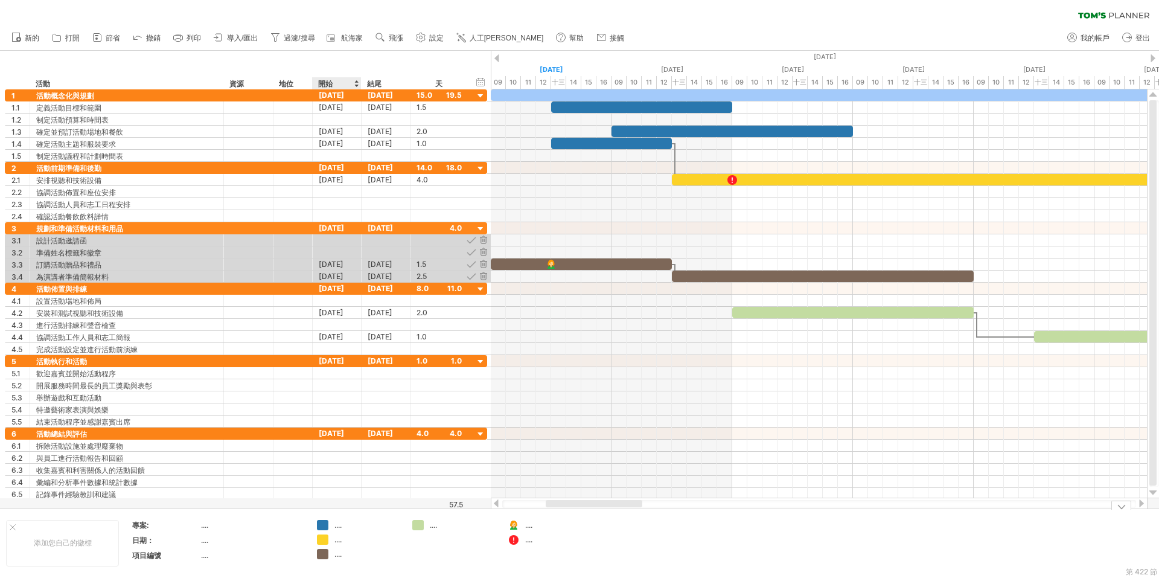
click at [334, 527] on div "...." at bounding box center [358, 525] width 83 height 10
click at [339, 529] on font "...." at bounding box center [337, 524] width 7 height 9
click at [283, 534] on table "專案: .... 日期： .... 項目編號 ...." at bounding box center [218, 542] width 174 height 46
click at [336, 542] on font "...." at bounding box center [337, 539] width 7 height 9
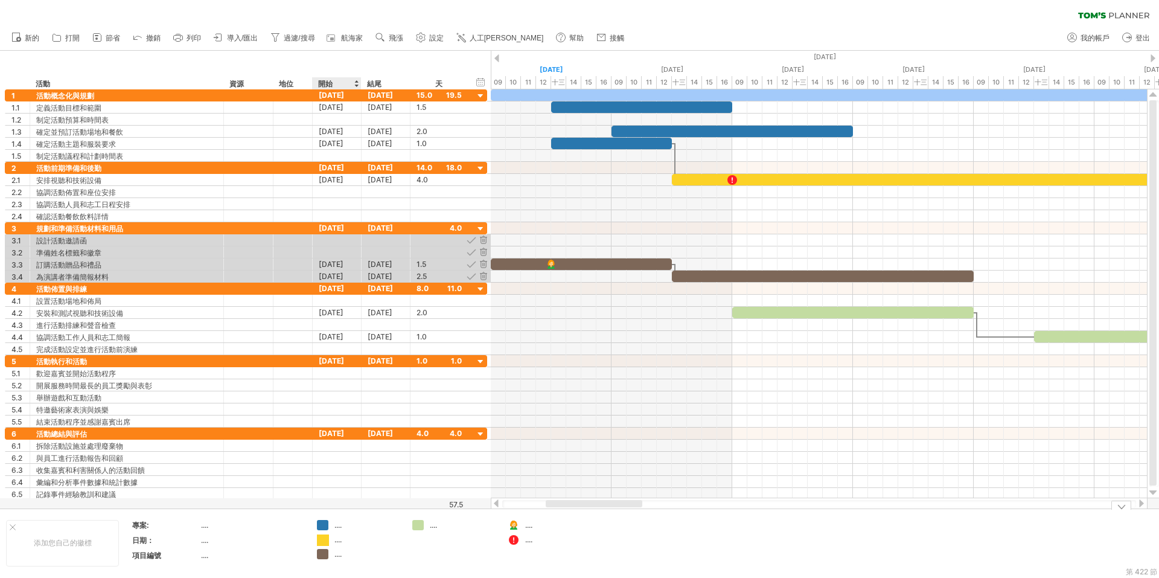
click at [321, 543] on div "嘗試造訪 [DOMAIN_NAME] 再次連接... 0% 清除過濾器 新的" at bounding box center [579, 289] width 1159 height 578
click at [321, 543] on div at bounding box center [323, 539] width 12 height 11
click at [321, 543] on div "嘗試造訪 [DOMAIN_NAME] 再次連接... 0% 清除過濾器 新的" at bounding box center [579, 289] width 1159 height 578
click at [321, 543] on div at bounding box center [323, 539] width 12 height 11
click at [336, 555] on font "...." at bounding box center [337, 553] width 7 height 9
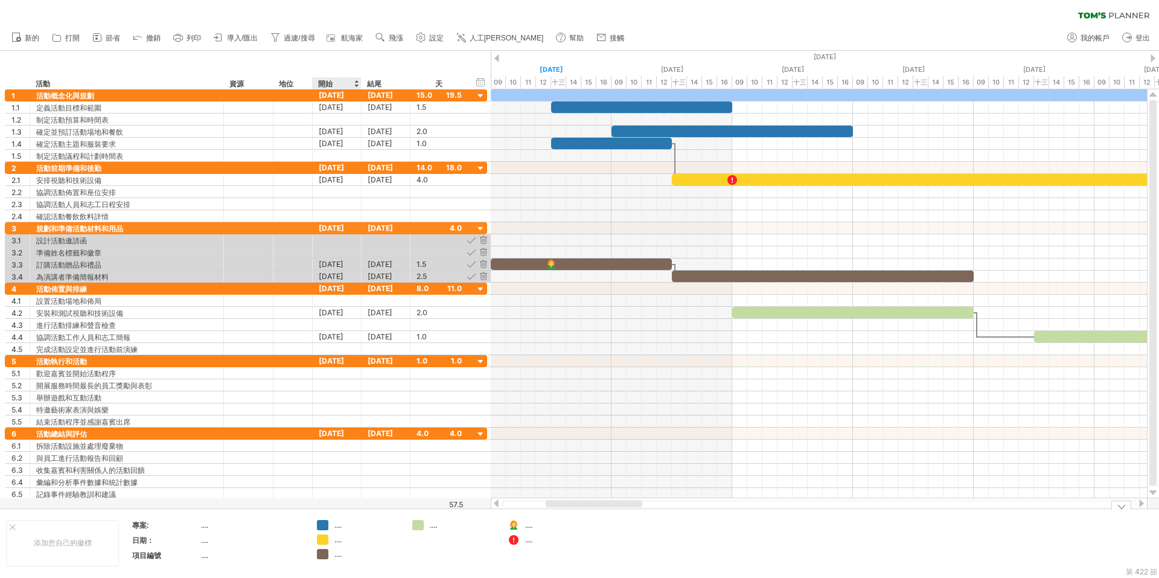
click at [326, 555] on div "嘗試造訪 [DOMAIN_NAME] 再次連接... 0% 清除過濾器 新的" at bounding box center [579, 289] width 1159 height 578
click at [326, 555] on div at bounding box center [323, 554] width 12 height 11
click at [321, 539] on div "嘗試造訪 [DOMAIN_NAME] 再次連接... 0% 清除過濾器 新的" at bounding box center [579, 289] width 1159 height 578
click at [340, 538] on font "...." at bounding box center [337, 539] width 7 height 9
click at [340, 542] on font "...." at bounding box center [337, 539] width 7 height 9
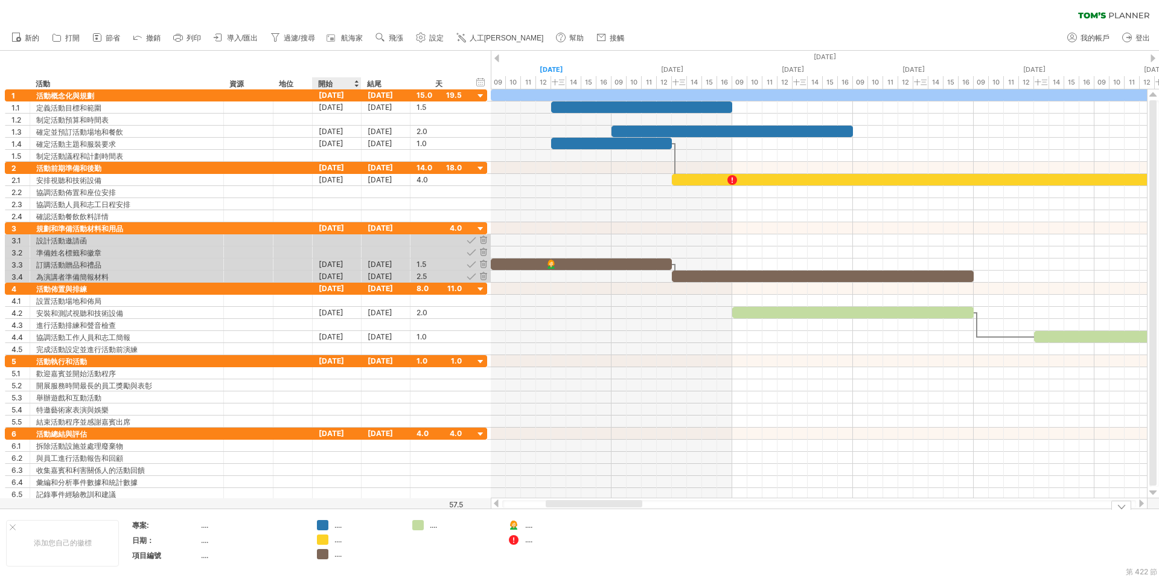
click at [340, 542] on font "...." at bounding box center [337, 539] width 7 height 9
click at [339, 527] on font "...." at bounding box center [337, 524] width 7 height 9
click at [434, 524] on font "...." at bounding box center [433, 524] width 7 height 9
click at [334, 522] on font "...." at bounding box center [337, 524] width 7 height 9
click at [340, 524] on font "...." at bounding box center [337, 524] width 7 height 9
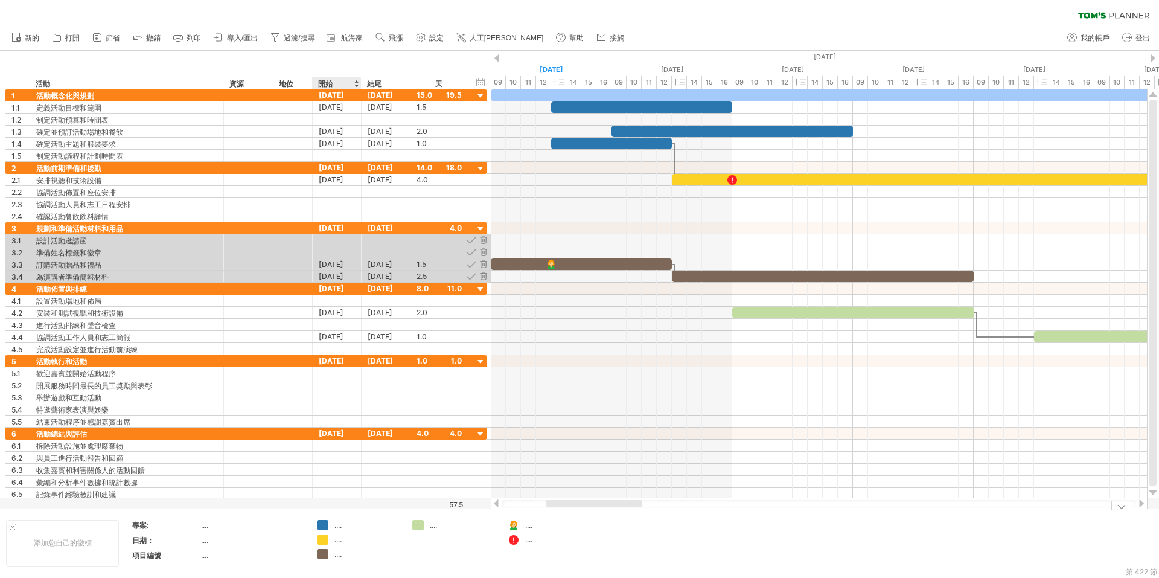
click at [334, 529] on div "...." at bounding box center [367, 525] width 66 height 10
click at [433, 527] on font "...." at bounding box center [433, 524] width 7 height 9
click at [527, 525] on font "...." at bounding box center [528, 524] width 7 height 9
click at [529, 539] on font "...." at bounding box center [528, 539] width 7 height 9
click at [433, 526] on font "...." at bounding box center [433, 524] width 7 height 9
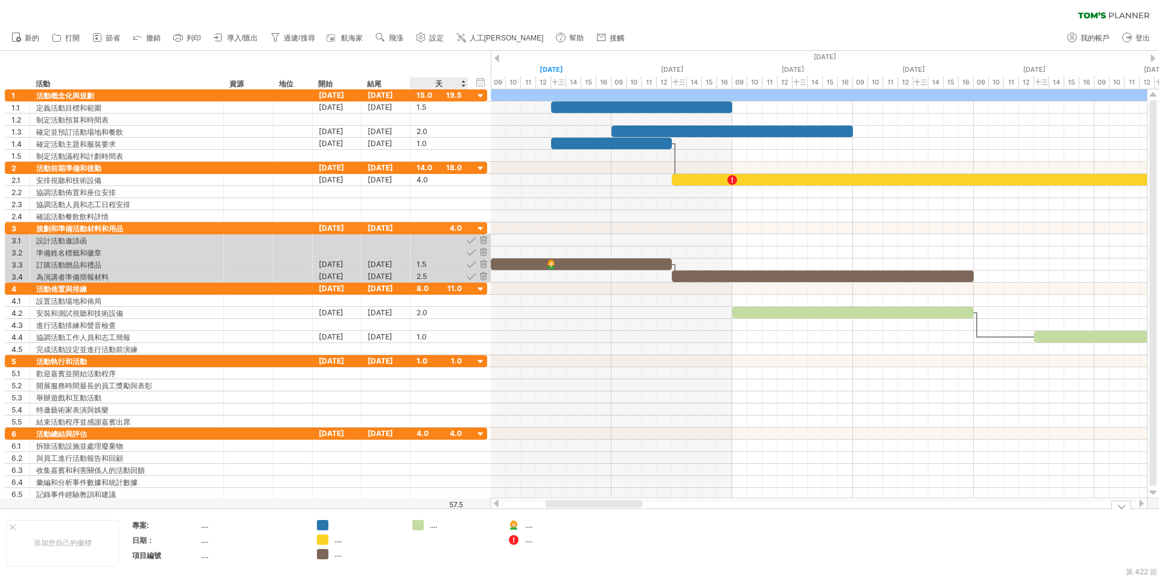
click at [433, 526] on font "...." at bounding box center [433, 524] width 7 height 9
click at [328, 522] on div "嘗試造訪 [DOMAIN_NAME] 再次連接... 0% 清除過濾器 新的" at bounding box center [579, 289] width 1159 height 578
click at [328, 522] on div at bounding box center [323, 525] width 12 height 11
click at [328, 522] on div "嘗試造訪 [DOMAIN_NAME] 再次連接... 0% 清除過濾器 新的" at bounding box center [579, 289] width 1159 height 578
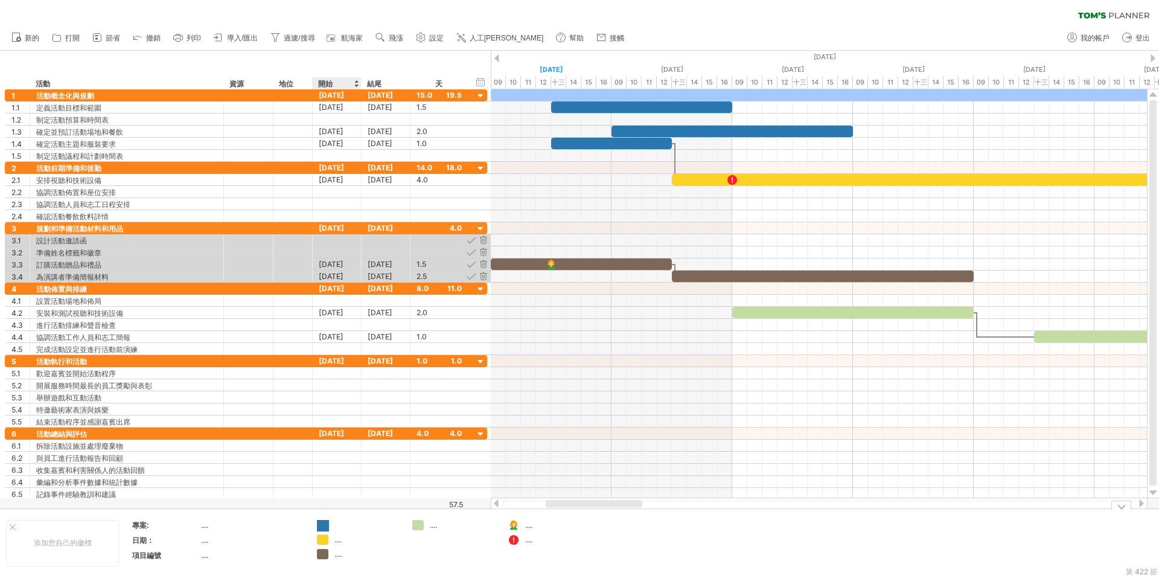
click at [330, 543] on div "...." at bounding box center [358, 539] width 83 height 10
click at [319, 540] on div "嘗試造訪 [DOMAIN_NAME] 再次連接... 0% 清除過濾器 新的" at bounding box center [579, 289] width 1159 height 578
click at [340, 540] on font "...." at bounding box center [337, 539] width 7 height 9
click at [414, 540] on td "...." at bounding box center [453, 543] width 95 height 46
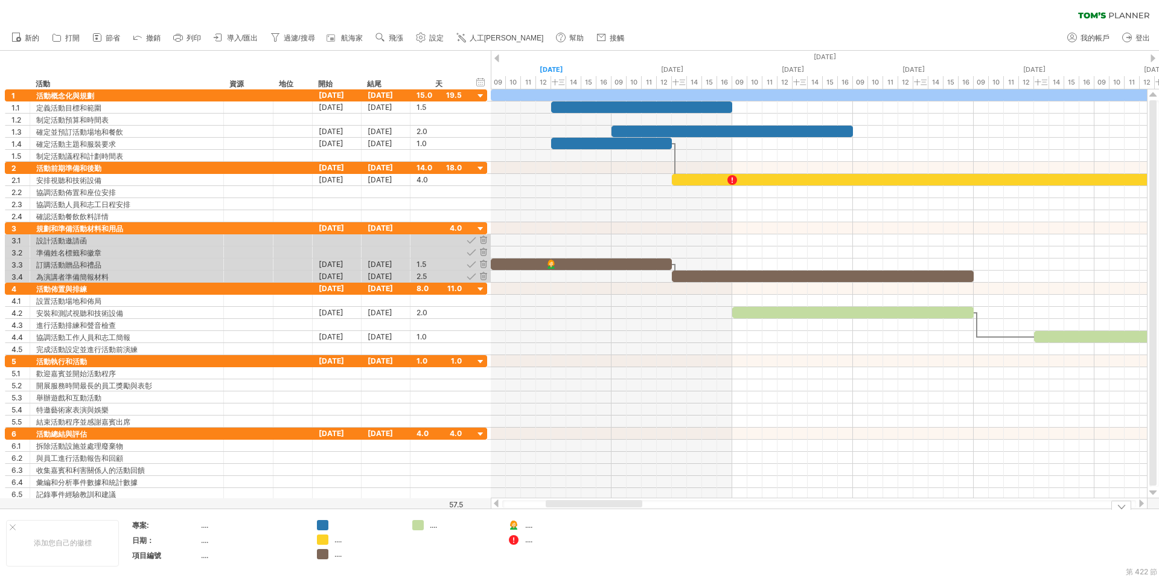
click at [290, 33] on link "過濾/搜尋" at bounding box center [292, 38] width 51 height 16
type input "**********"
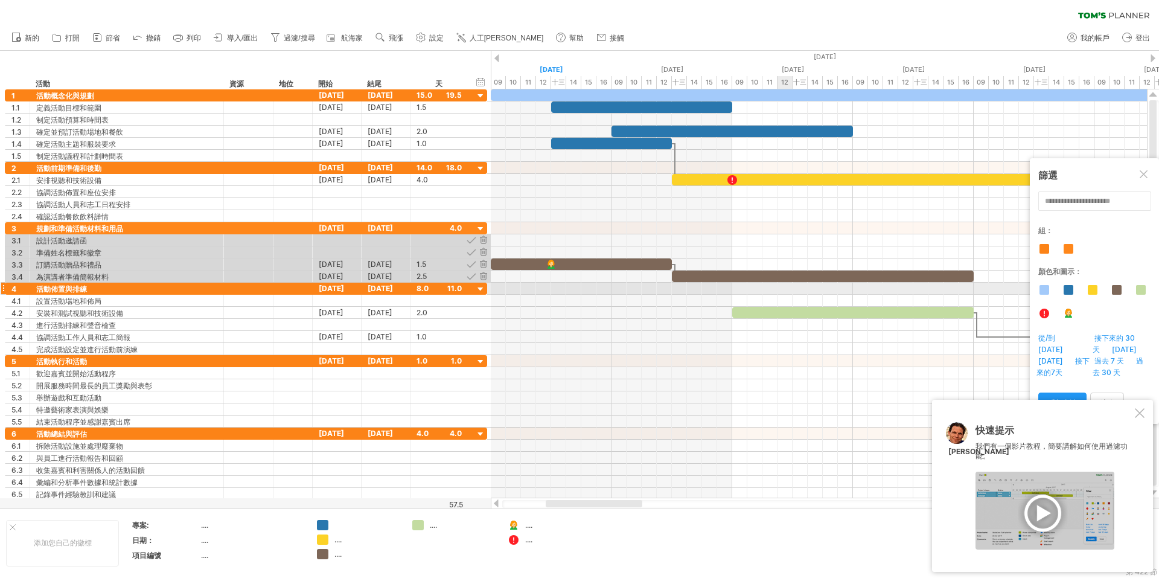
click at [1069, 288] on div at bounding box center [1069, 290] width 10 height 10
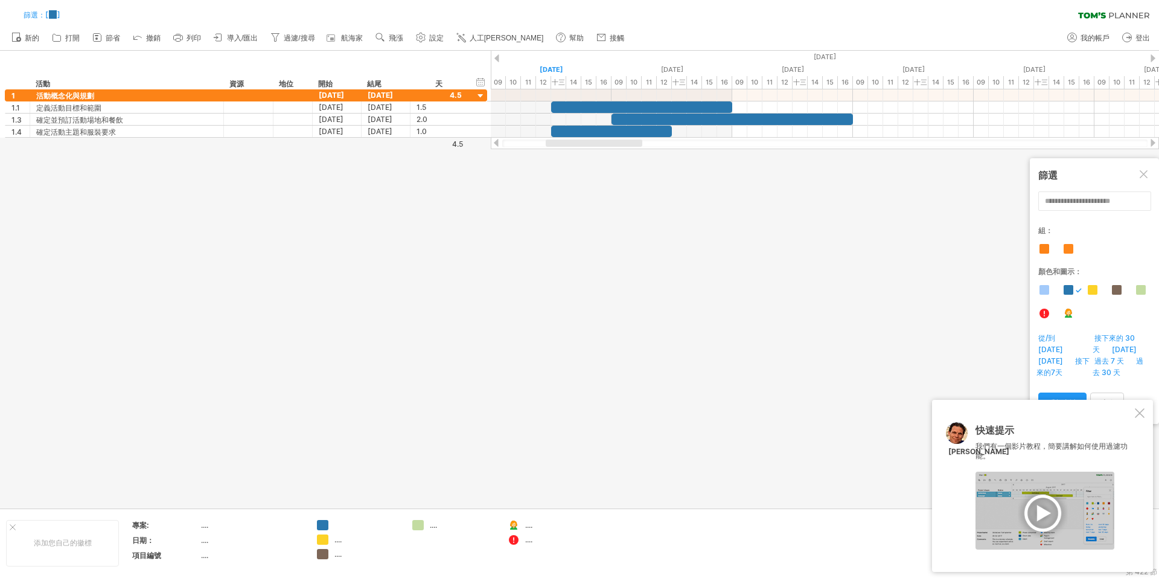
click at [1046, 292] on div at bounding box center [1045, 290] width 10 height 10
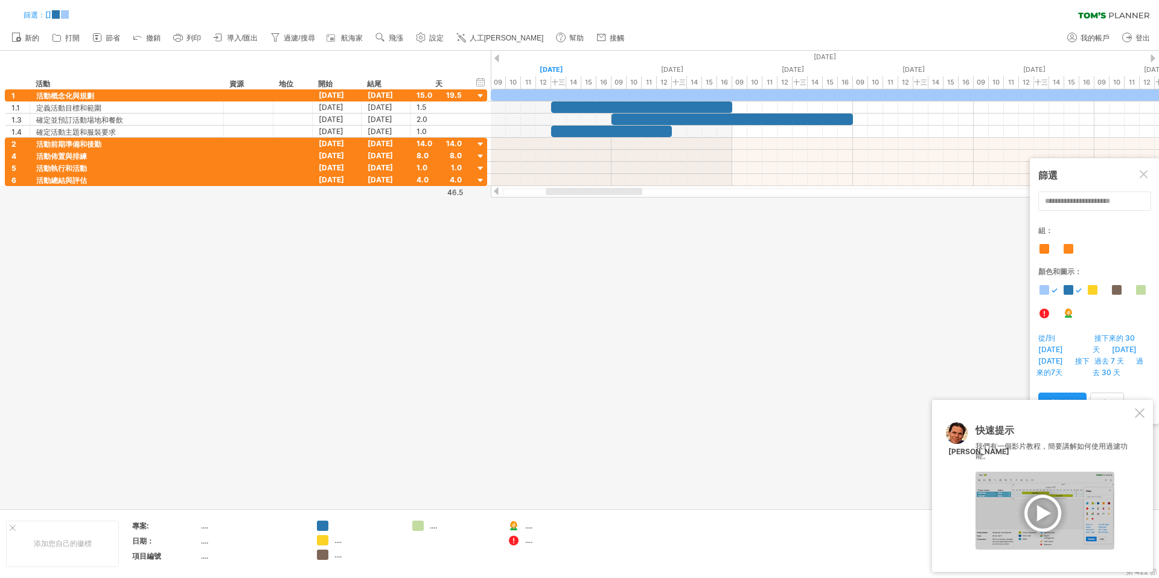
click at [1073, 292] on div at bounding box center [1069, 290] width 10 height 10
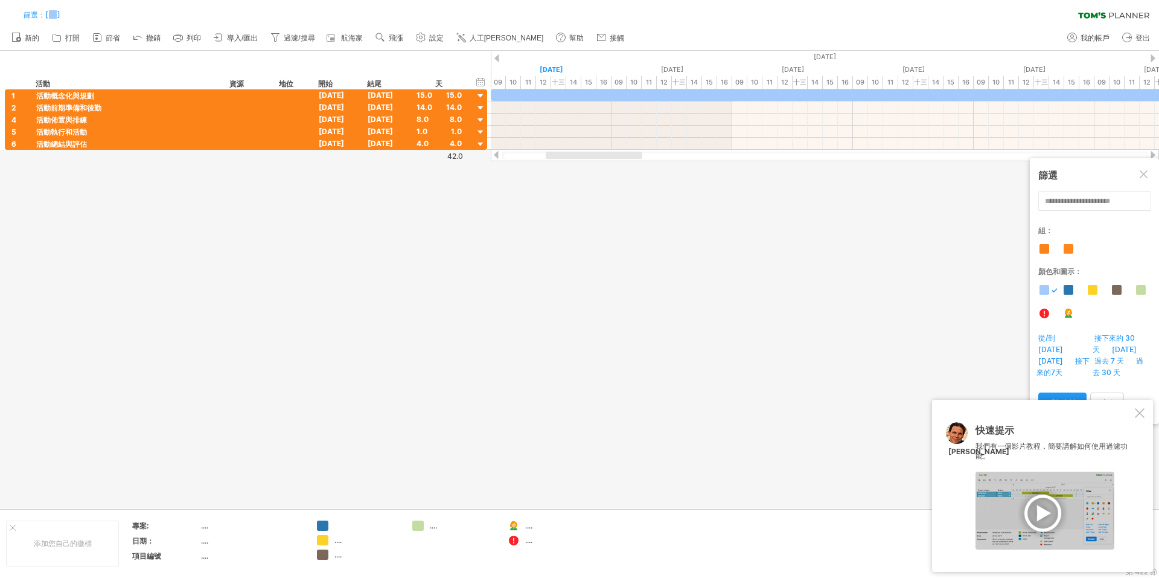
click at [1120, 291] on div at bounding box center [1117, 290] width 10 height 10
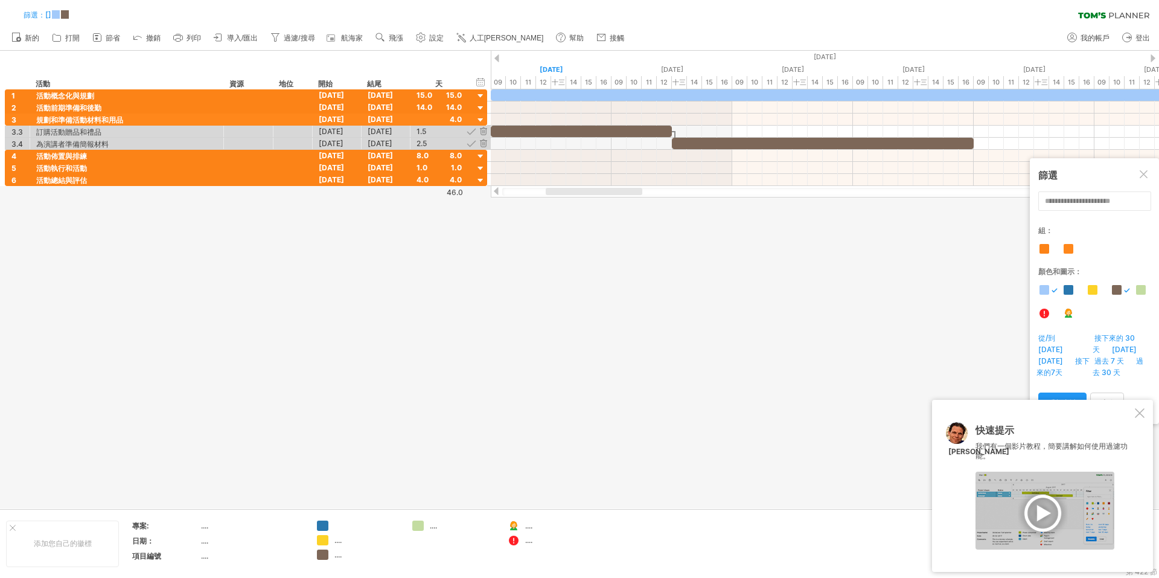
click at [1050, 287] on div "顏色和圖示：" at bounding box center [1098, 299] width 121 height 64
click at [1050, 290] on div "顏色和圖示：" at bounding box center [1098, 299] width 121 height 64
click at [1051, 290] on div "顏色和圖示：" at bounding box center [1098, 299] width 121 height 64
click at [1047, 290] on div at bounding box center [1045, 290] width 10 height 10
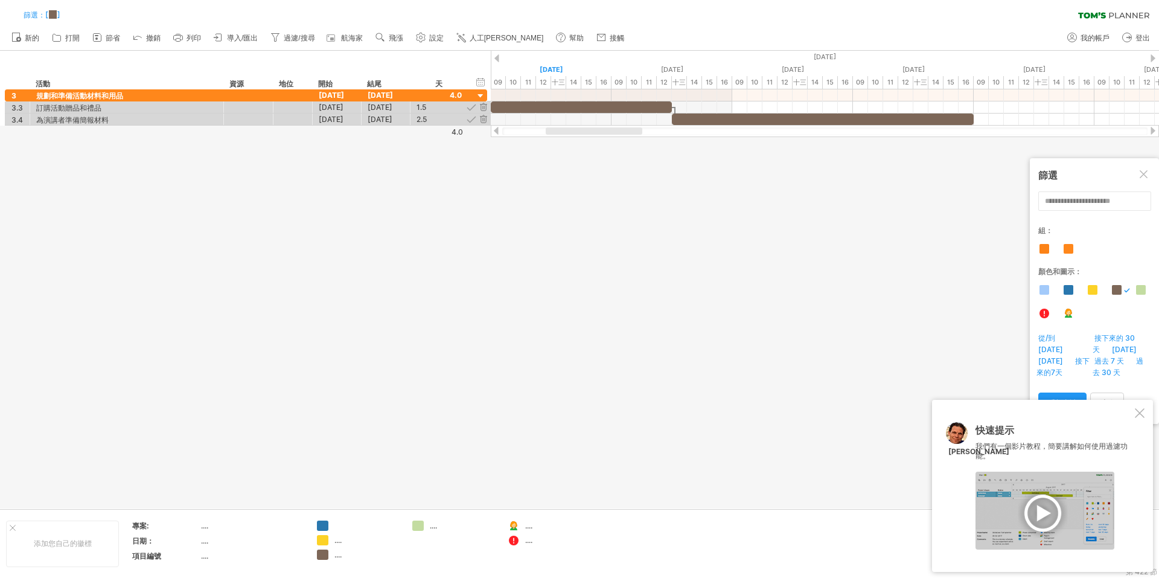
click at [1141, 171] on div at bounding box center [1145, 175] width 10 height 10
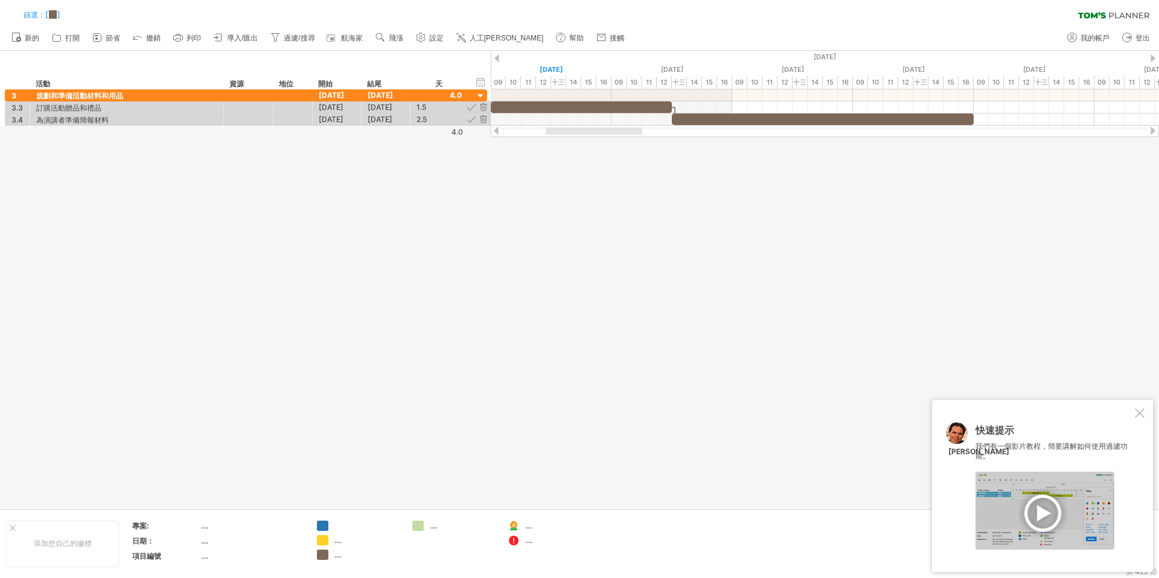
click at [1141, 411] on div at bounding box center [1140, 413] width 10 height 10
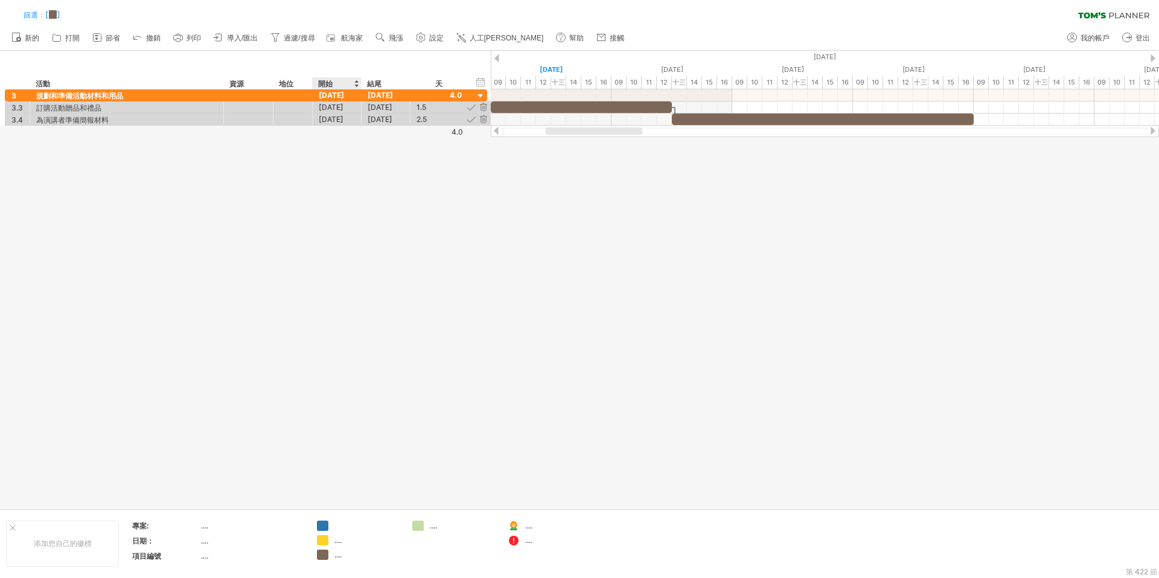
click at [349, 304] on div at bounding box center [579, 280] width 1159 height 458
click at [299, 36] on font "過濾/搜尋" at bounding box center [299, 38] width 31 height 8
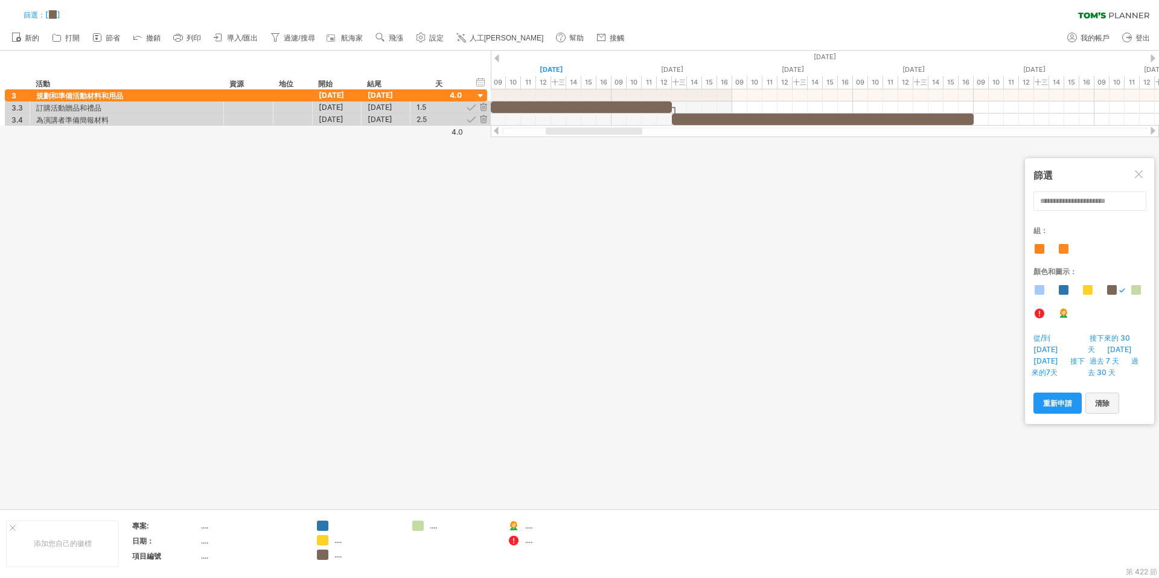
click at [1090, 404] on link "清除" at bounding box center [1102, 402] width 34 height 21
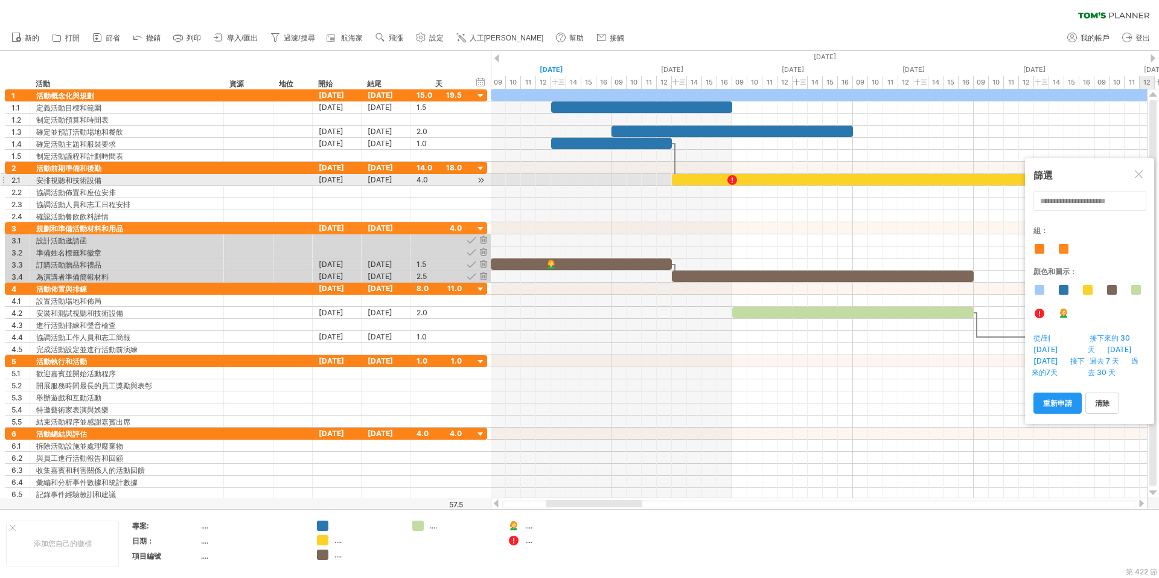
click at [1142, 177] on div at bounding box center [1140, 175] width 10 height 10
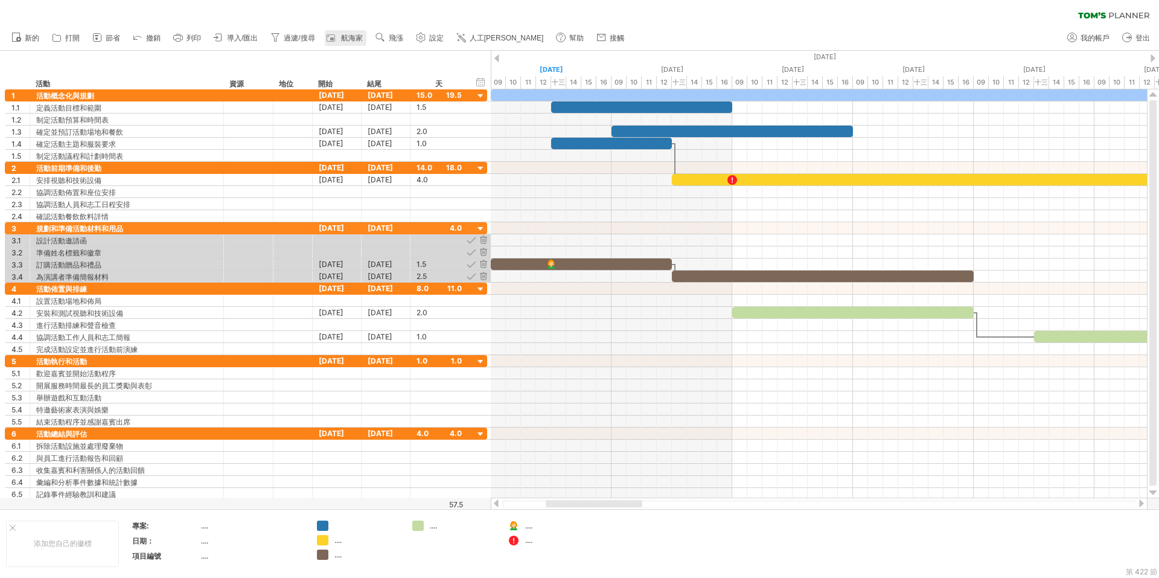
click at [359, 37] on font "航海家" at bounding box center [352, 38] width 22 height 8
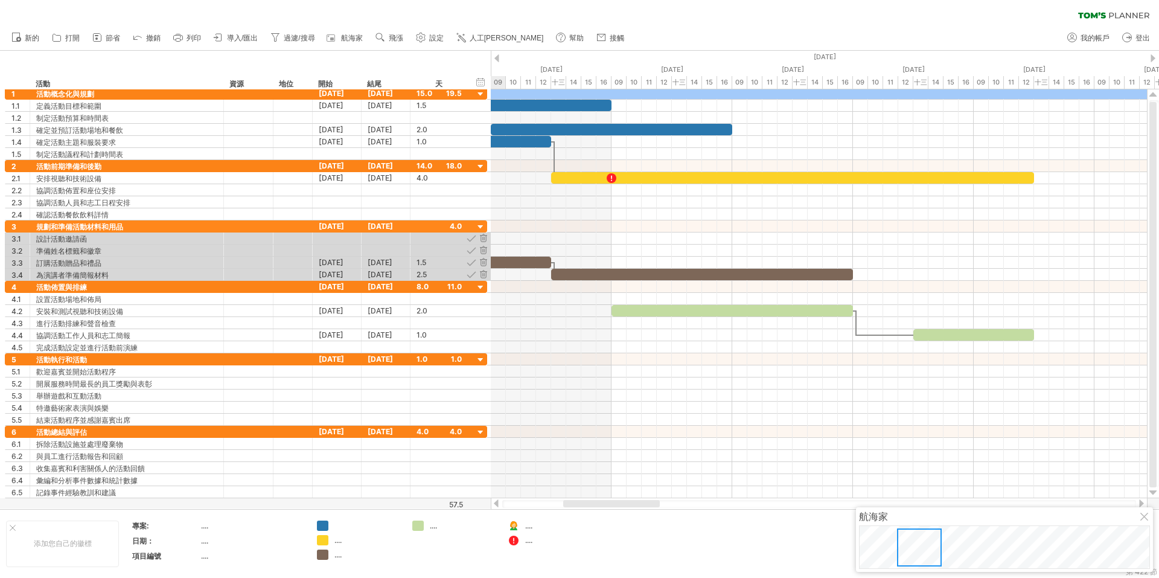
click at [932, 537] on div at bounding box center [919, 547] width 45 height 38
click at [434, 40] on font "設定" at bounding box center [436, 38] width 14 height 8
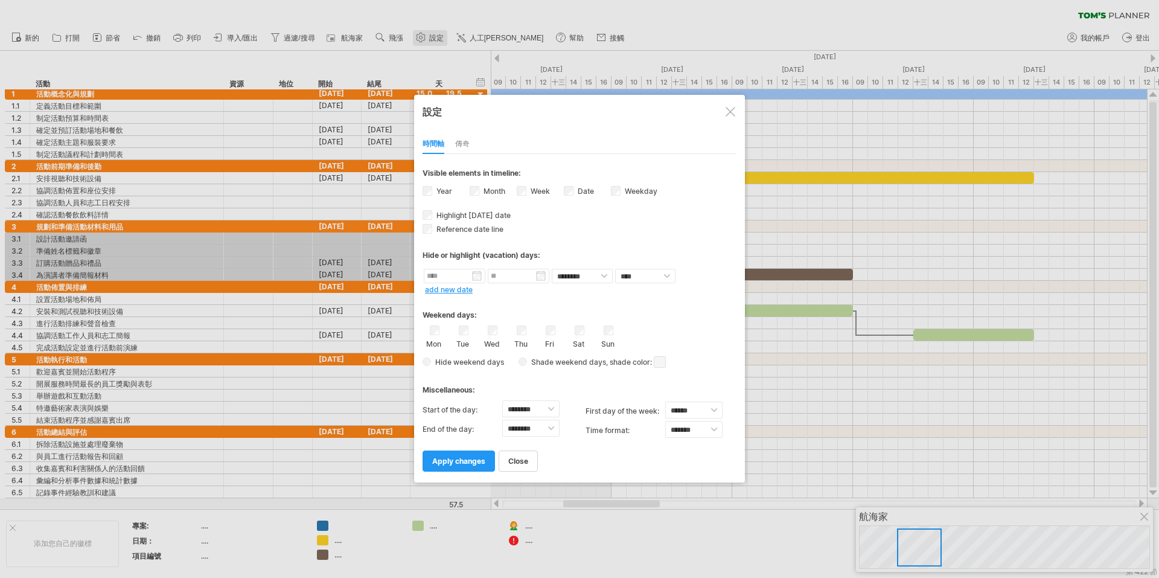
select select "*"
select select "**"
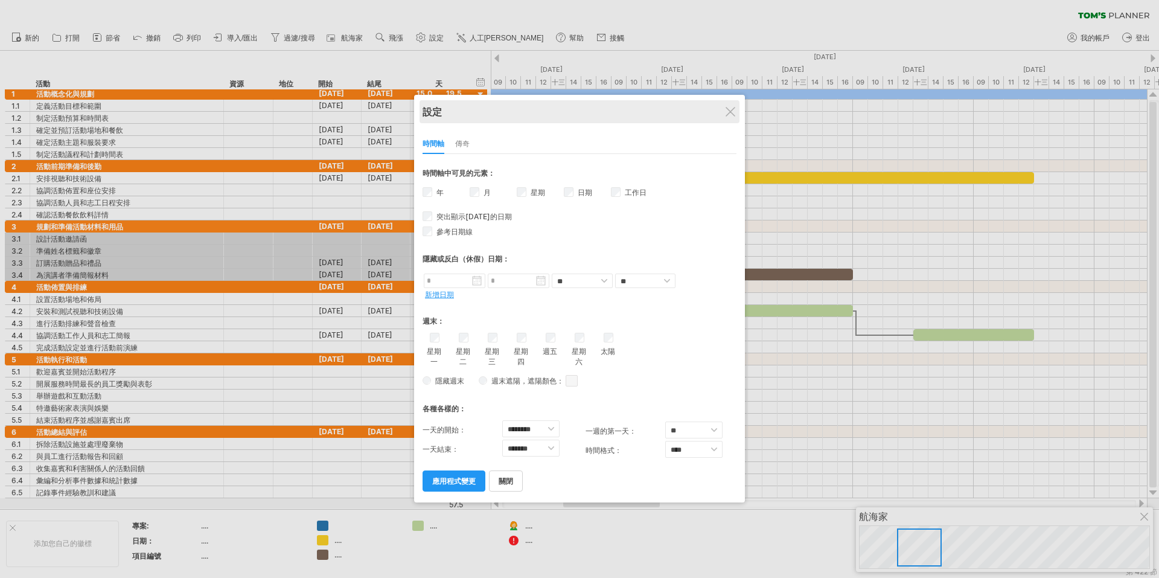
click at [737, 112] on div "設定" at bounding box center [580, 111] width 314 height 23
click at [732, 105] on div "設定" at bounding box center [580, 111] width 314 height 23
click at [729, 109] on div at bounding box center [731, 112] width 10 height 10
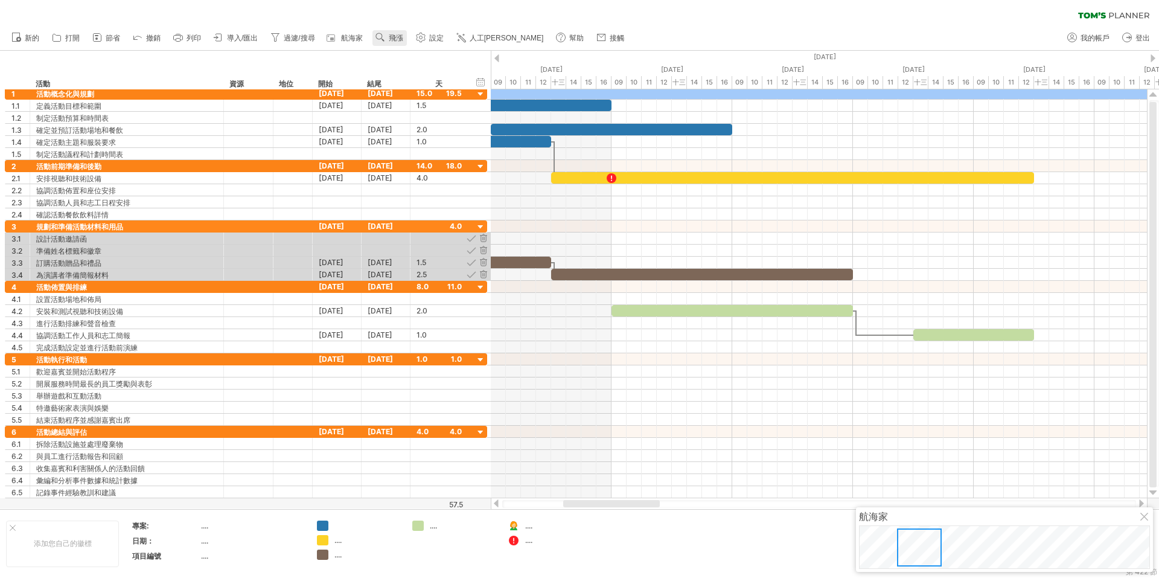
click at [398, 40] on font "飛漲" at bounding box center [396, 38] width 14 height 8
click at [424, 58] on div "月" at bounding box center [437, 55] width 67 height 19
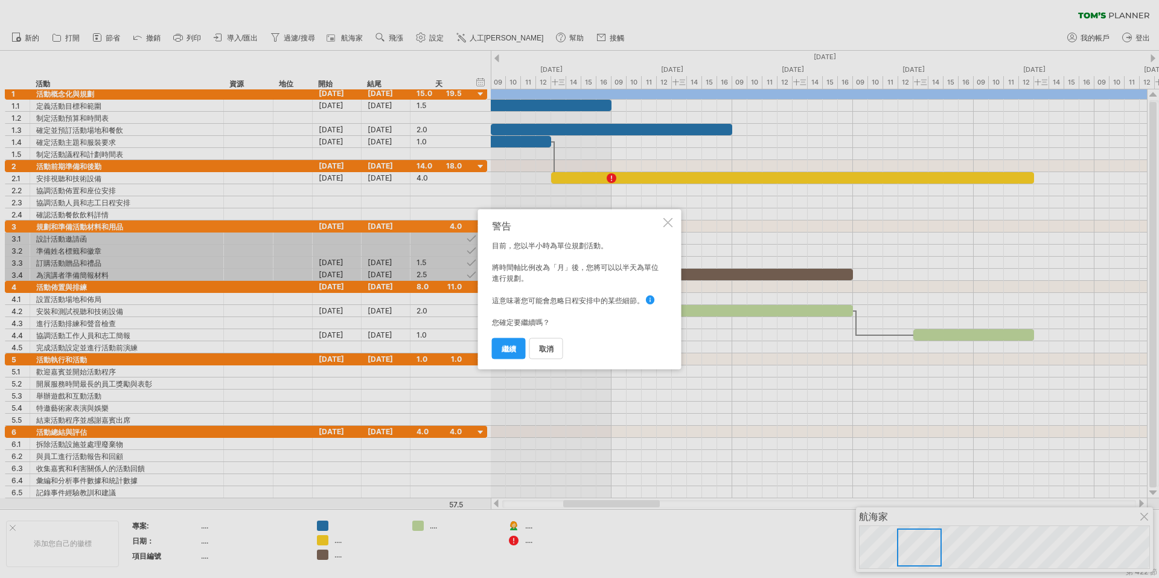
click at [666, 218] on div at bounding box center [668, 222] width 10 height 10
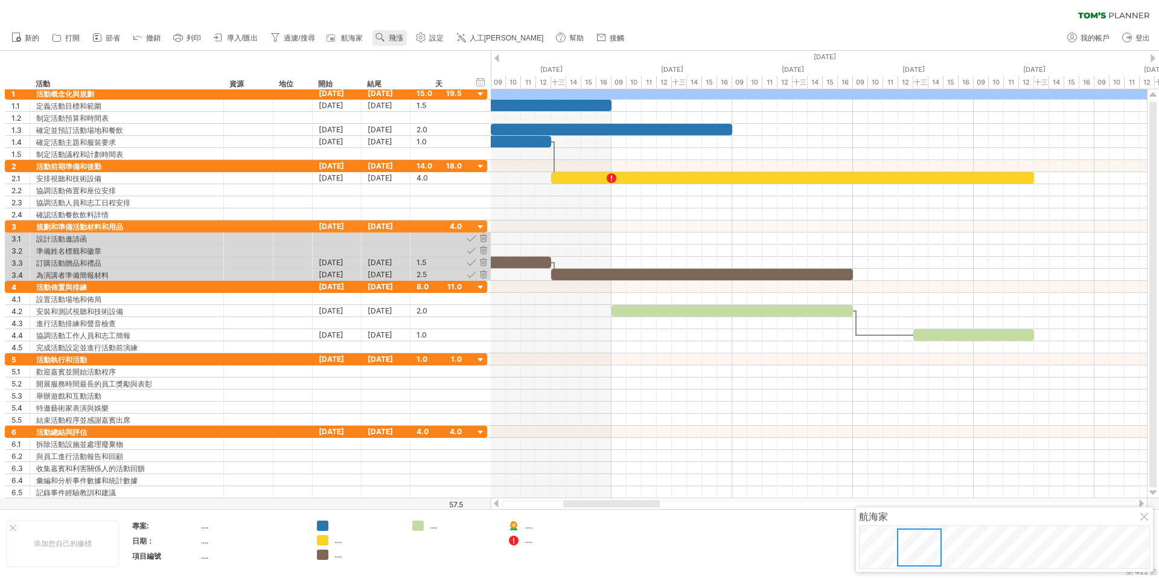
click at [400, 39] on font "飛漲" at bounding box center [396, 38] width 14 height 8
click at [424, 77] on font "星期" at bounding box center [421, 73] width 14 height 9
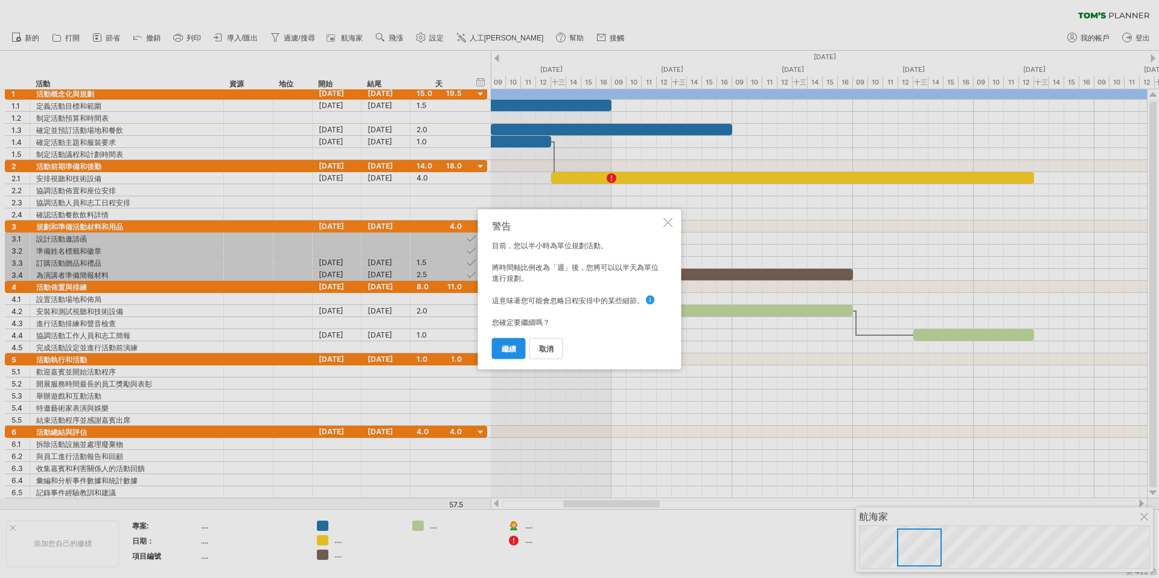
click at [513, 344] on font "繼續" at bounding box center [509, 348] width 14 height 9
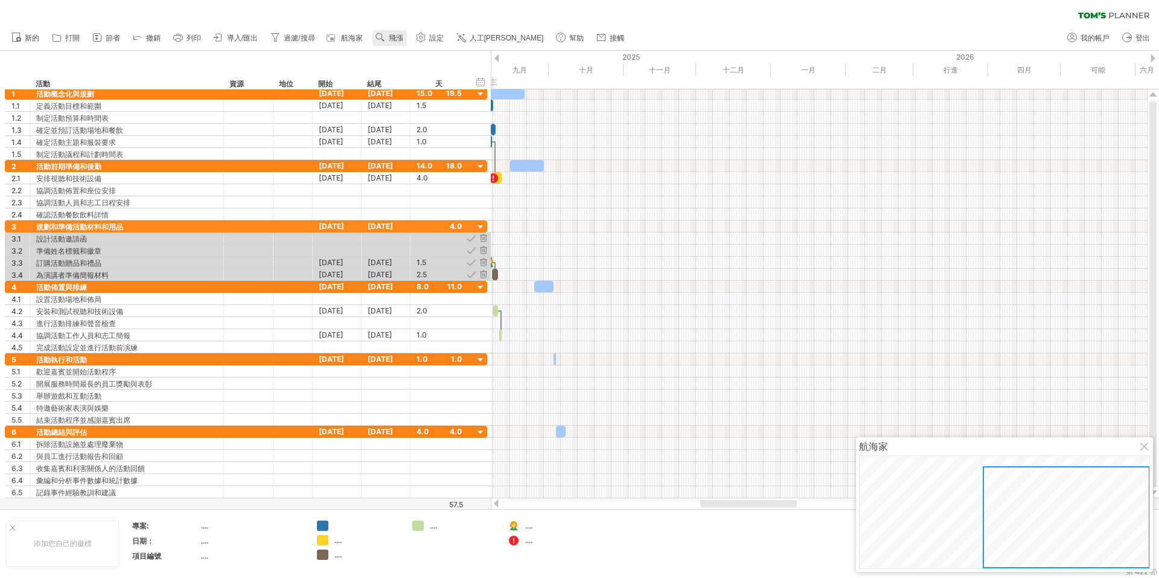
click at [395, 36] on font "飛漲" at bounding box center [396, 38] width 14 height 8
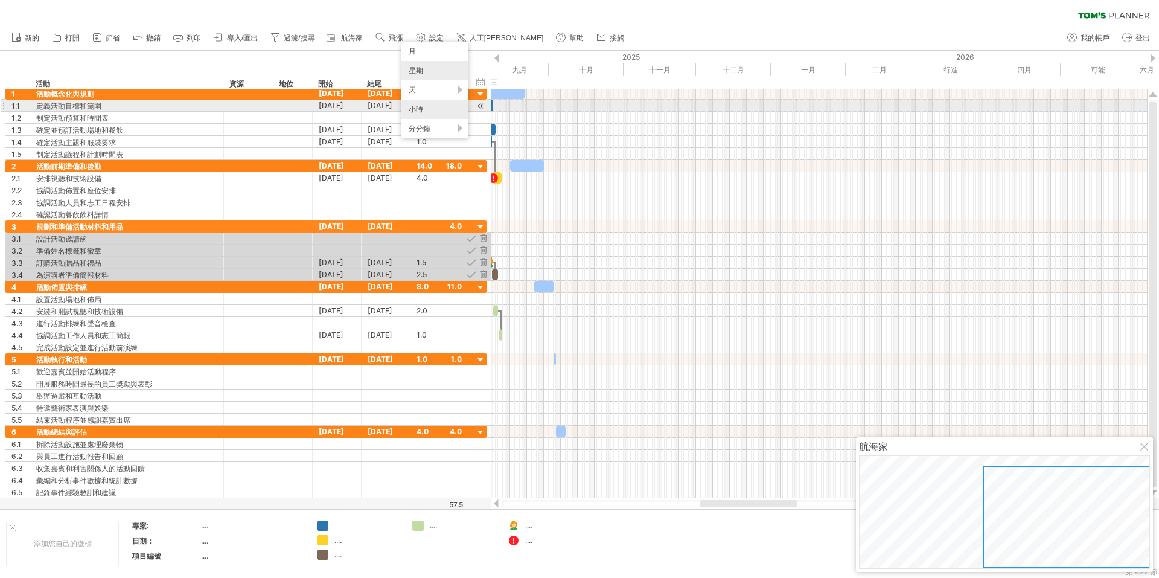
click at [427, 111] on div "小時" at bounding box center [434, 109] width 67 height 19
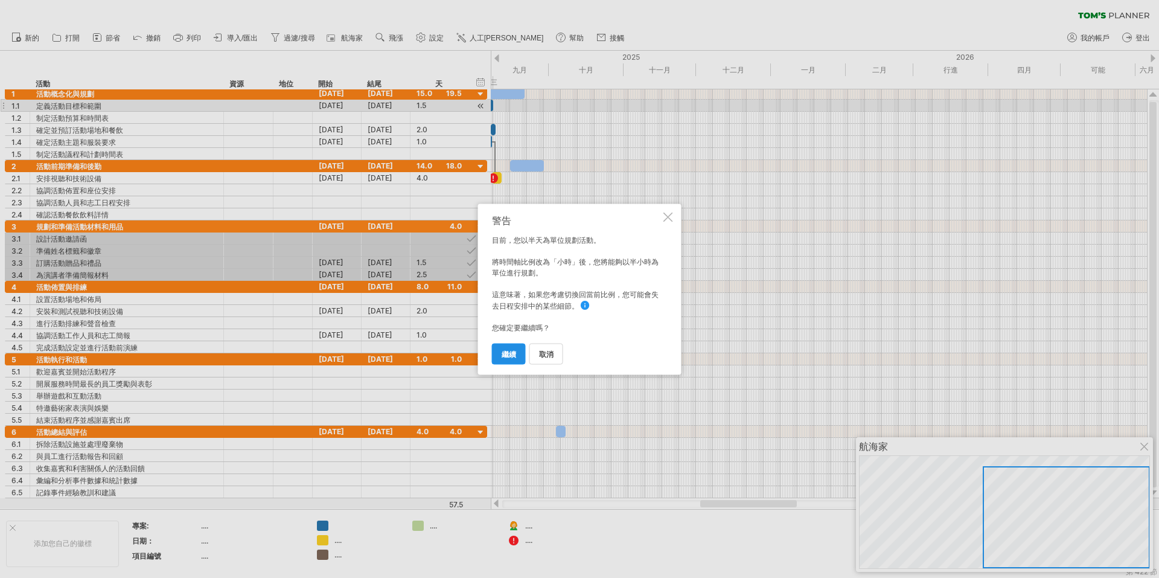
click at [503, 354] on font "繼續" at bounding box center [509, 353] width 14 height 9
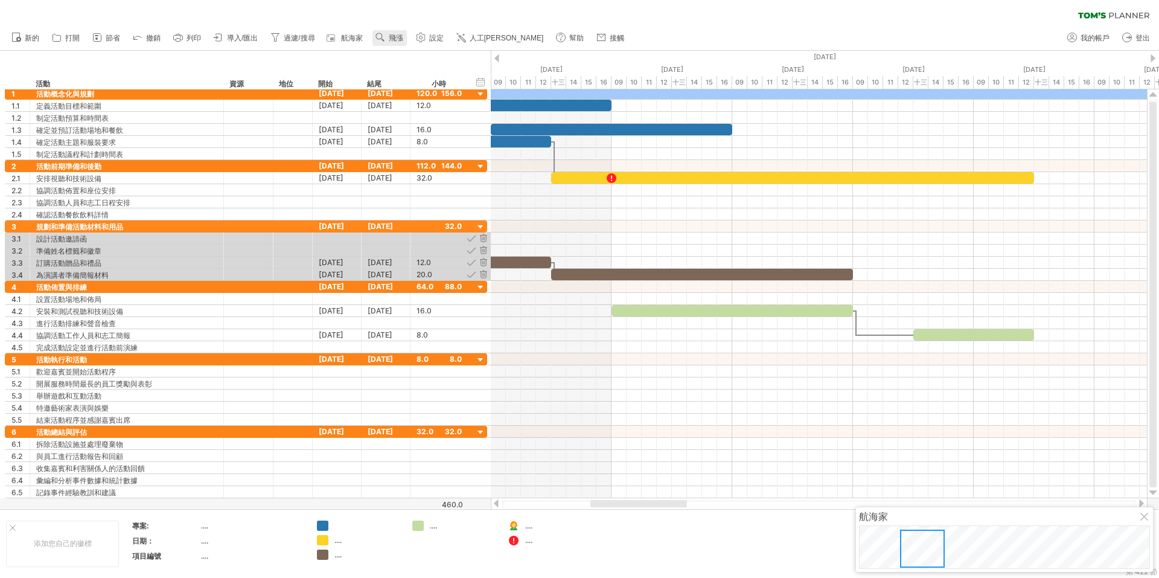
click at [394, 35] on font "飛漲" at bounding box center [396, 38] width 14 height 8
click at [413, 92] on font "天" at bounding box center [411, 89] width 7 height 9
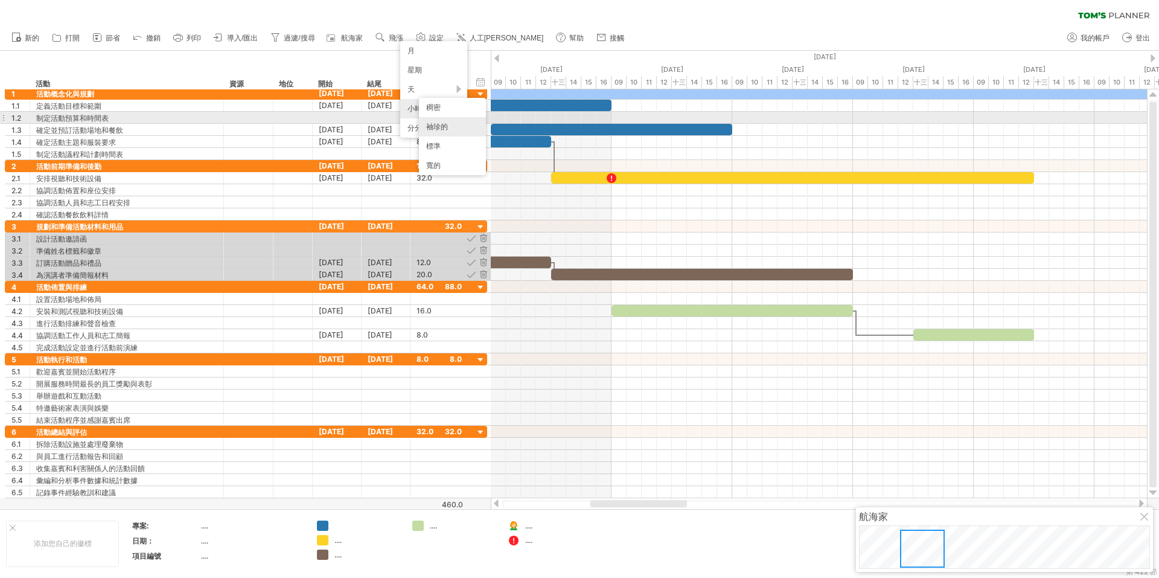
click at [438, 122] on font "袖珍的" at bounding box center [437, 126] width 22 height 9
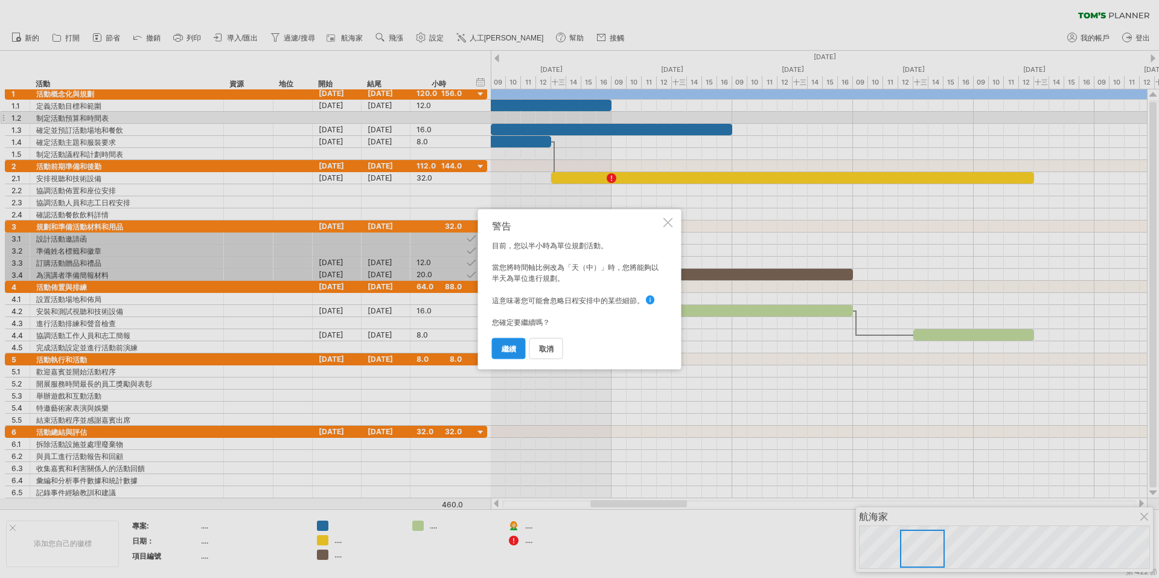
click at [511, 345] on font "繼續" at bounding box center [509, 348] width 14 height 9
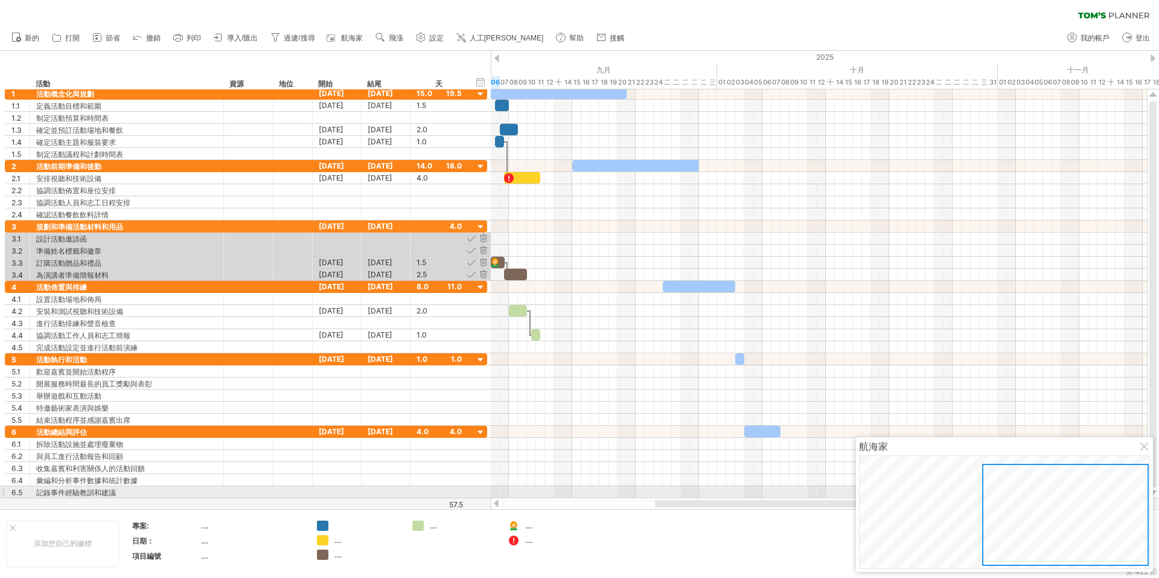
drag, startPoint x: 1056, startPoint y: 500, endPoint x: 1157, endPoint y: 449, distance: 113.4
click at [1053, 498] on div at bounding box center [1065, 515] width 167 height 102
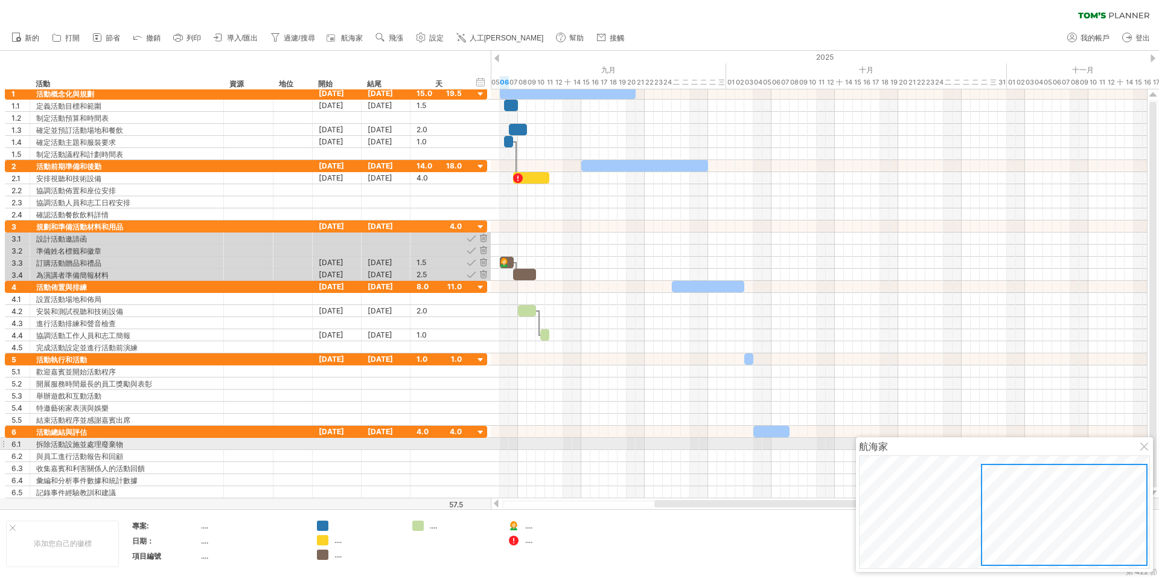
click at [1142, 443] on div at bounding box center [1145, 448] width 10 height 10
